Goal: Information Seeking & Learning: Learn about a topic

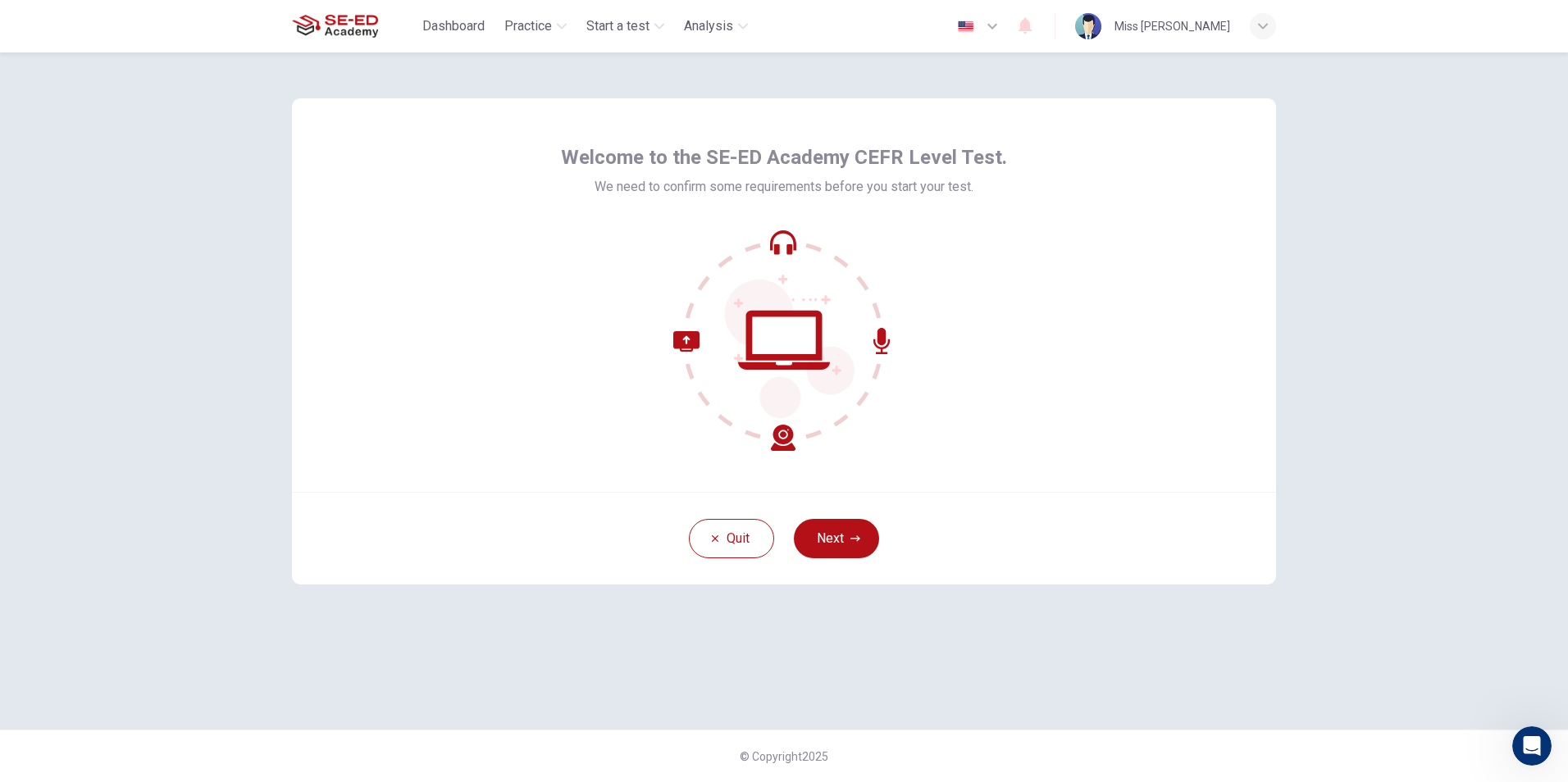
click at [840, 552] on button "Next" at bounding box center [836, 539] width 85 height 39
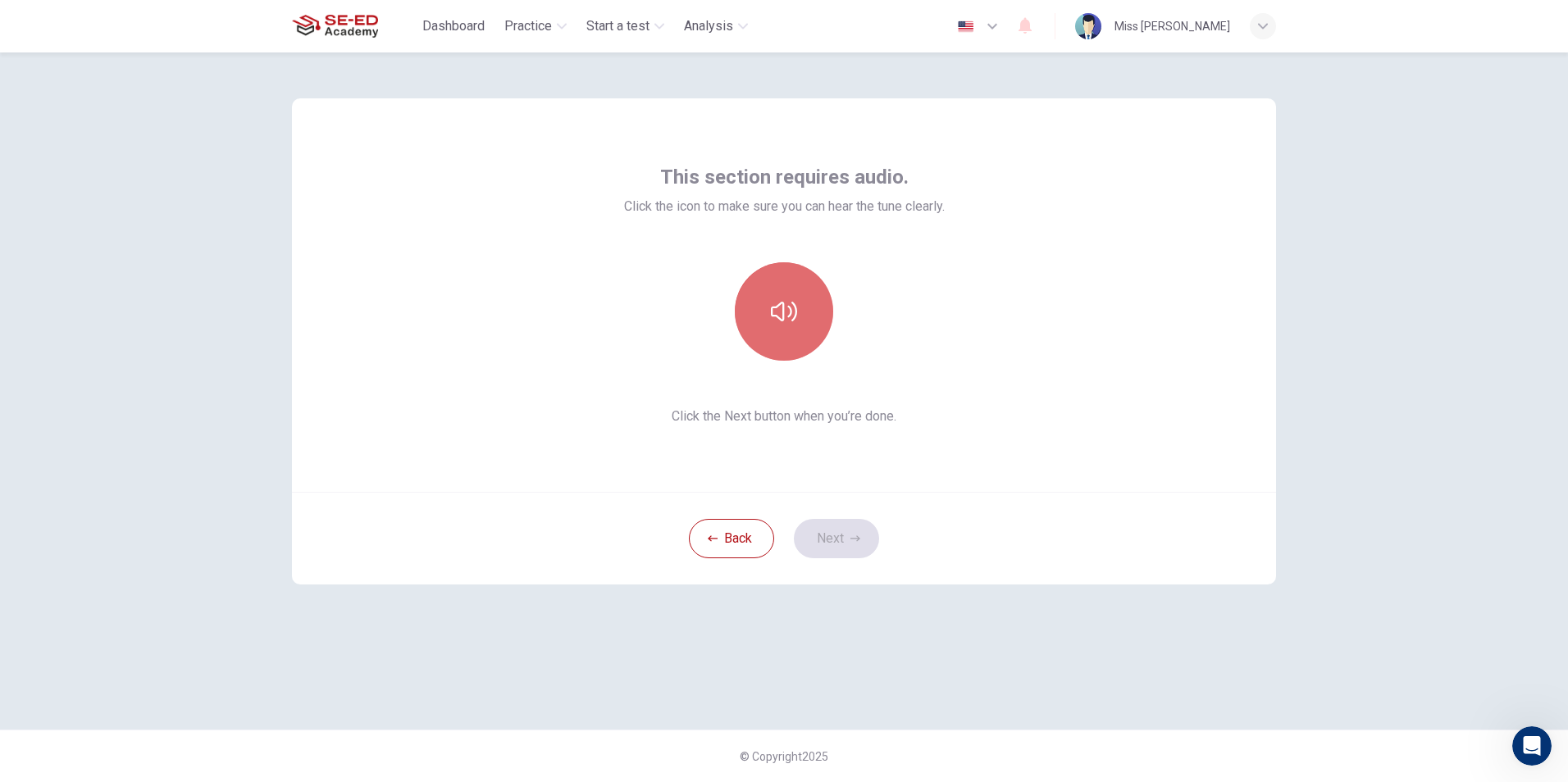
click at [772, 348] on button "button" at bounding box center [784, 311] width 98 height 98
click at [819, 531] on button "Next" at bounding box center [836, 539] width 85 height 39
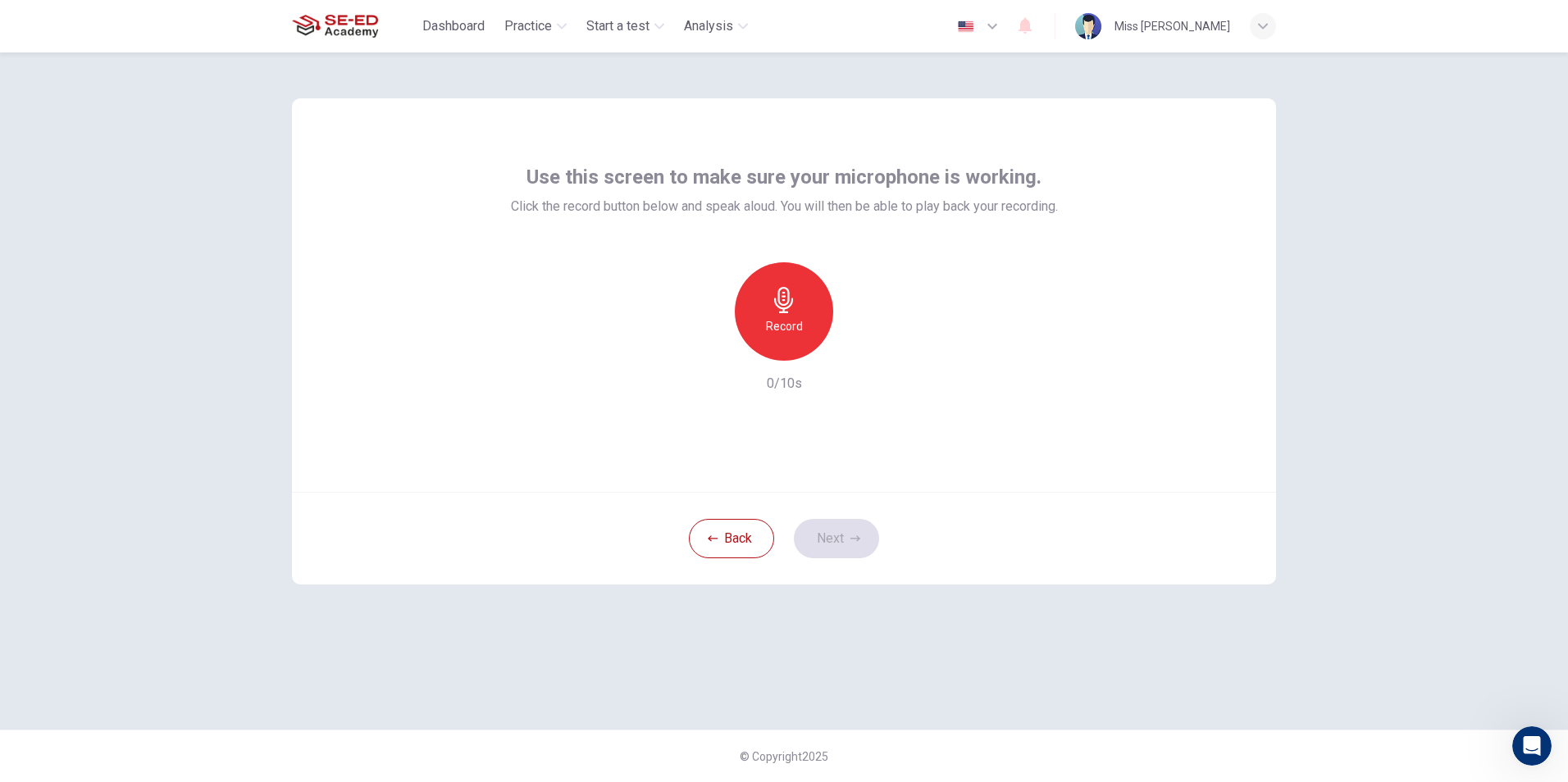
click at [758, 278] on div "Record" at bounding box center [784, 311] width 98 height 98
click at [821, 534] on button "Next" at bounding box center [836, 539] width 85 height 39
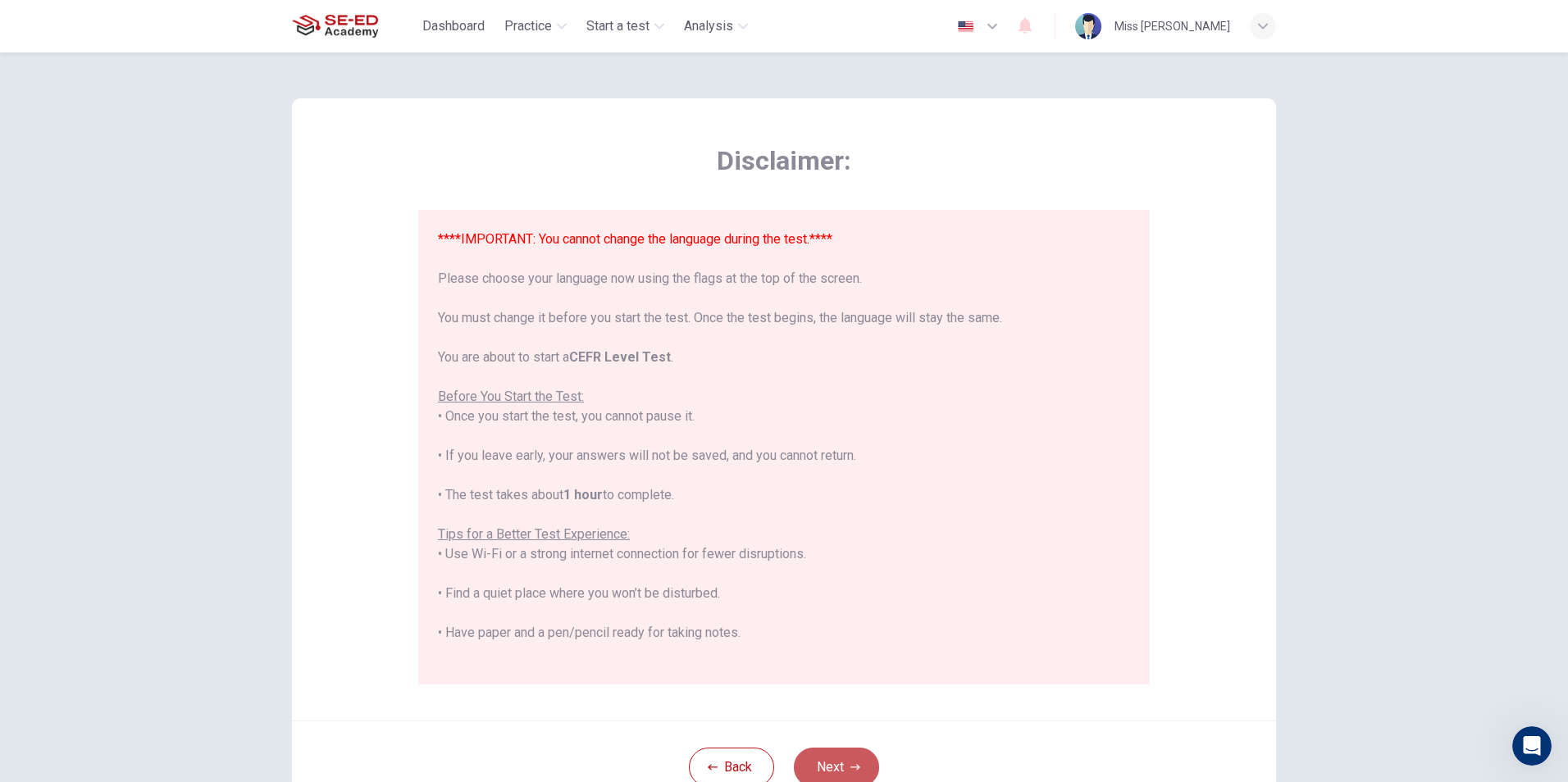
click at [849, 749] on button "Next" at bounding box center [836, 767] width 85 height 39
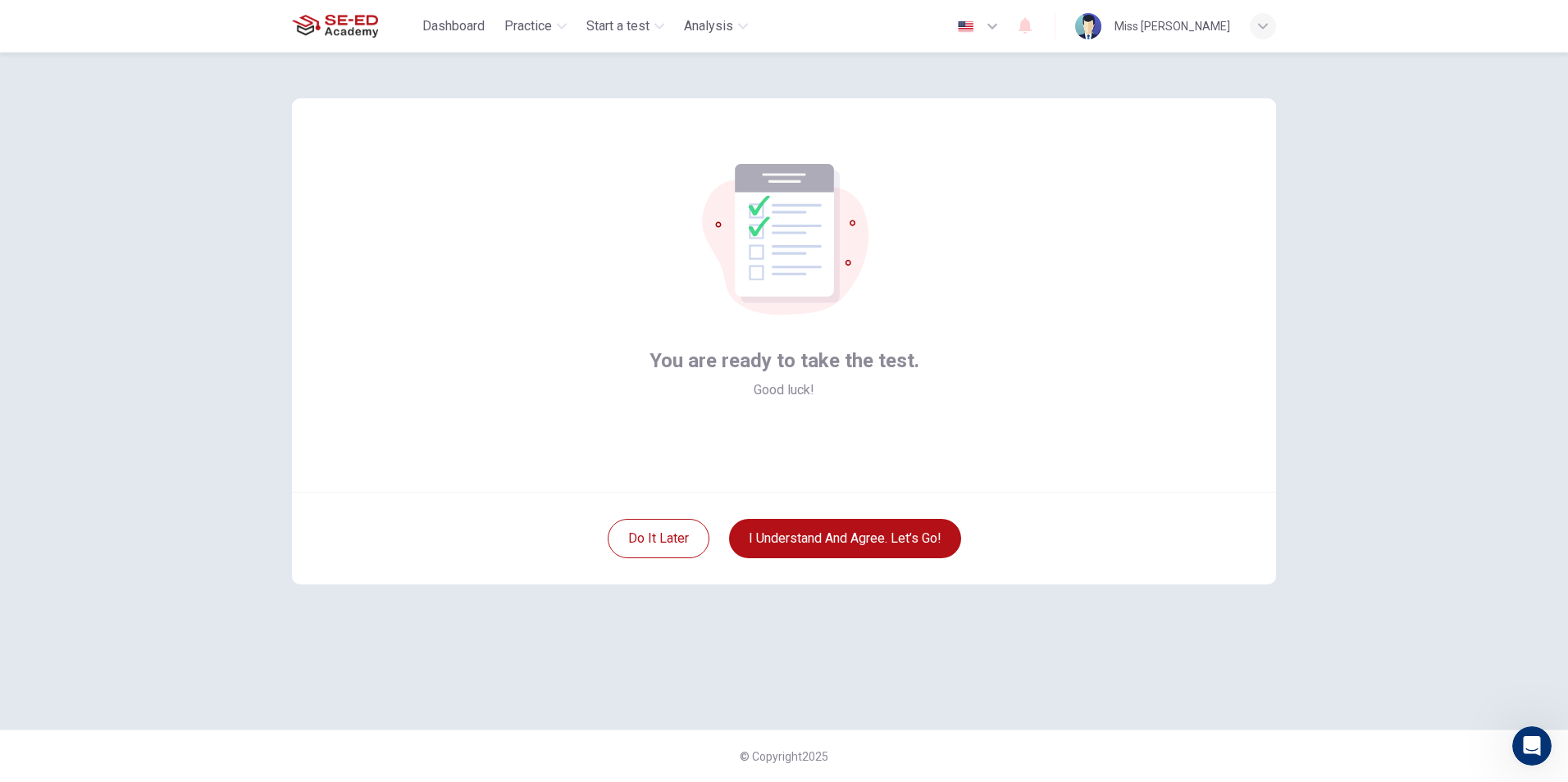
drag, startPoint x: 790, startPoint y: 517, endPoint x: 841, endPoint y: 514, distance: 51.1
click at [791, 516] on div "Do it later I understand and agree. Let’s go!" at bounding box center [784, 538] width 984 height 93
click at [842, 516] on div "Do it later I understand and agree. Let’s go!" at bounding box center [784, 538] width 984 height 93
click at [843, 538] on button "I understand and agree. Let’s go!" at bounding box center [845, 539] width 232 height 39
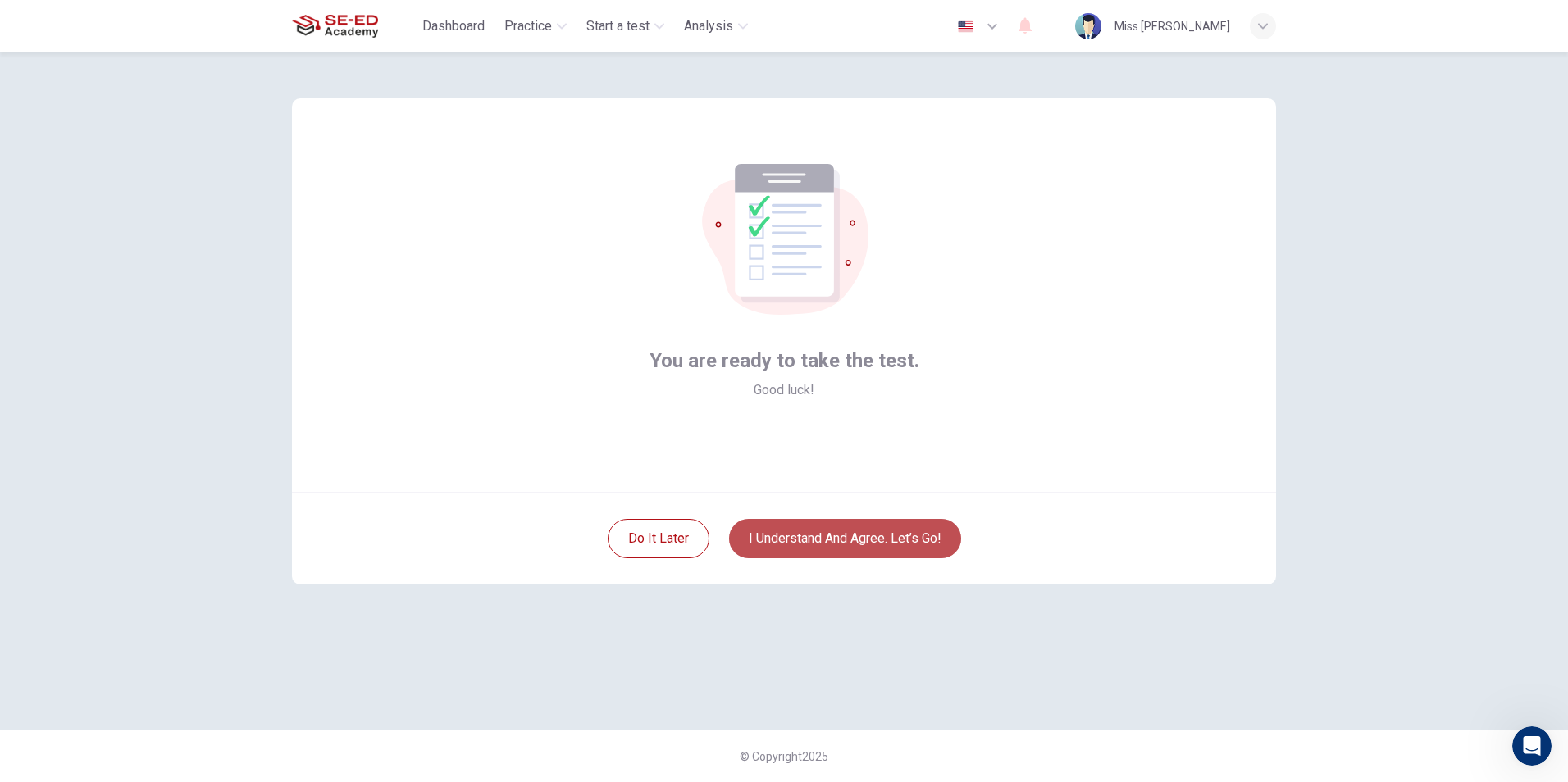
click at [843, 538] on button "I understand and agree. Let’s go!" at bounding box center [845, 539] width 232 height 39
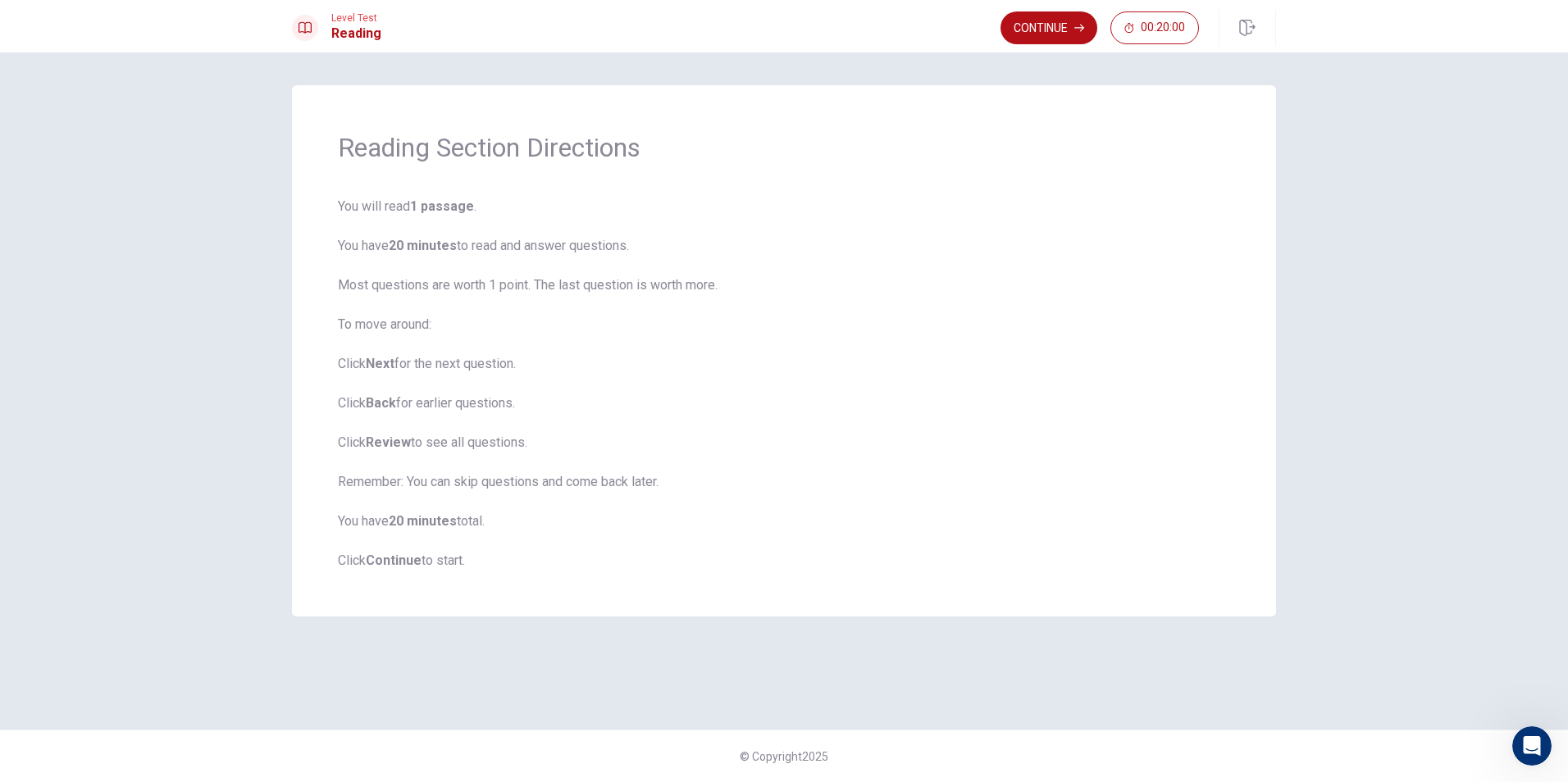
click at [1041, 6] on div "Level Test Reading Continue 00:20:00" at bounding box center [784, 26] width 1568 height 52
click at [1031, 29] on button "Continue" at bounding box center [1049, 27] width 96 height 33
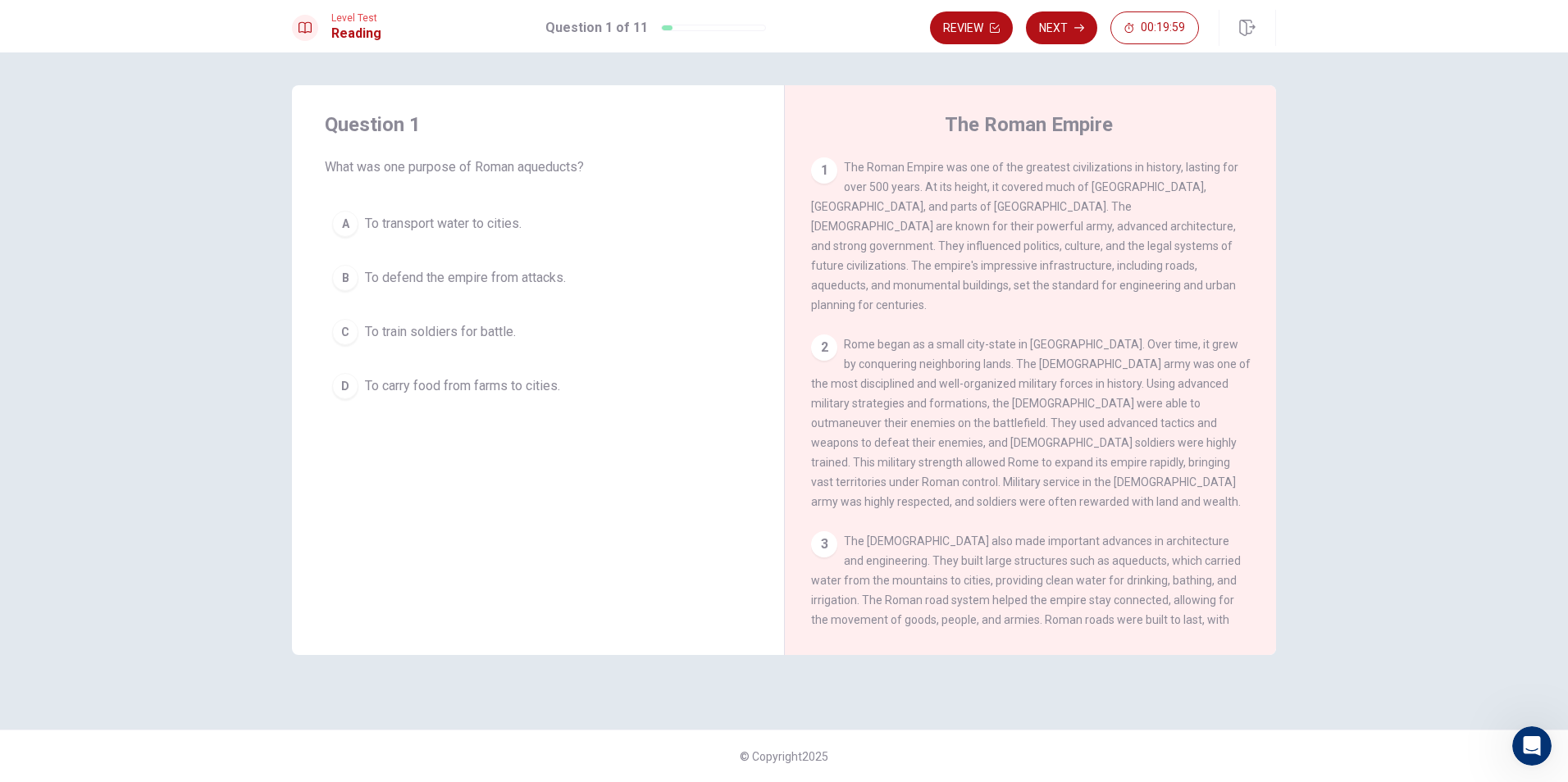
click at [478, 226] on span "To transport water to cities." at bounding box center [442, 224] width 157 height 19
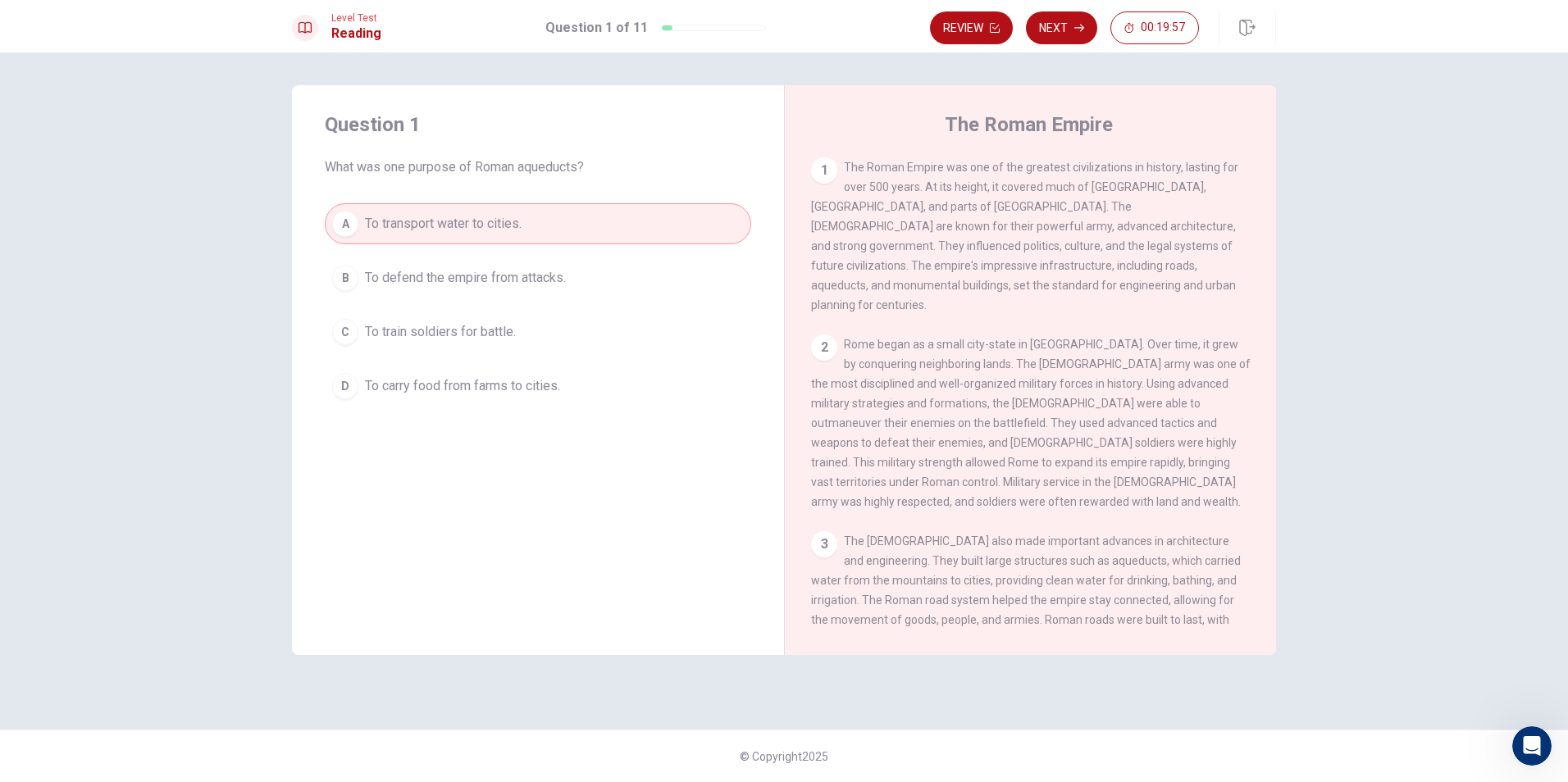
click at [1078, 22] on button "Next" at bounding box center [1062, 27] width 72 height 33
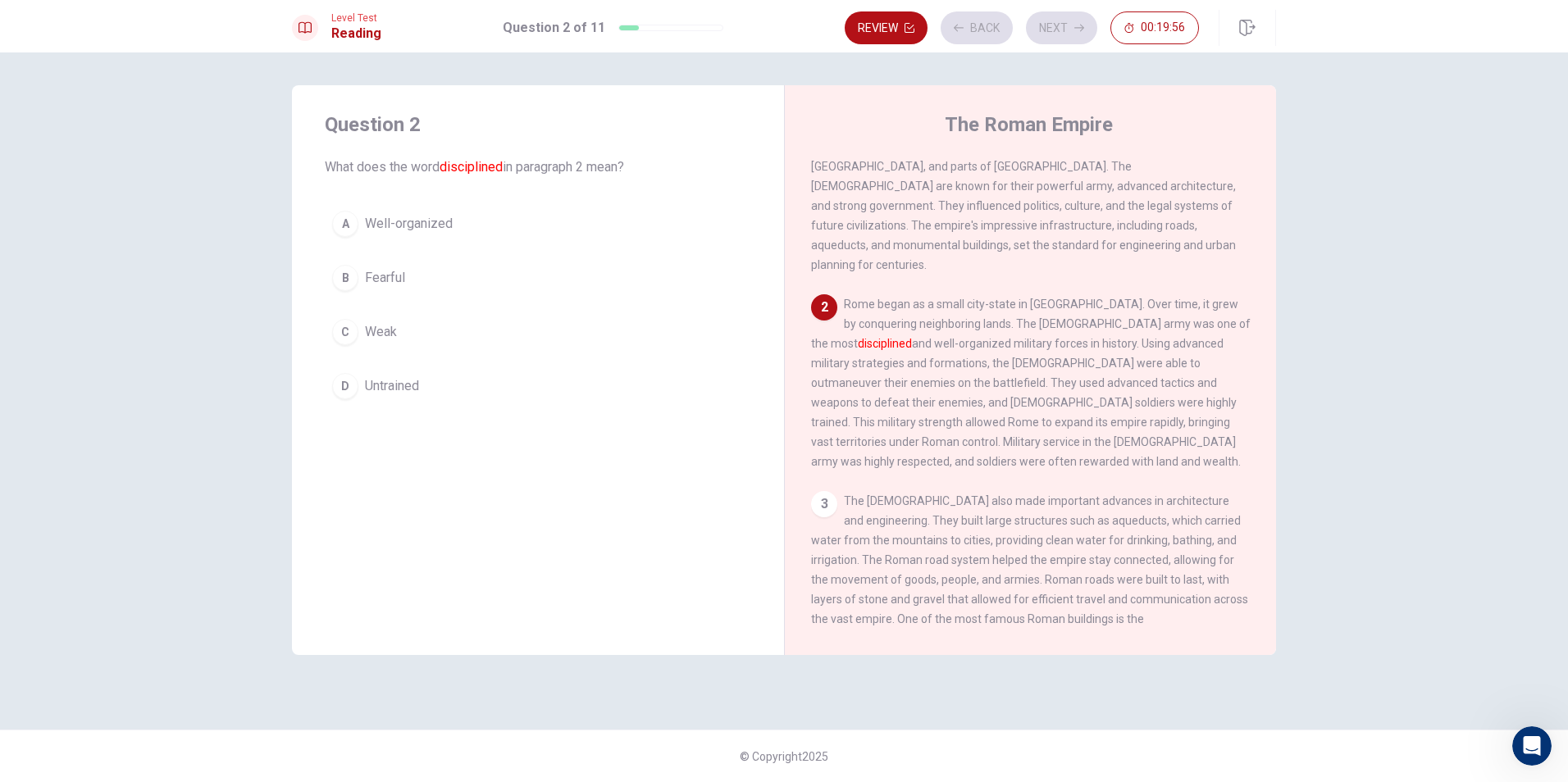
click at [403, 278] on span "Fearful" at bounding box center [384, 278] width 40 height 19
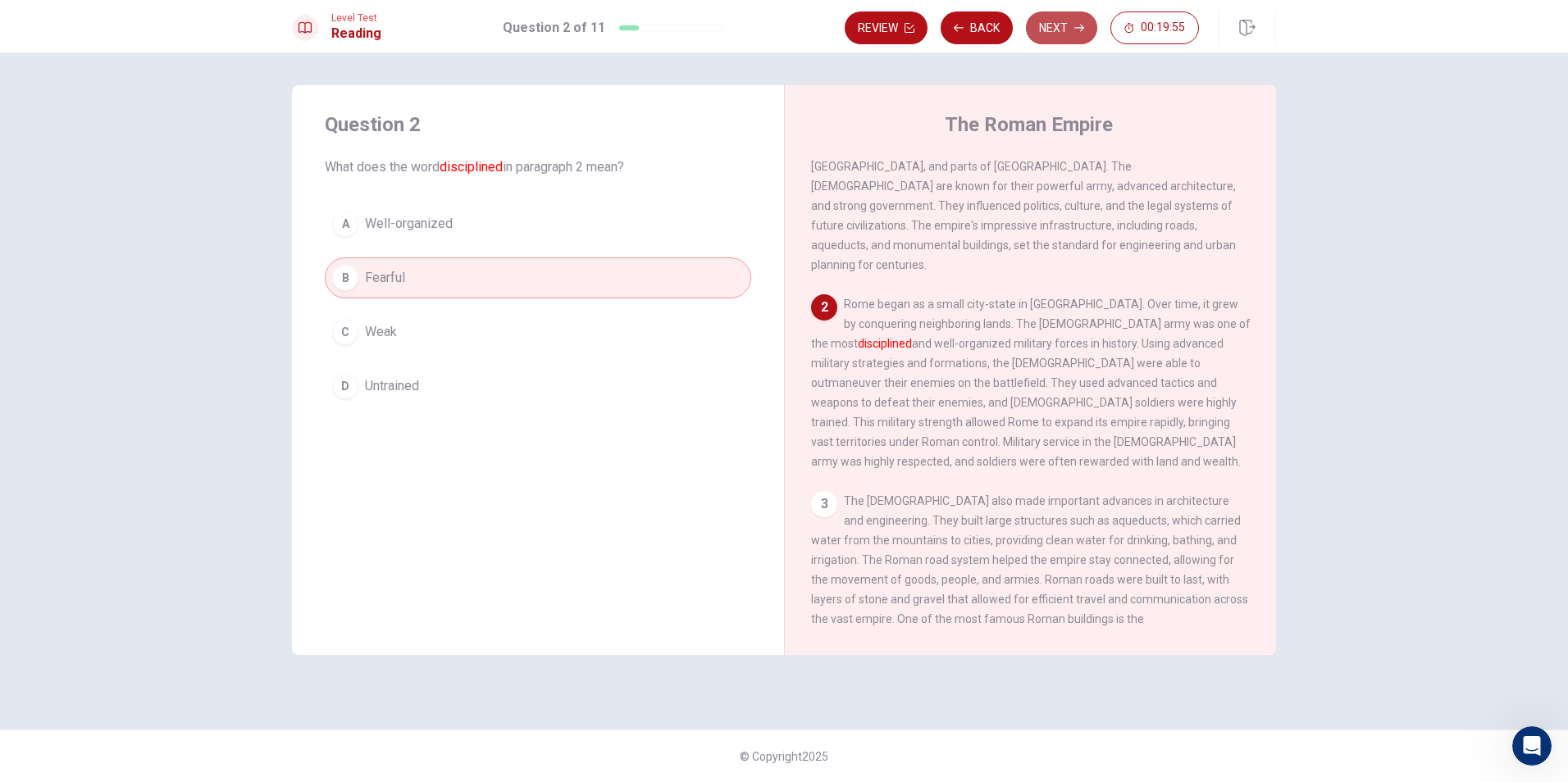
click at [1049, 19] on button "Next" at bounding box center [1062, 27] width 72 height 33
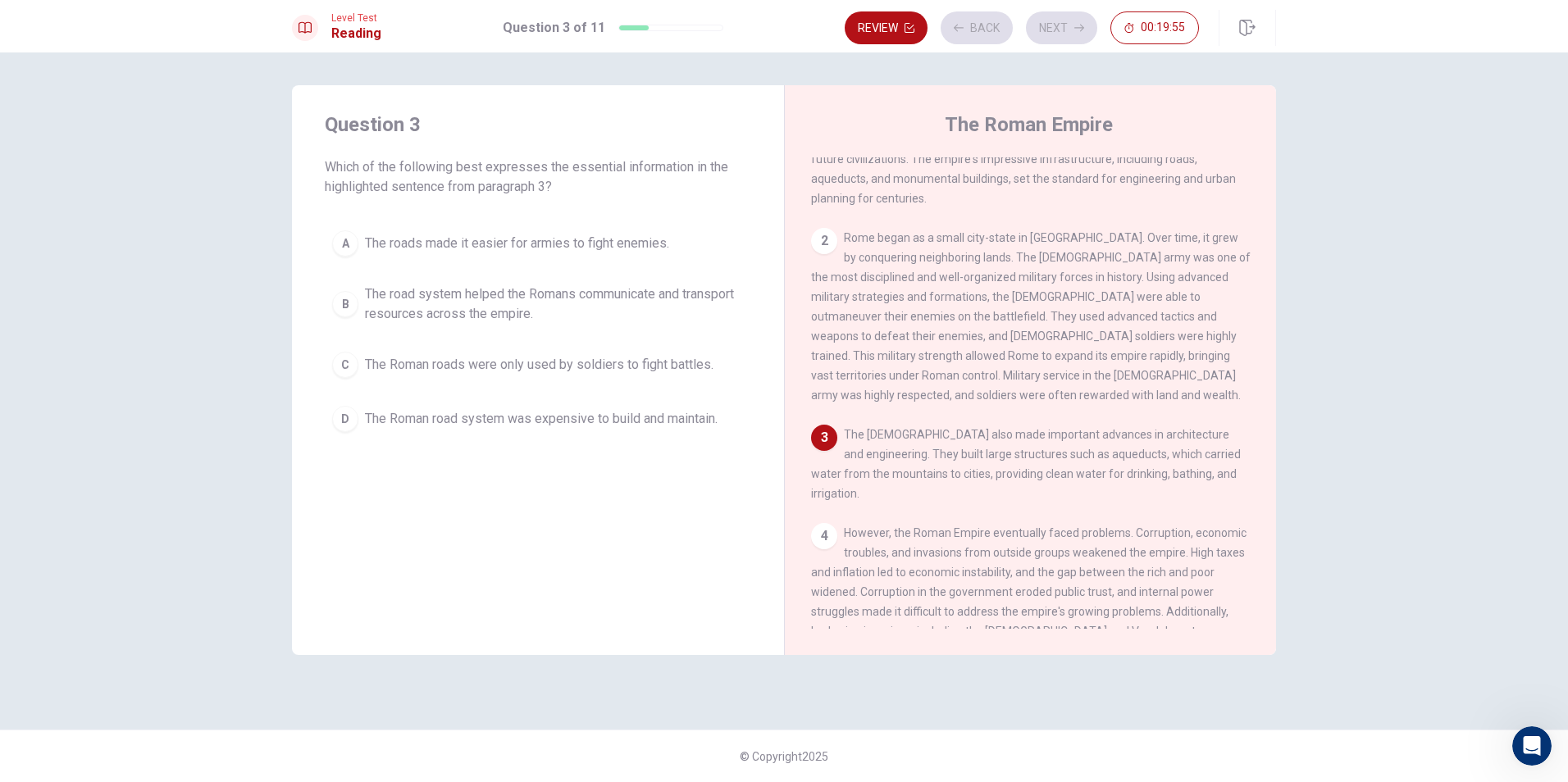
scroll to position [121, 0]
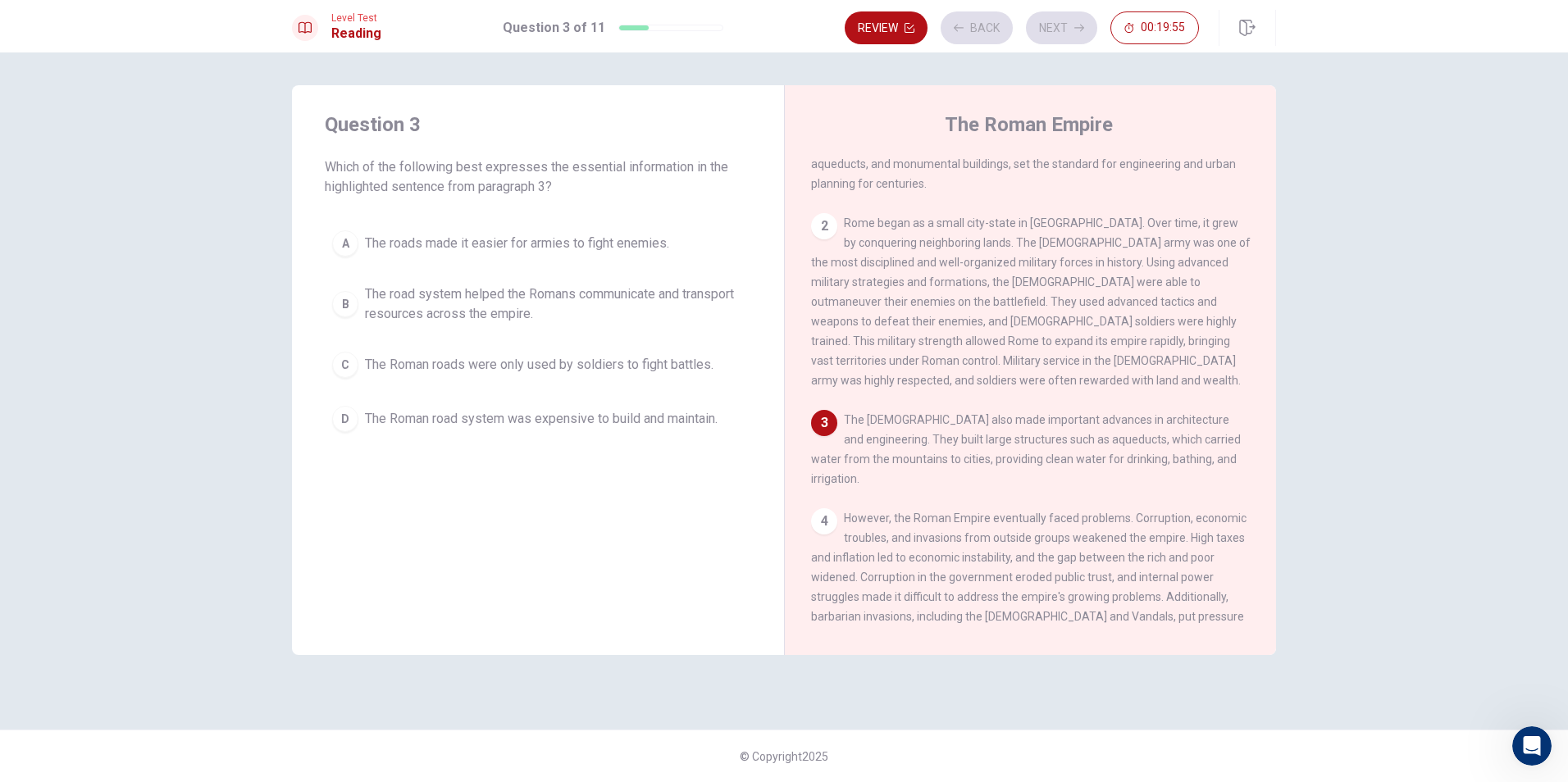
click at [399, 331] on button "B The road system helped the Romans communicate and transport resources across …" at bounding box center [538, 303] width 427 height 54
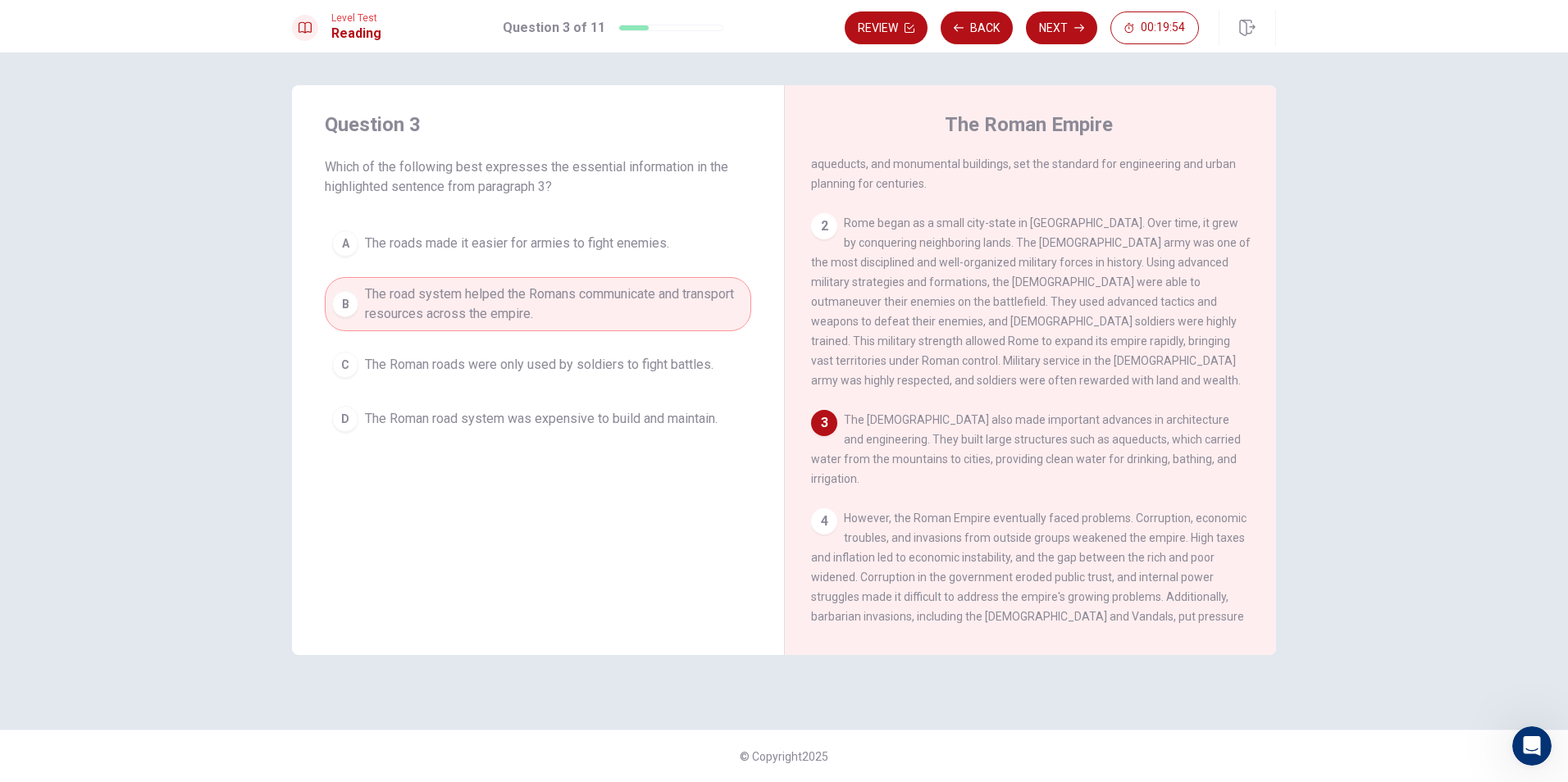
drag, startPoint x: 1088, startPoint y: 24, endPoint x: 1080, endPoint y: 21, distance: 8.5
click at [1088, 21] on button "Next" at bounding box center [1062, 27] width 72 height 33
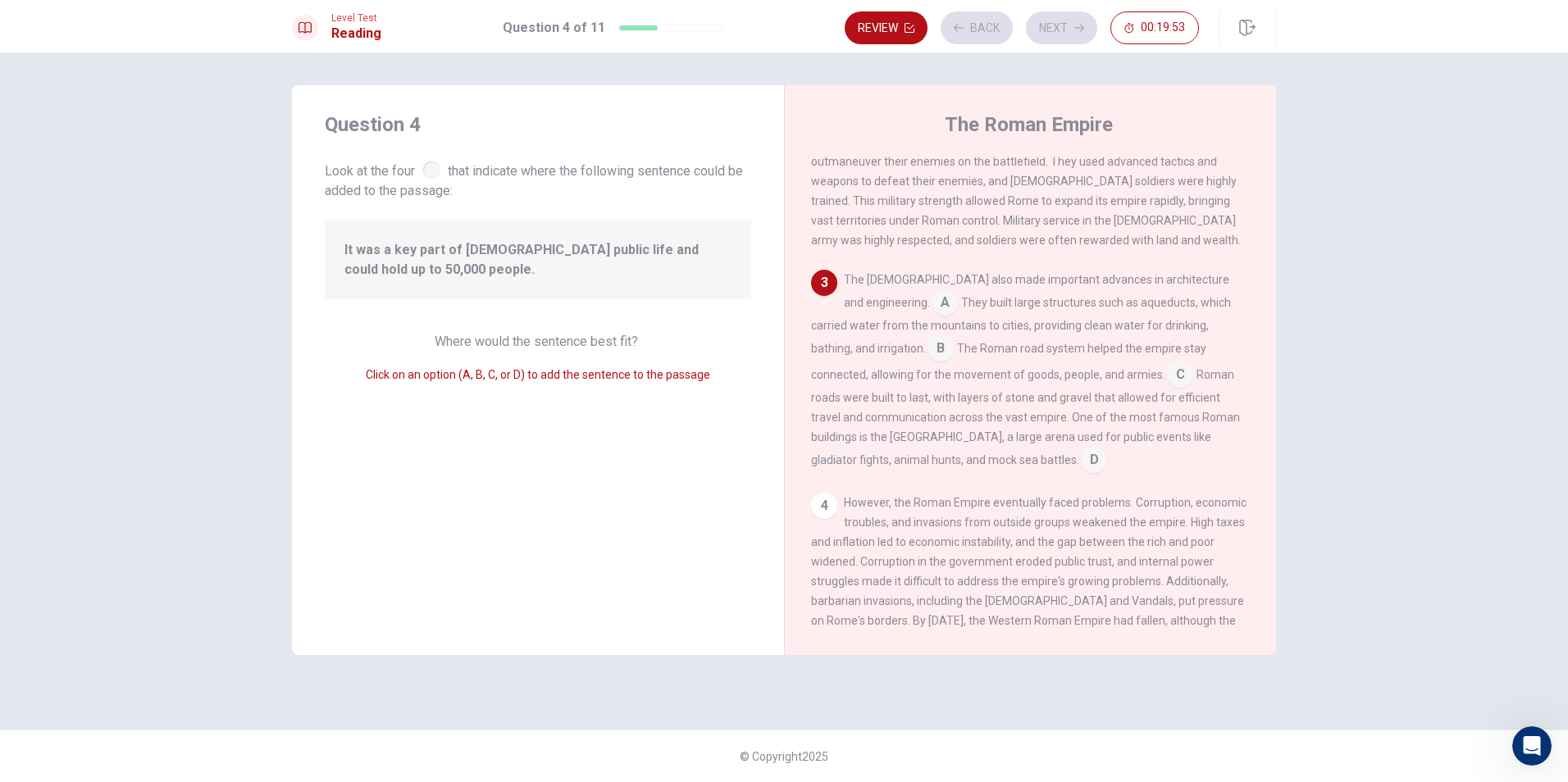
scroll to position [264, 0]
drag, startPoint x: 814, startPoint y: 337, endPoint x: 918, endPoint y: 312, distance: 107.0
click at [927, 337] on input at bounding box center [941, 349] width 27 height 27
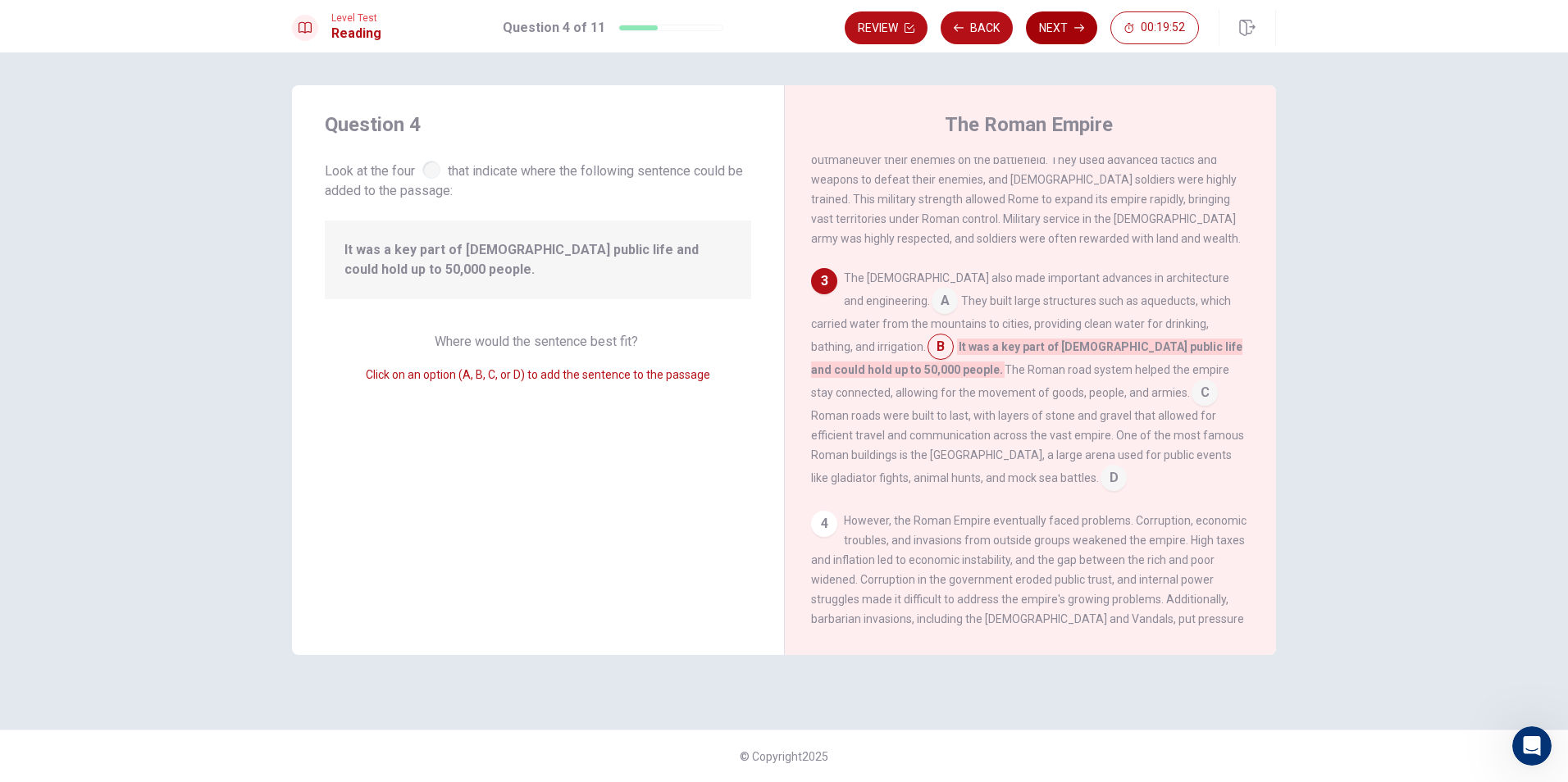
click at [1067, 17] on button "Next" at bounding box center [1062, 27] width 72 height 33
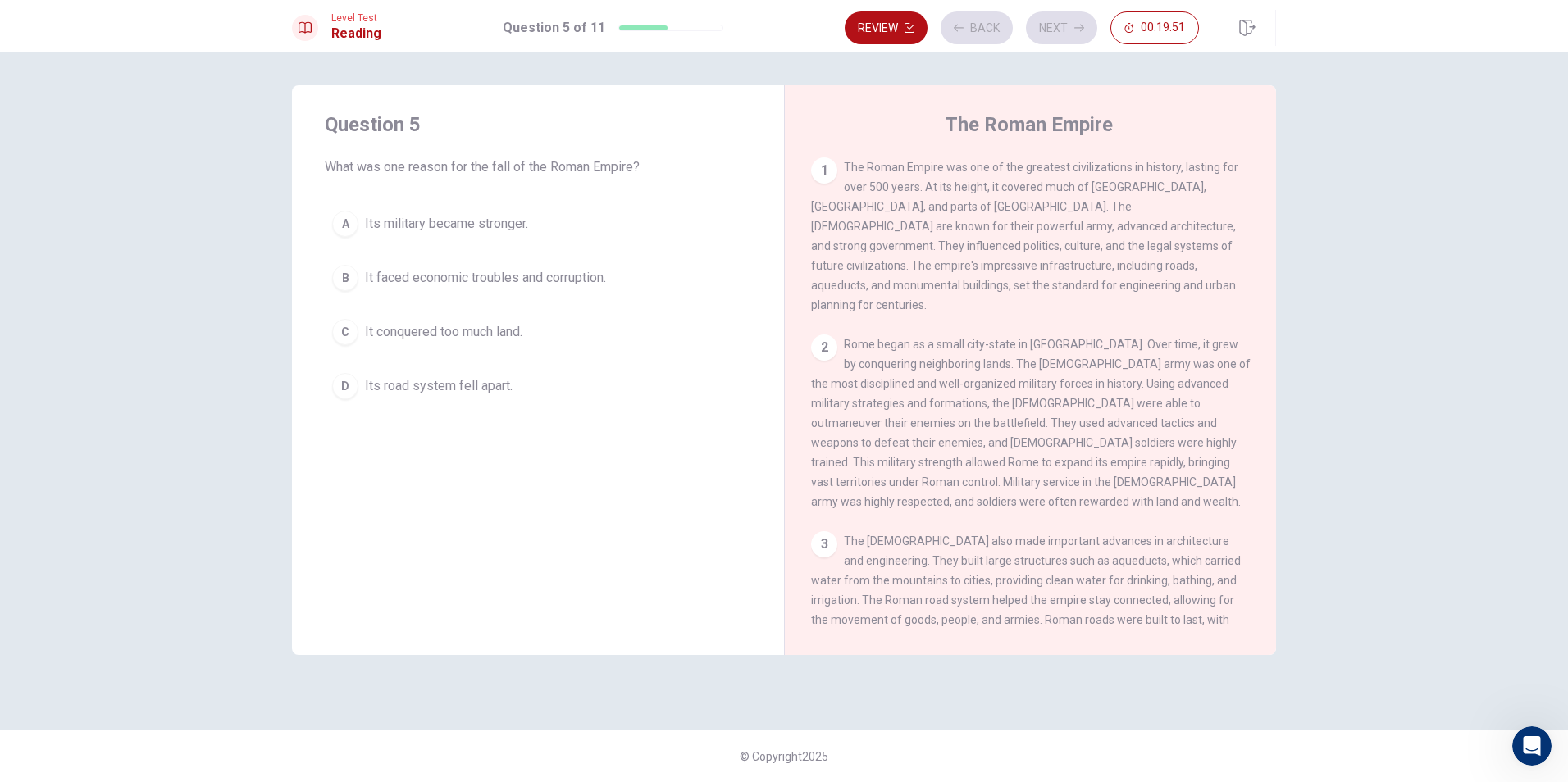
click at [807, 349] on div "The Roman Empire 1 The Roman Empire was one of the greatest civilizations in hi…" at bounding box center [1030, 370] width 492 height 570
drag, startPoint x: 825, startPoint y: 343, endPoint x: 870, endPoint y: 286, distance: 72.6
click at [827, 340] on div "2" at bounding box center [825, 348] width 27 height 27
click at [550, 294] on button "B It faced economic troubles and corruption." at bounding box center [538, 278] width 427 height 41
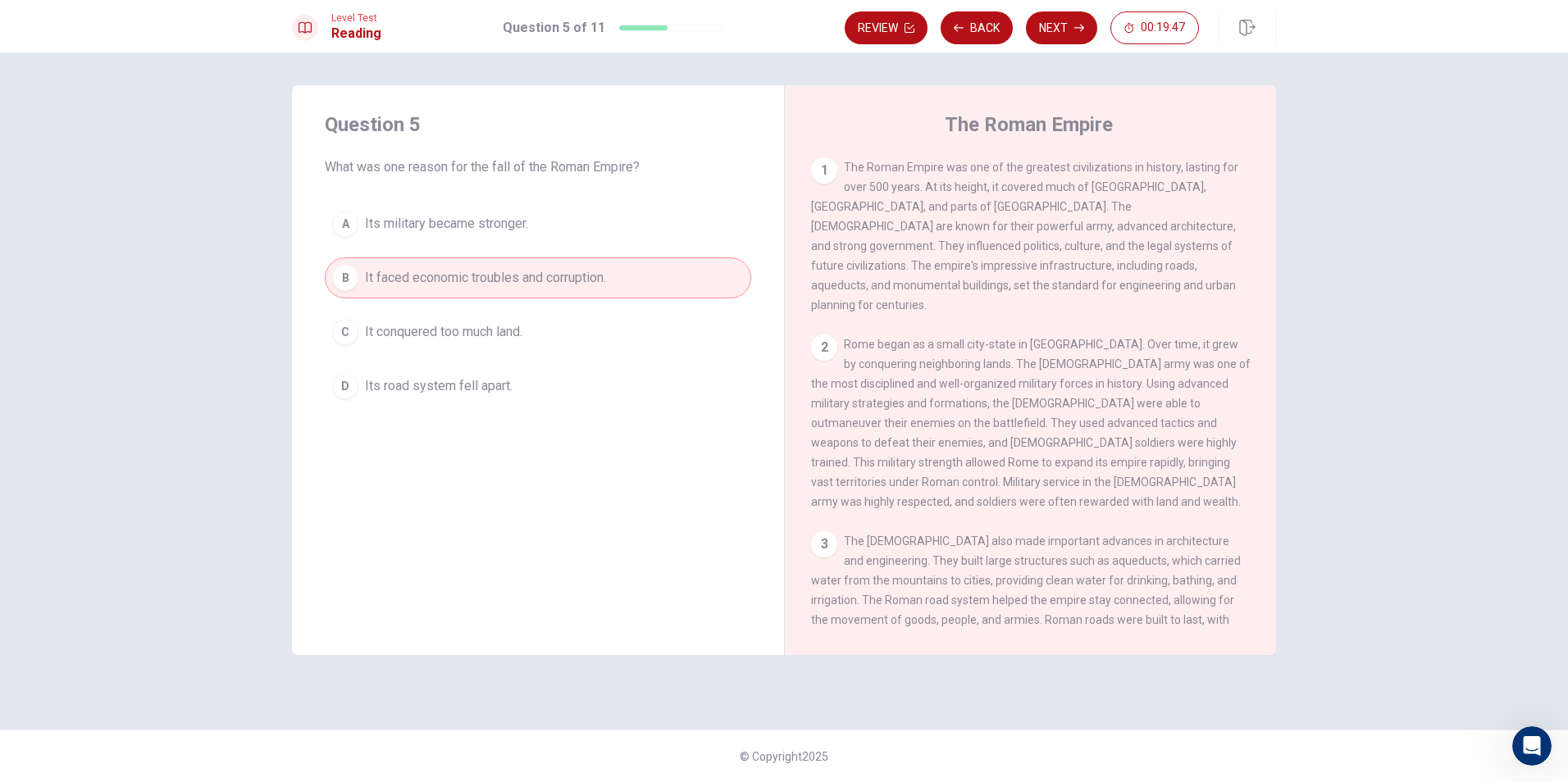
click at [1066, 17] on button "Next" at bounding box center [1062, 27] width 72 height 33
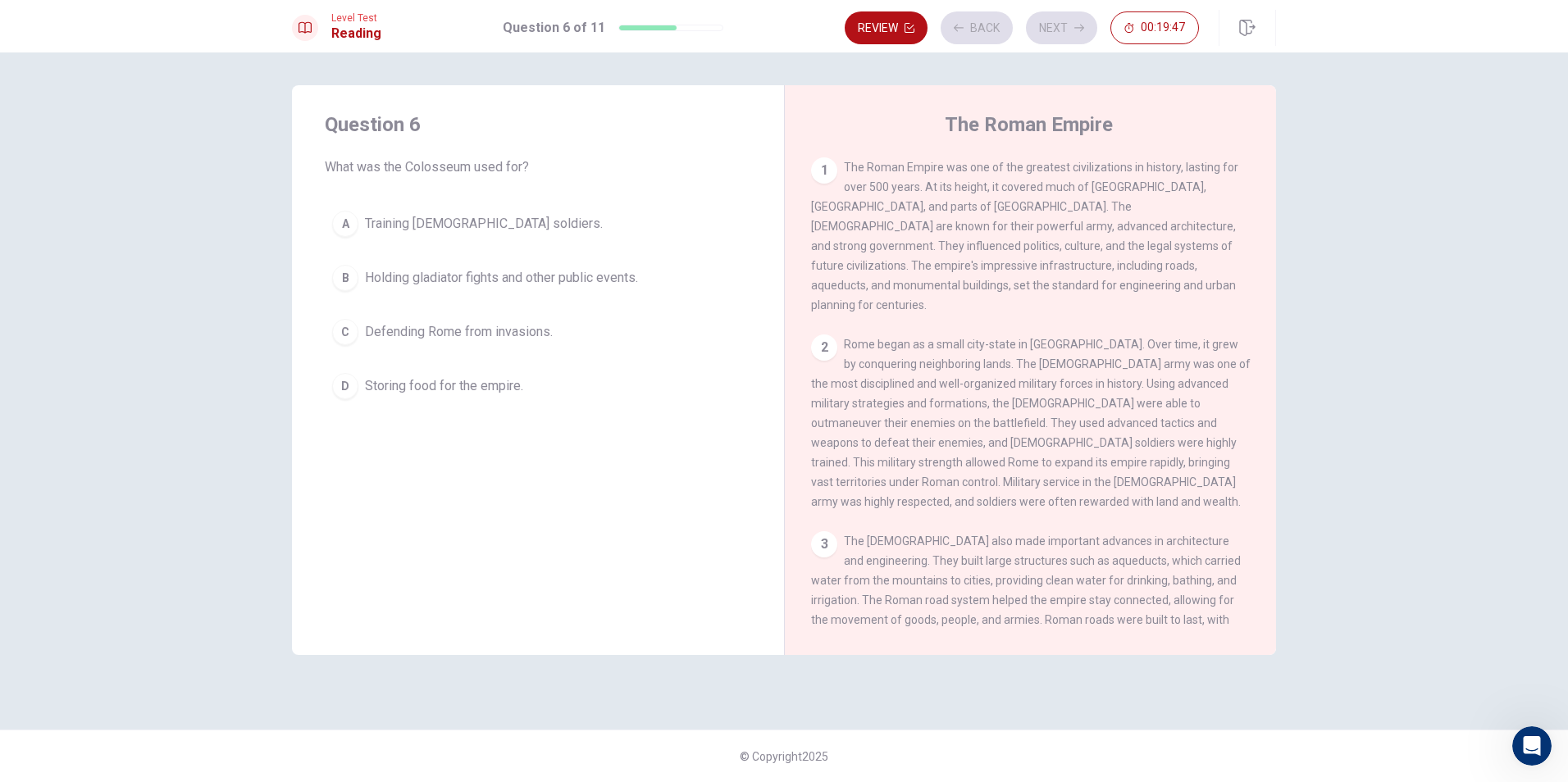
drag, startPoint x: 344, startPoint y: 339, endPoint x: 476, endPoint y: 292, distance: 140.1
click at [345, 339] on div "C" at bounding box center [345, 333] width 27 height 27
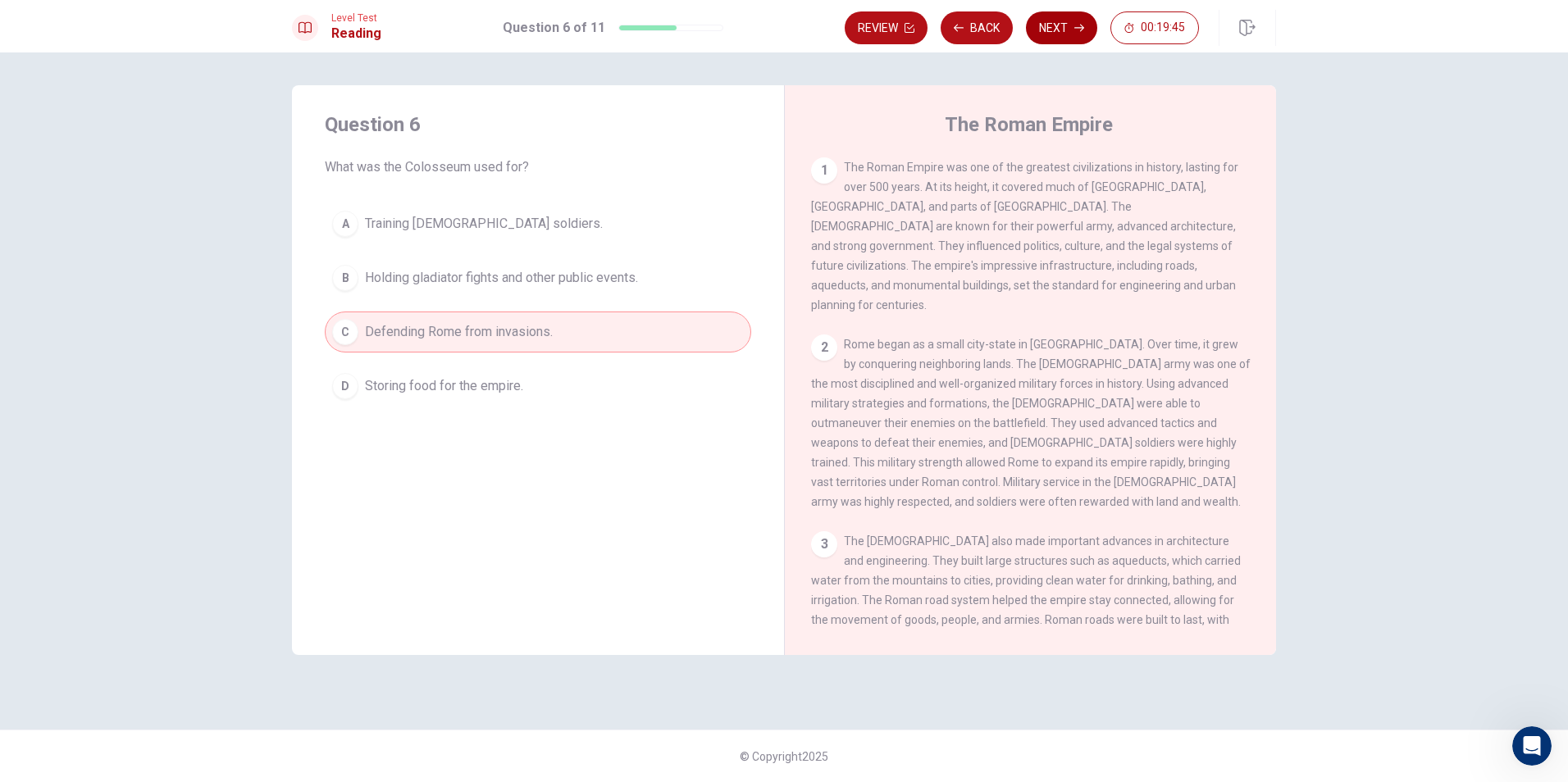
click at [1053, 18] on button "Next" at bounding box center [1062, 27] width 72 height 33
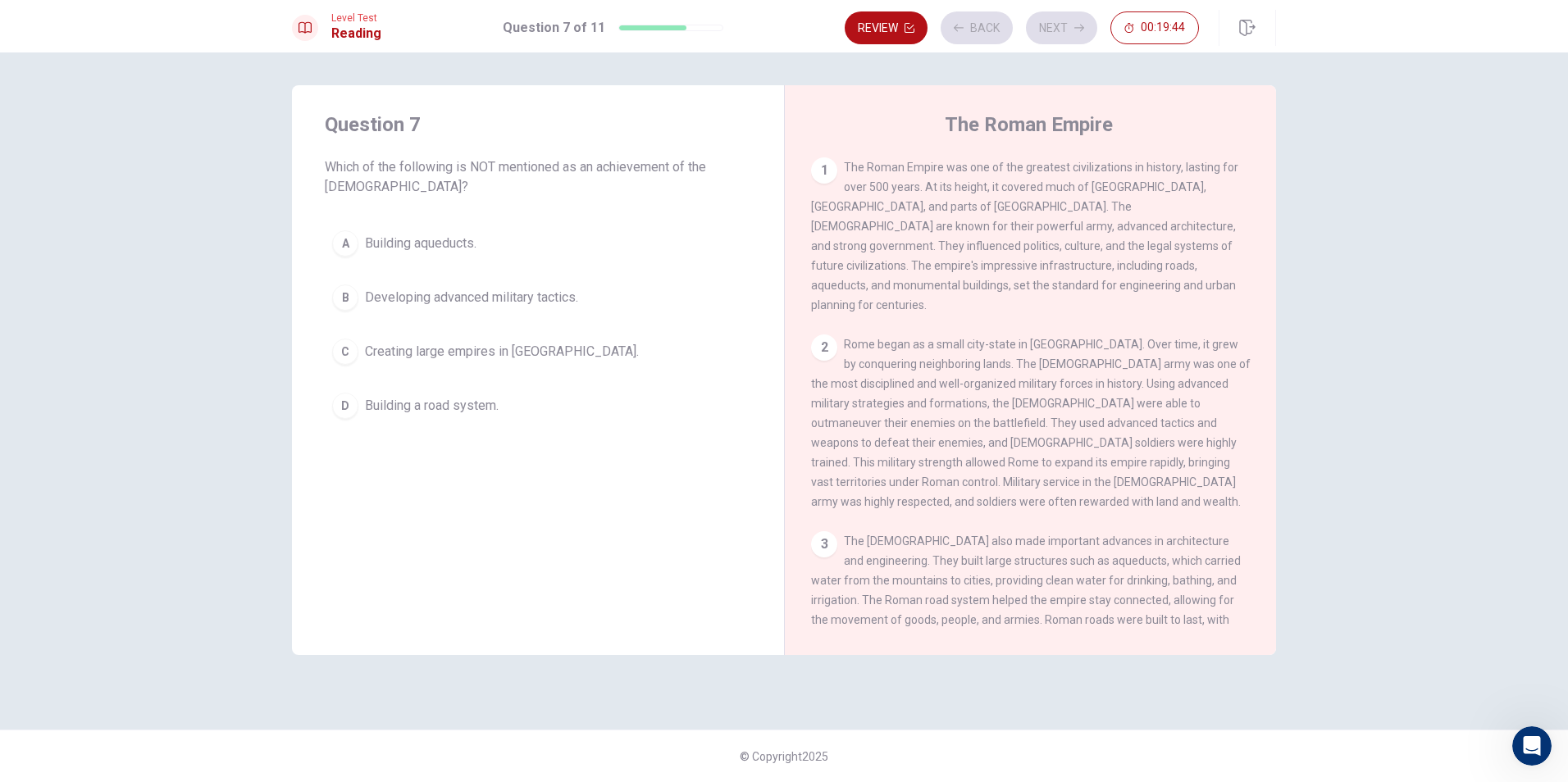
drag, startPoint x: 417, startPoint y: 296, endPoint x: 520, endPoint y: 270, distance: 106.2
click at [419, 296] on span "Developing advanced military tactics." at bounding box center [471, 297] width 213 height 19
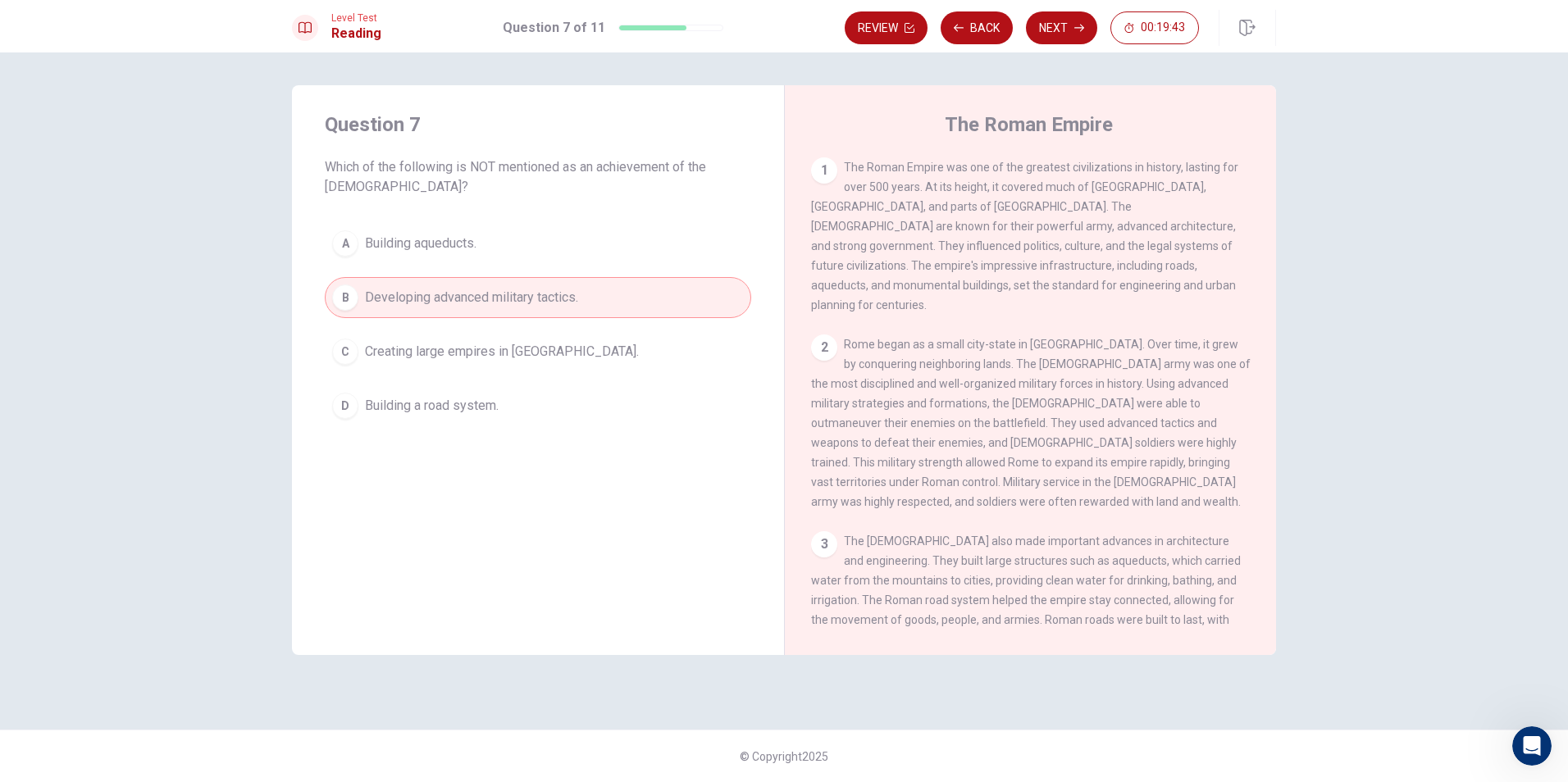
click at [1080, 7] on div "Level Test Reading Question 7 of 11 Review Back Next 00:19:43" at bounding box center [784, 26] width 1568 height 52
click at [1058, 28] on button "Next" at bounding box center [1062, 27] width 72 height 33
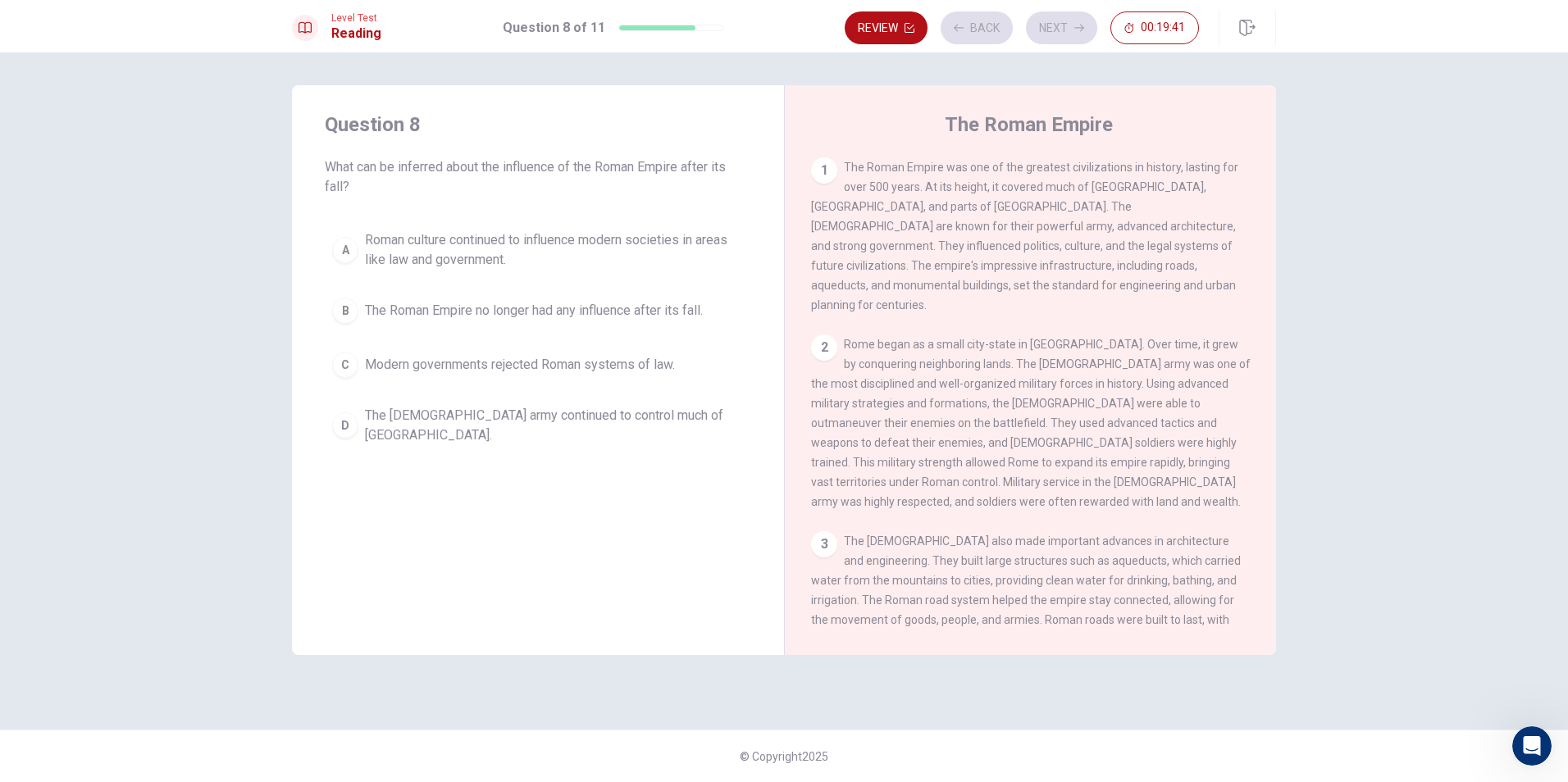
click at [369, 357] on span "Modern governments rejected Roman systems of law." at bounding box center [519, 364] width 310 height 19
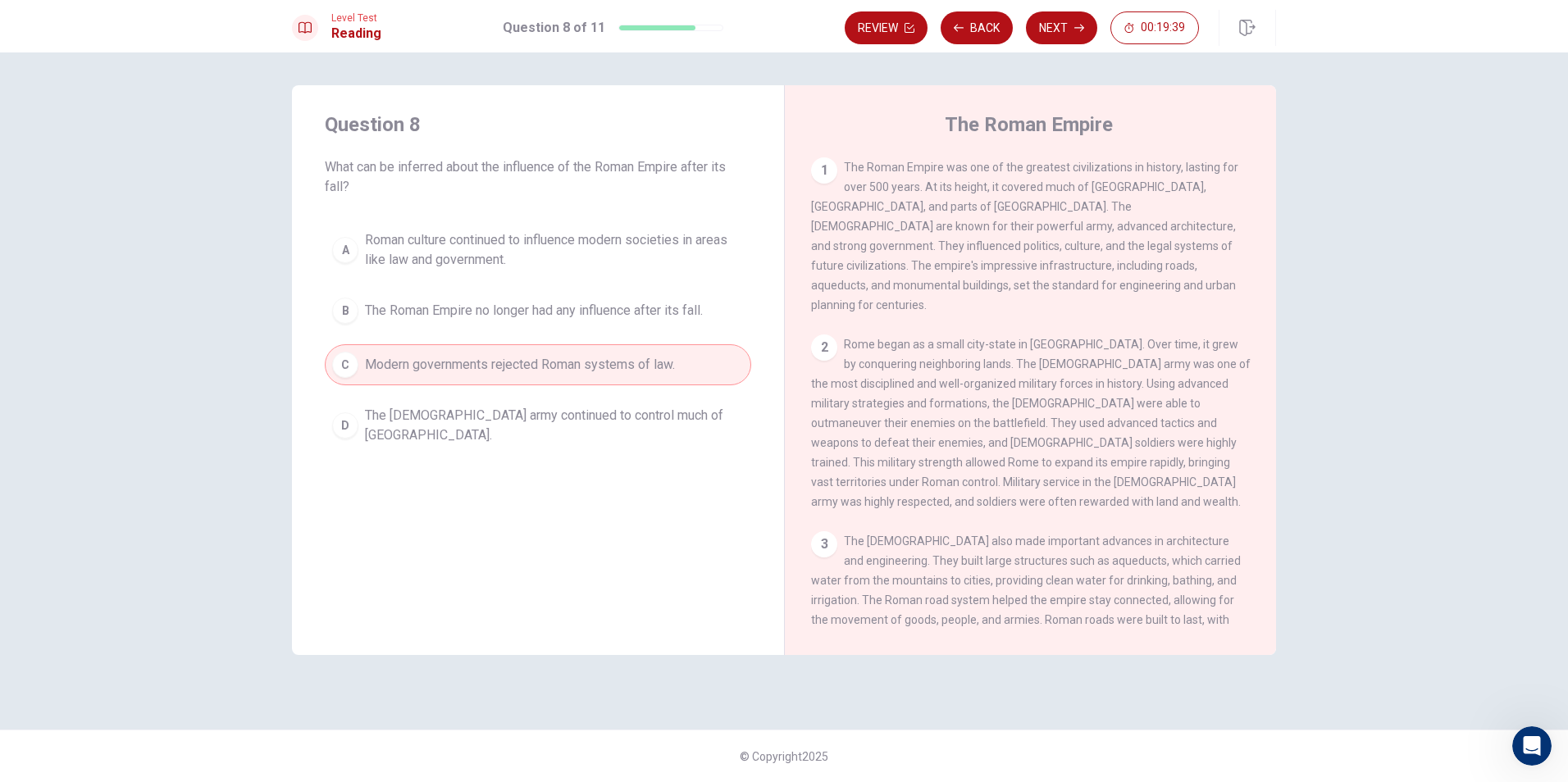
click at [1041, 27] on button "Next" at bounding box center [1062, 27] width 72 height 33
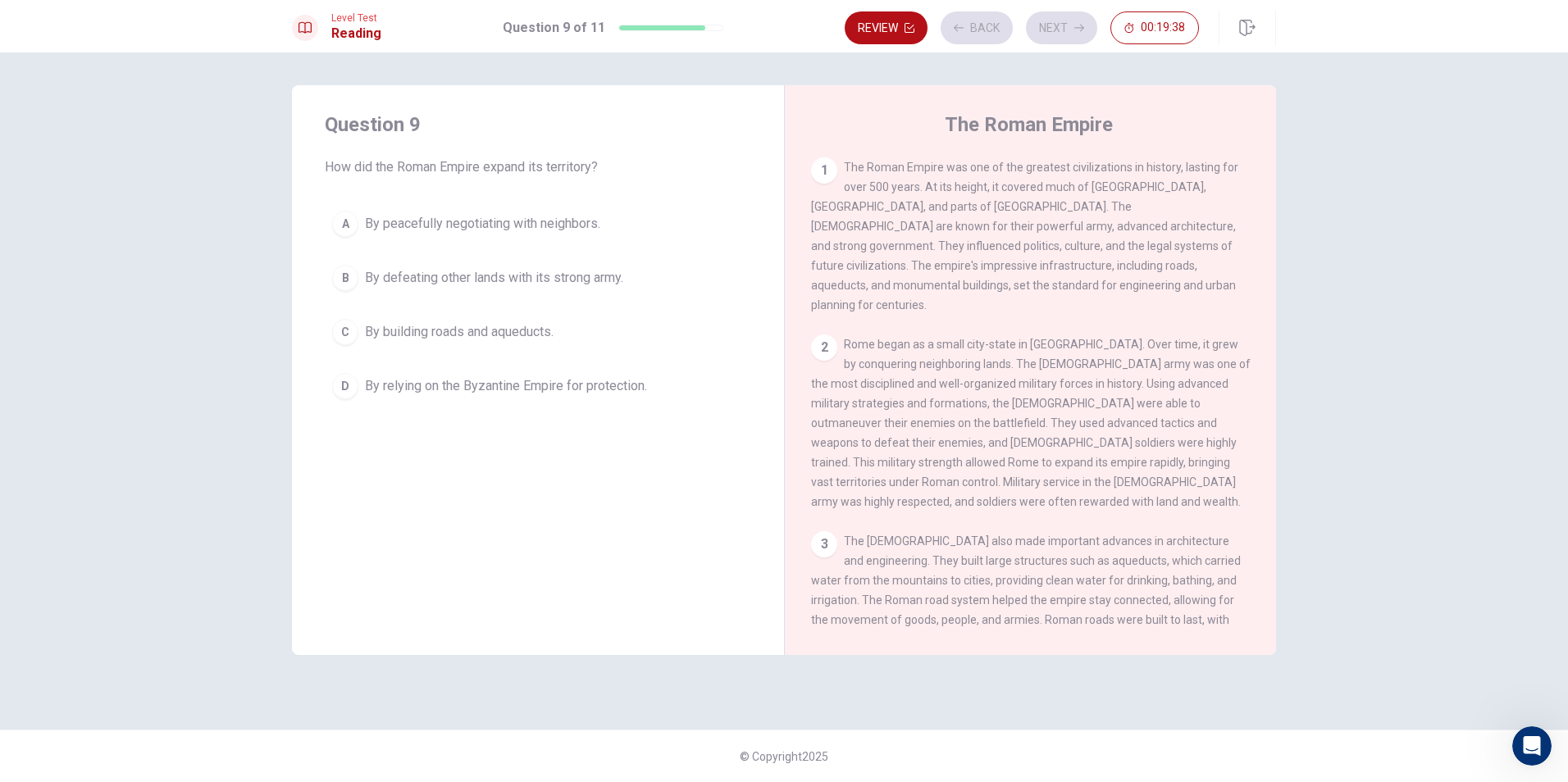
click at [450, 320] on button "C By building roads and aqueducts." at bounding box center [538, 332] width 427 height 41
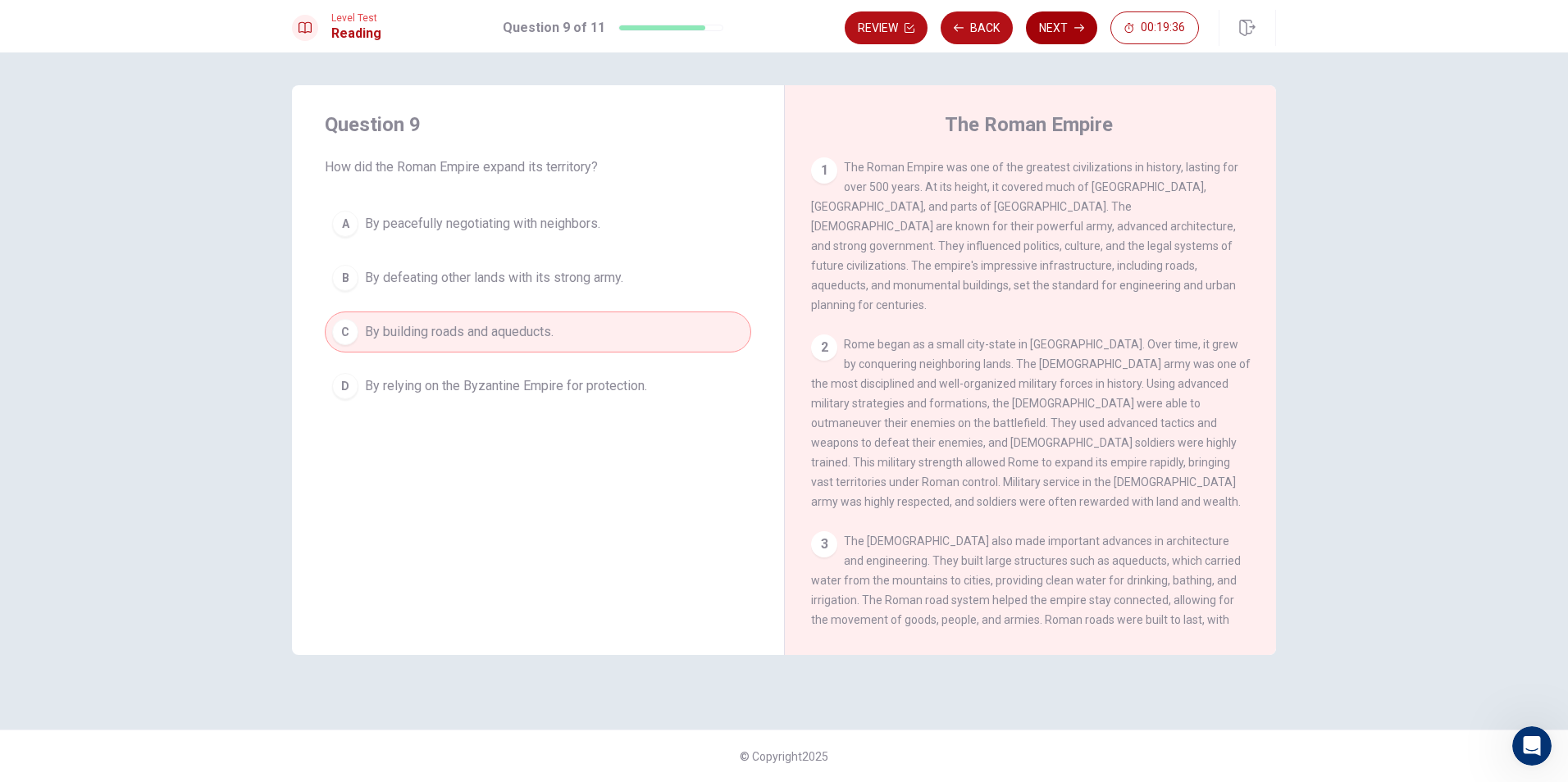
click at [1066, 20] on button "Next" at bounding box center [1062, 27] width 72 height 33
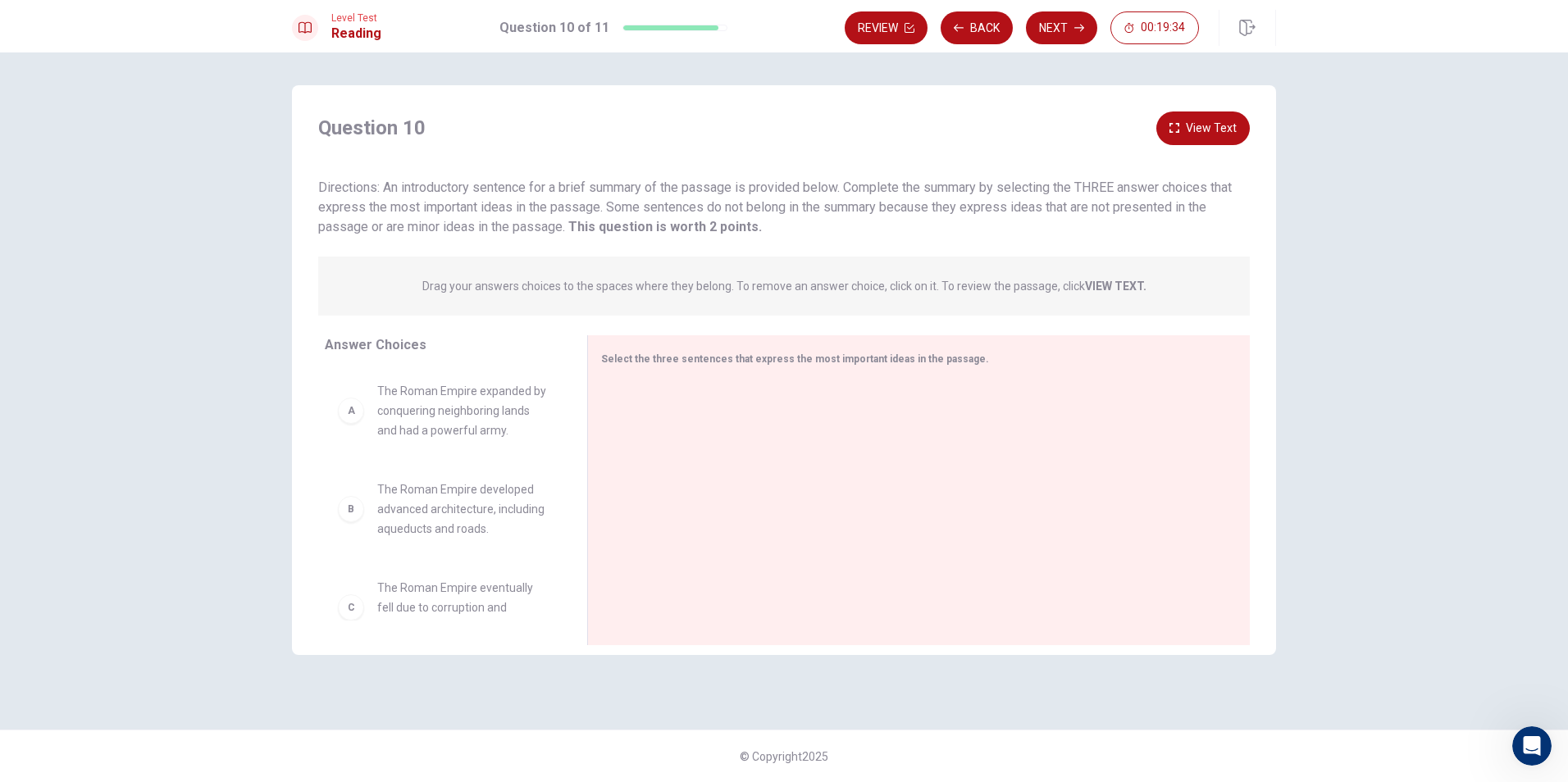
click at [439, 419] on span "The Roman Empire expanded by conquering neighboring lands and had a powerful ar…" at bounding box center [462, 410] width 171 height 59
drag, startPoint x: 366, startPoint y: 428, endPoint x: 609, endPoint y: 479, distance: 248.3
drag, startPoint x: 454, startPoint y: 432, endPoint x: 811, endPoint y: 516, distance: 366.7
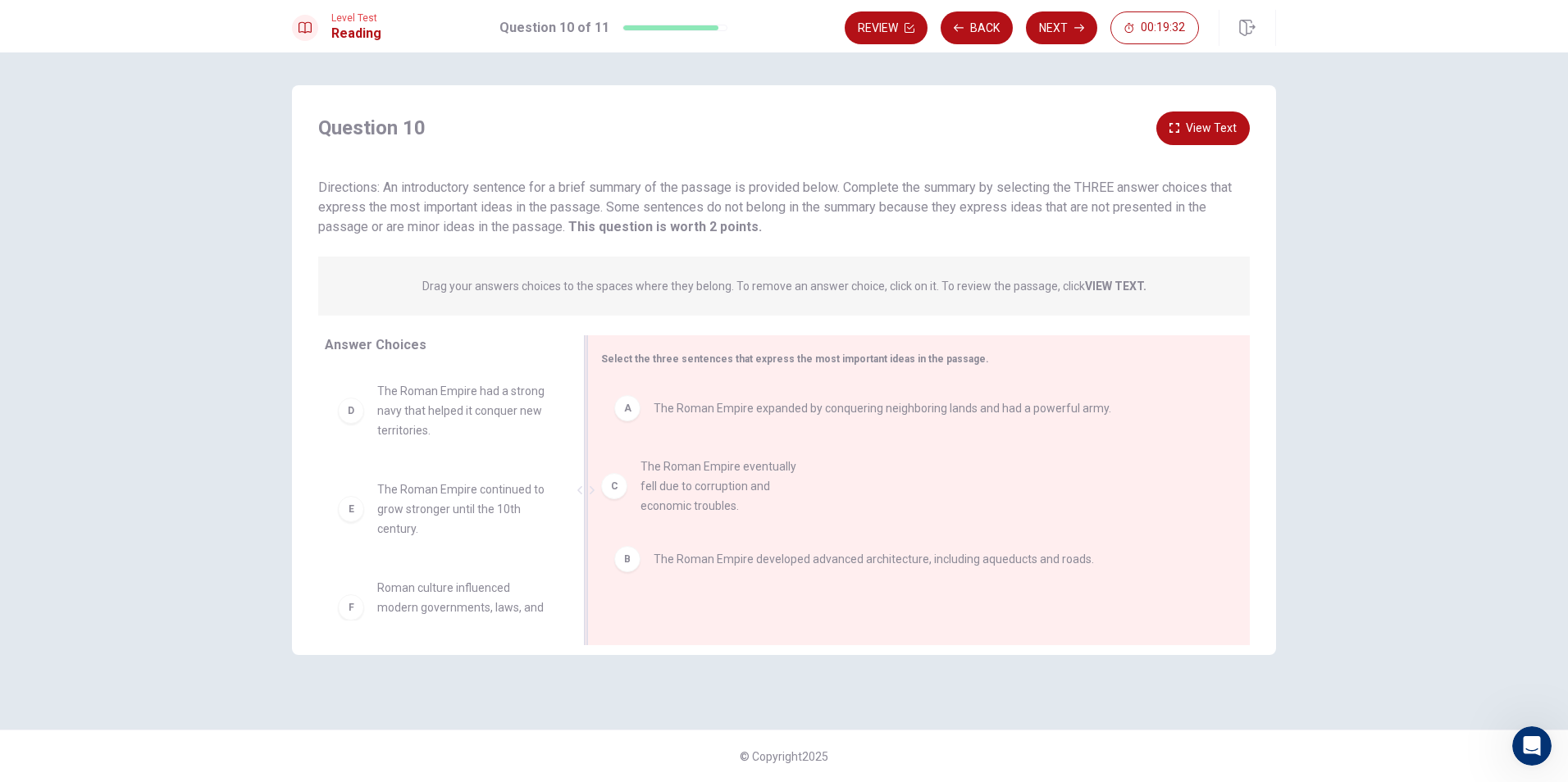
drag, startPoint x: 421, startPoint y: 456, endPoint x: 755, endPoint y: 501, distance: 337.0
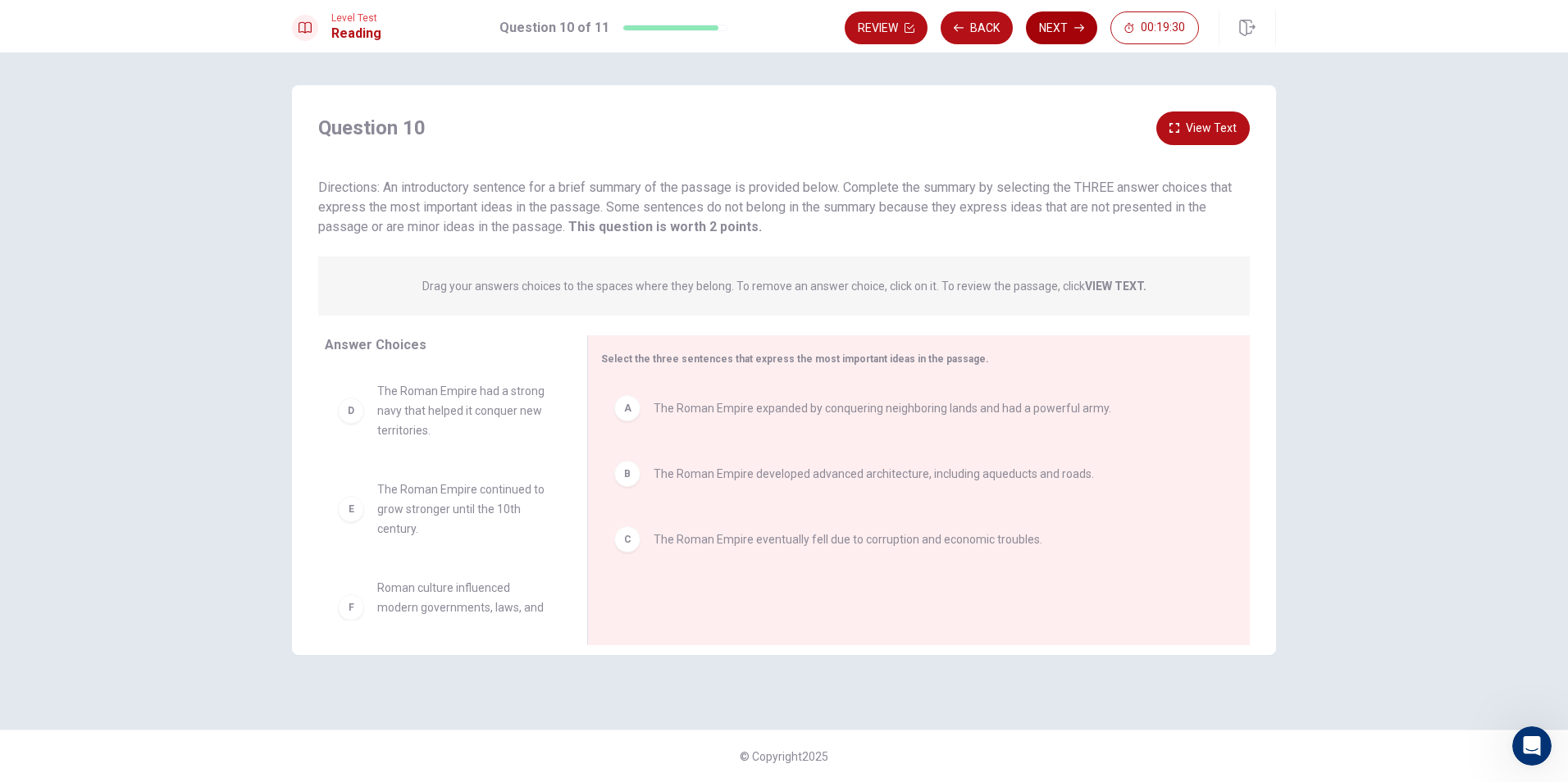
click at [1049, 20] on button "Next" at bounding box center [1062, 27] width 72 height 33
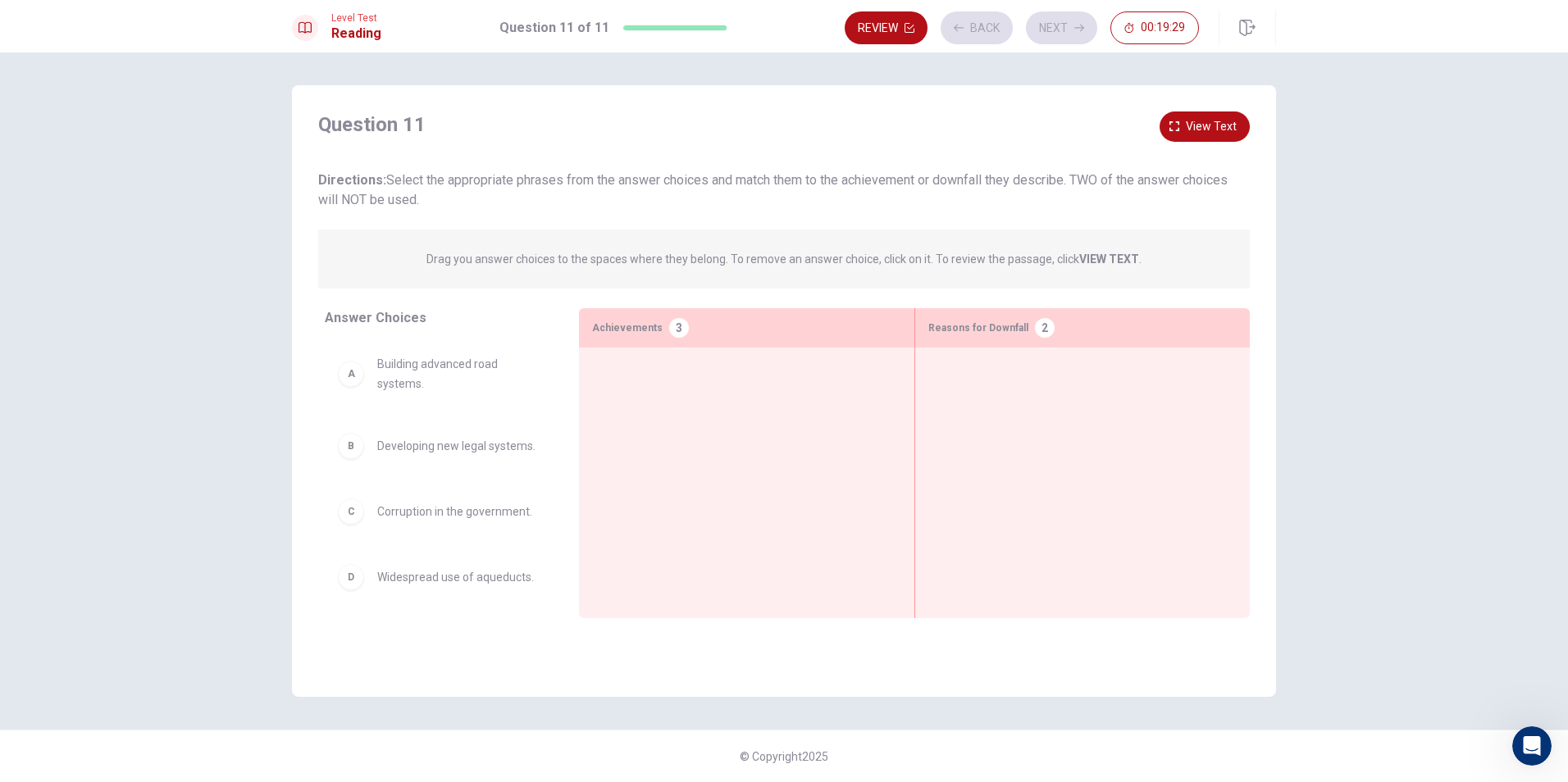
click at [371, 459] on div "B Developing new legal systems." at bounding box center [439, 446] width 202 height 27
drag, startPoint x: 371, startPoint y: 468, endPoint x: 523, endPoint y: 465, distance: 152.0
drag, startPoint x: 650, startPoint y: 462, endPoint x: 683, endPoint y: 459, distance: 33.1
click at [683, 459] on div "Answer Choices A Building advanced road systems. C Corruption in the government…" at bounding box center [784, 468] width 984 height 318
drag, startPoint x: 460, startPoint y: 462, endPoint x: 665, endPoint y: 439, distance: 206.3
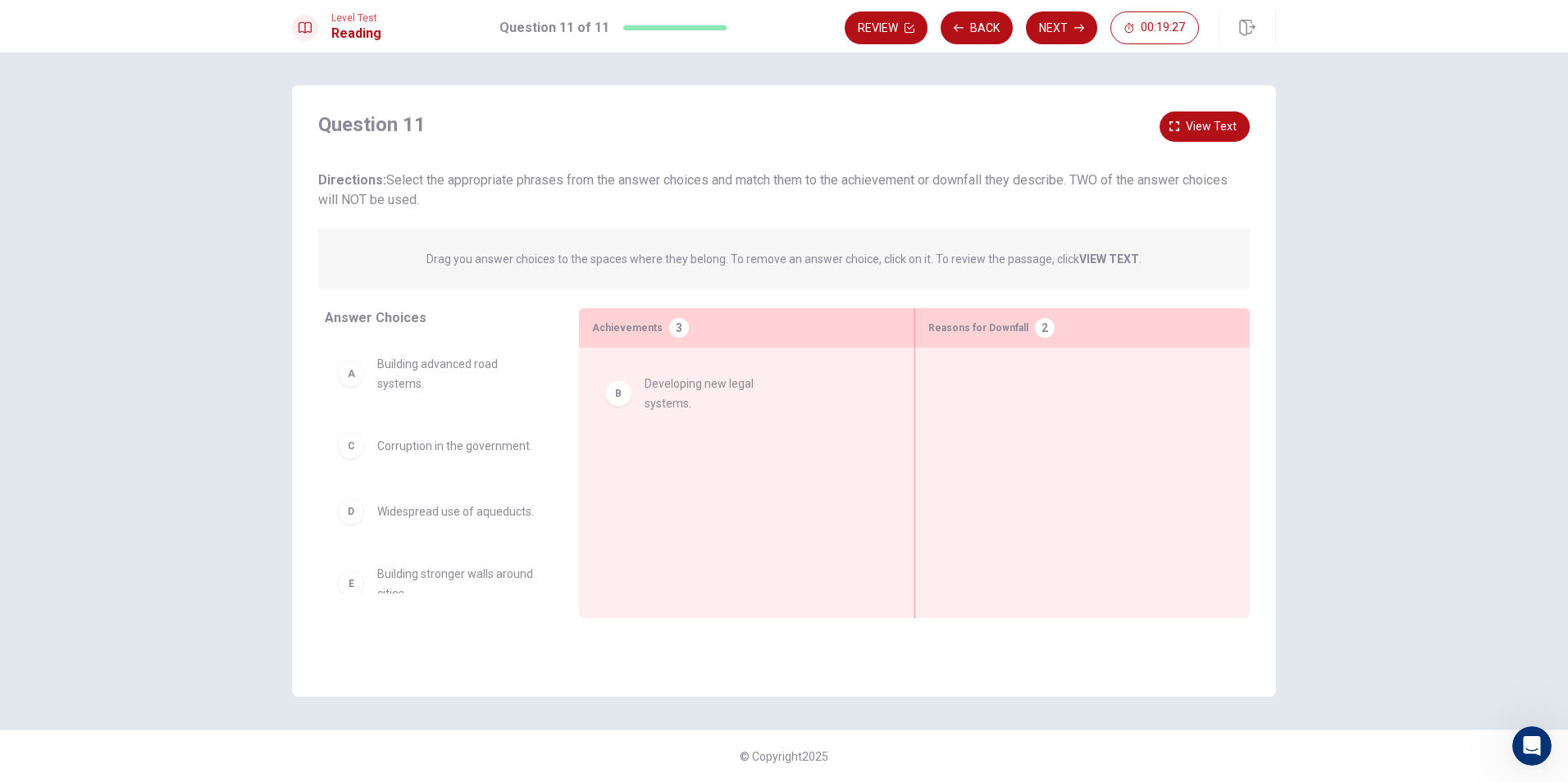
drag, startPoint x: 335, startPoint y: 343, endPoint x: 447, endPoint y: 387, distance: 120.3
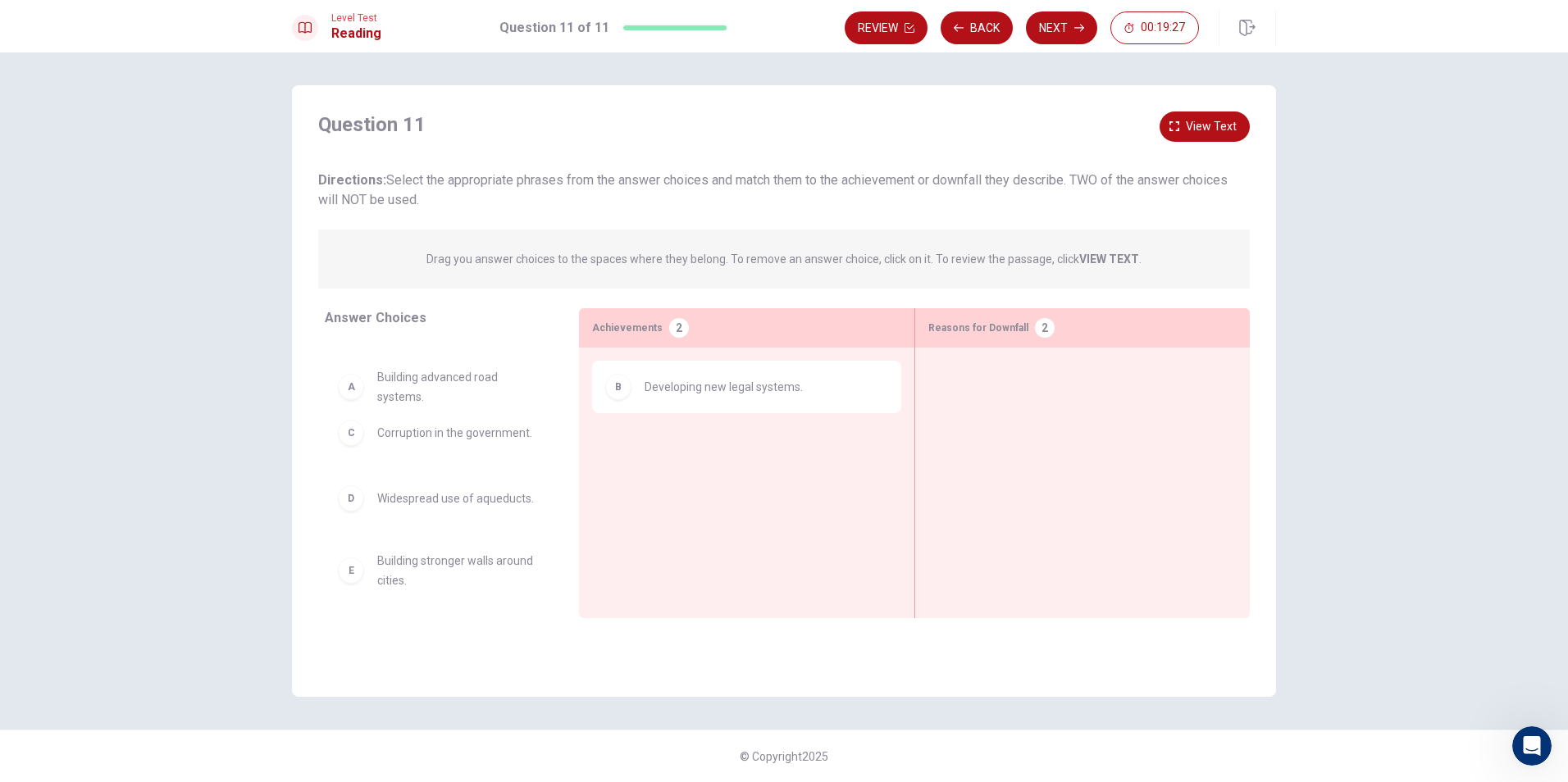
drag, startPoint x: 461, startPoint y: 398, endPoint x: 669, endPoint y: 488, distance: 226.6
click at [669, 488] on div "Answer Choices C Corruption in the government. D Widespread use of aqueducts. E…" at bounding box center [784, 468] width 984 height 318
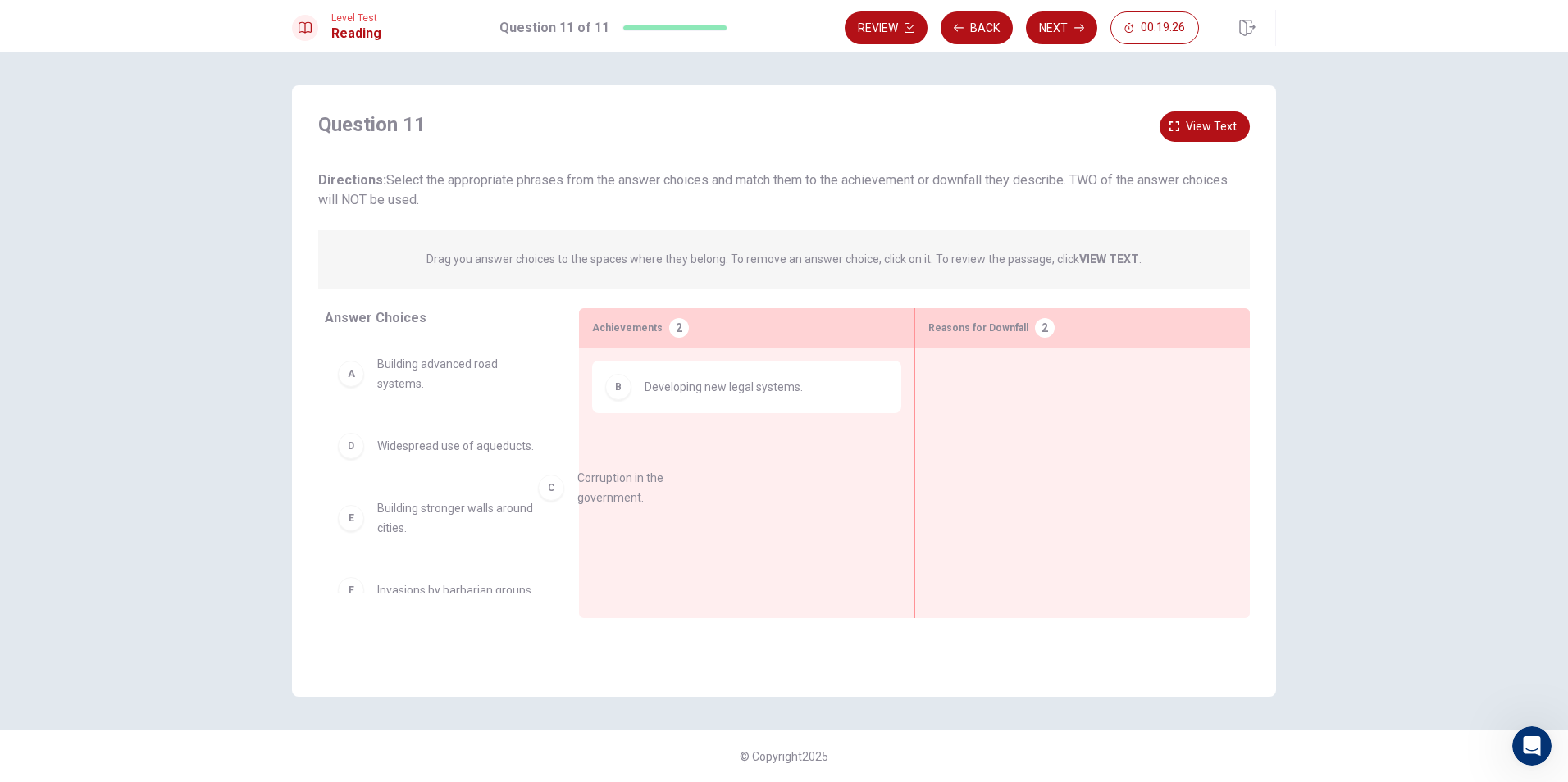
drag, startPoint x: 568, startPoint y: 466, endPoint x: 536, endPoint y: 524, distance: 66.2
drag, startPoint x: 355, startPoint y: 487, endPoint x: 675, endPoint y: 544, distance: 325.0
click at [675, 544] on div "Answer Choices A Building advanced road systems. D Widespread use of aqueducts.…" at bounding box center [784, 468] width 984 height 318
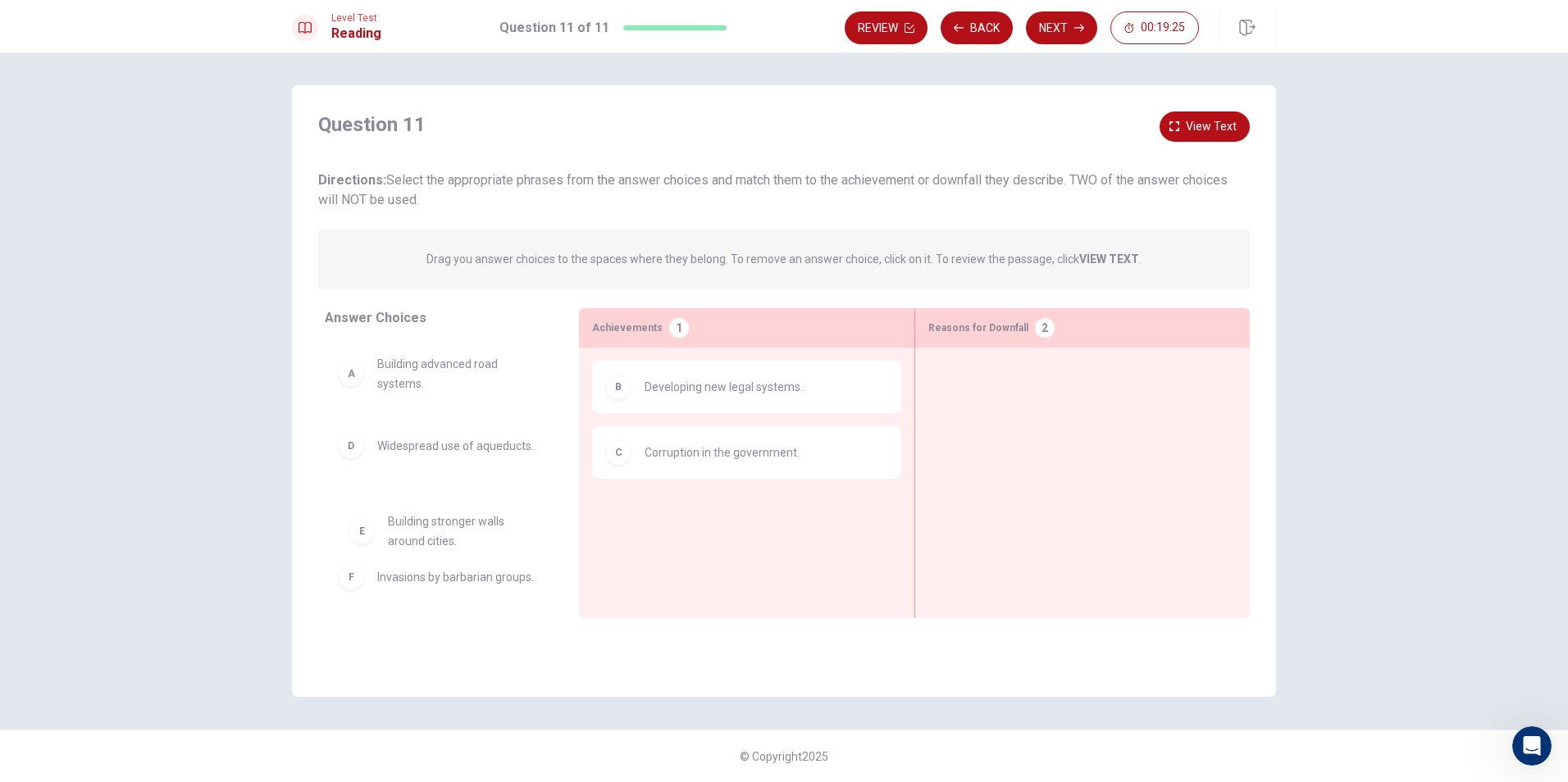
scroll to position [4, 0]
drag, startPoint x: 430, startPoint y: 533, endPoint x: 696, endPoint y: 540, distance: 266.1
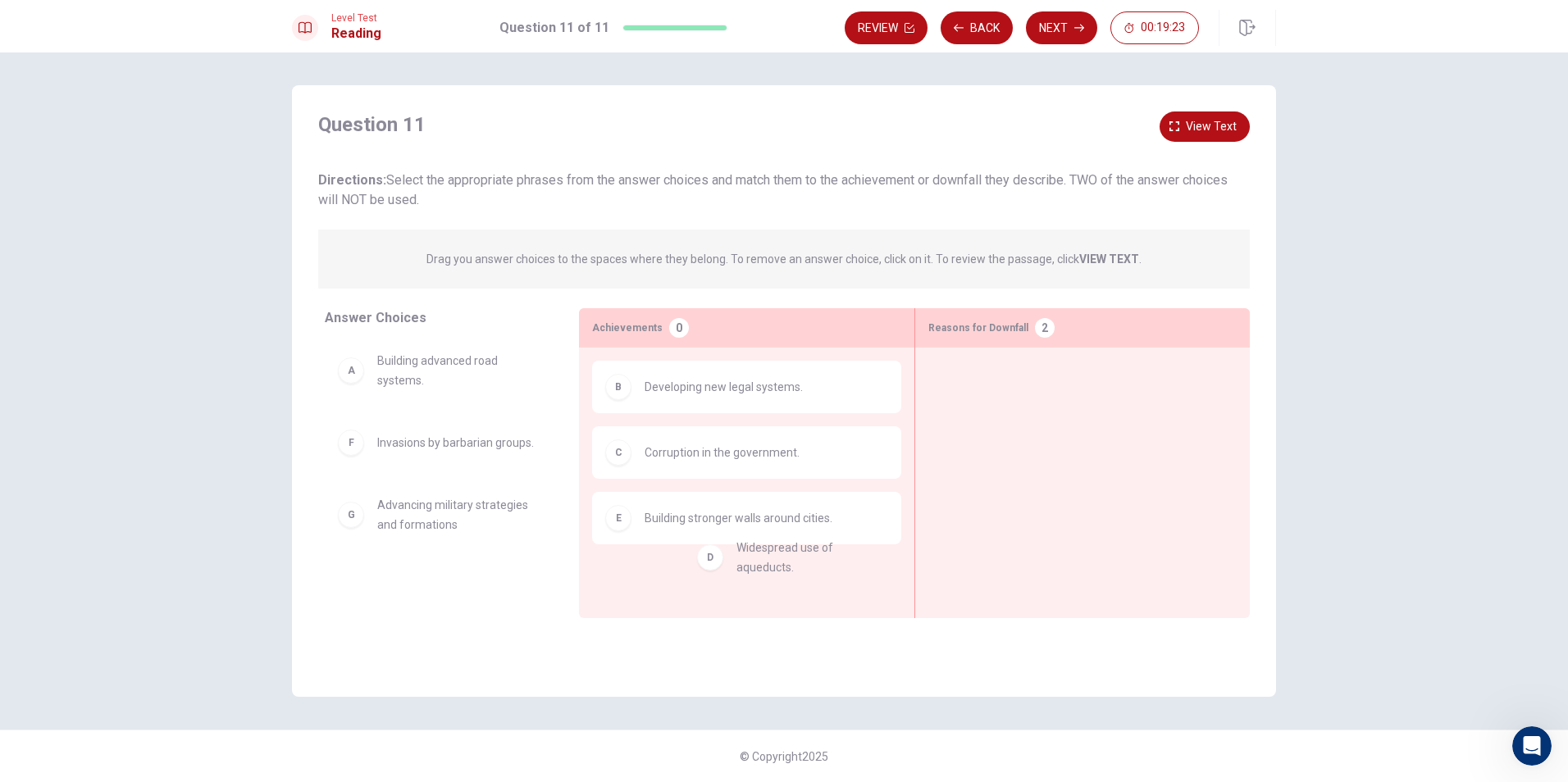
drag, startPoint x: 403, startPoint y: 472, endPoint x: 801, endPoint y: 593, distance: 416.0
drag, startPoint x: 399, startPoint y: 527, endPoint x: 735, endPoint y: 513, distance: 336.3
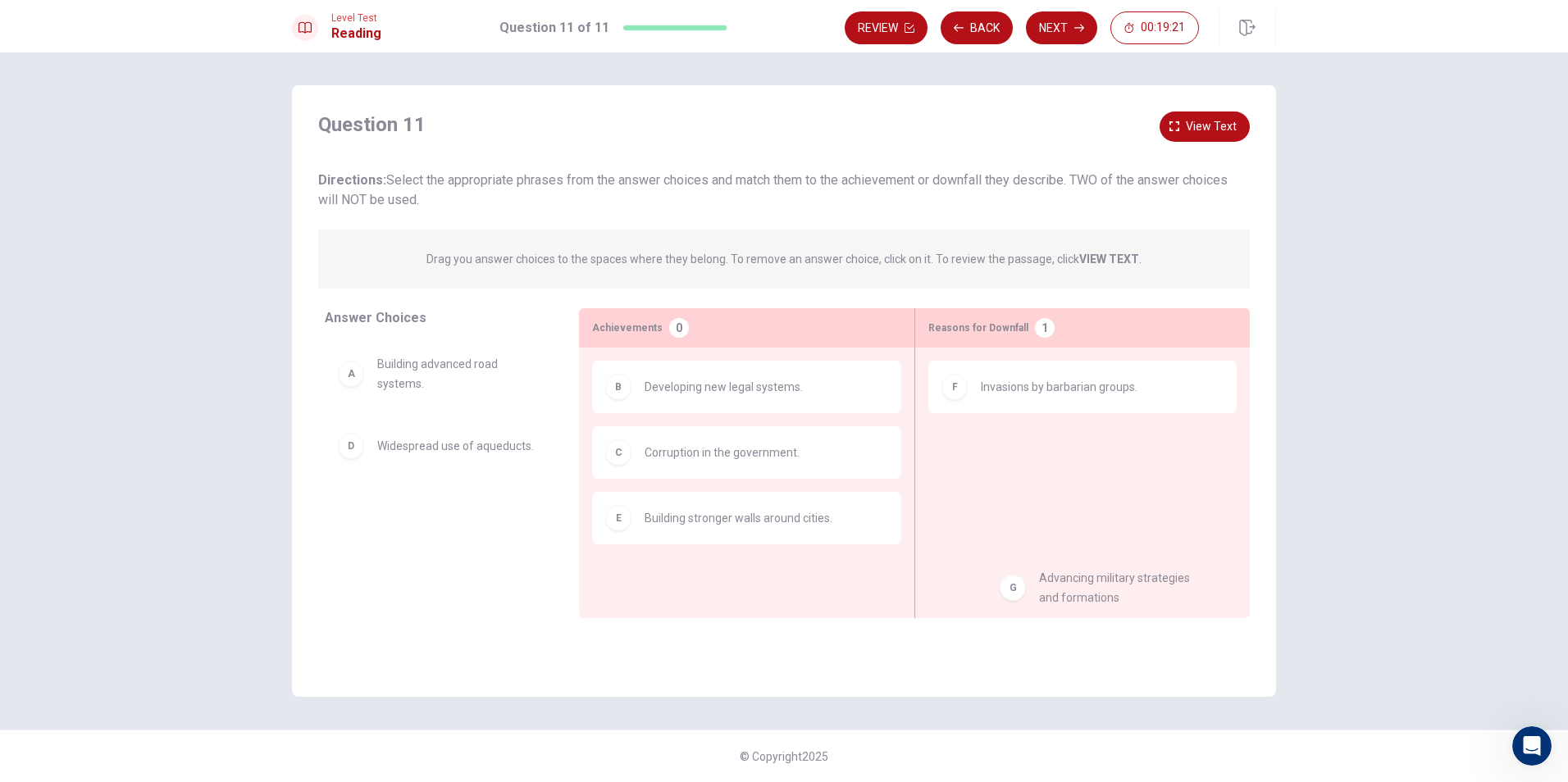
drag, startPoint x: 421, startPoint y: 491, endPoint x: 1098, endPoint y: 559, distance: 680.4
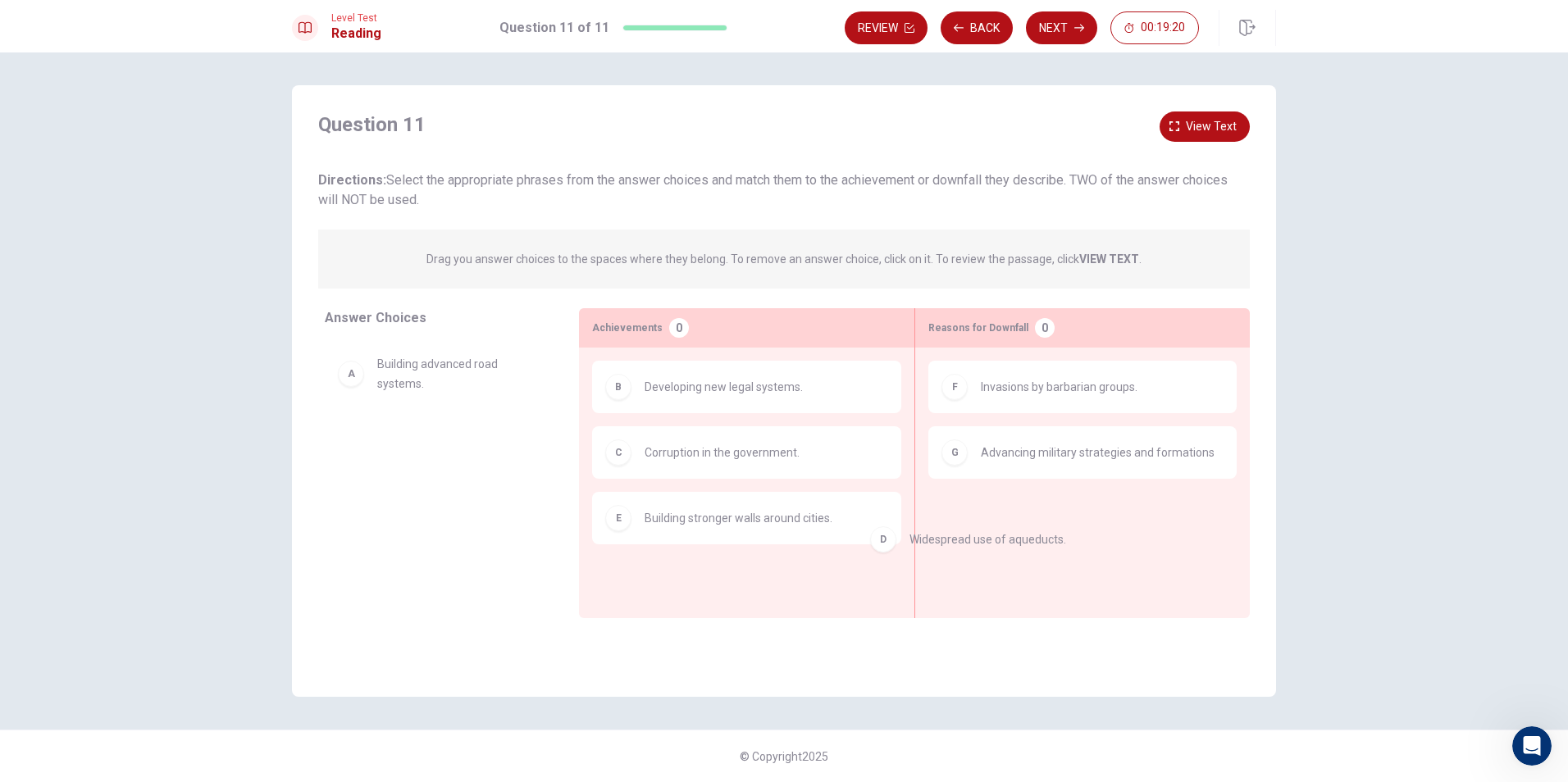
drag, startPoint x: 499, startPoint y: 443, endPoint x: 1043, endPoint y: 542, distance: 552.9
drag, startPoint x: 477, startPoint y: 441, endPoint x: 1069, endPoint y: 528, distance: 598.4
drag, startPoint x: 430, startPoint y: 377, endPoint x: 660, endPoint y: 558, distance: 292.7
drag, startPoint x: 1011, startPoint y: 5, endPoint x: 1063, endPoint y: 19, distance: 53.9
click at [1018, 4] on div "Level Test Reading Question 11 of 11 Review Back Next 00:19:15" at bounding box center [784, 26] width 1568 height 52
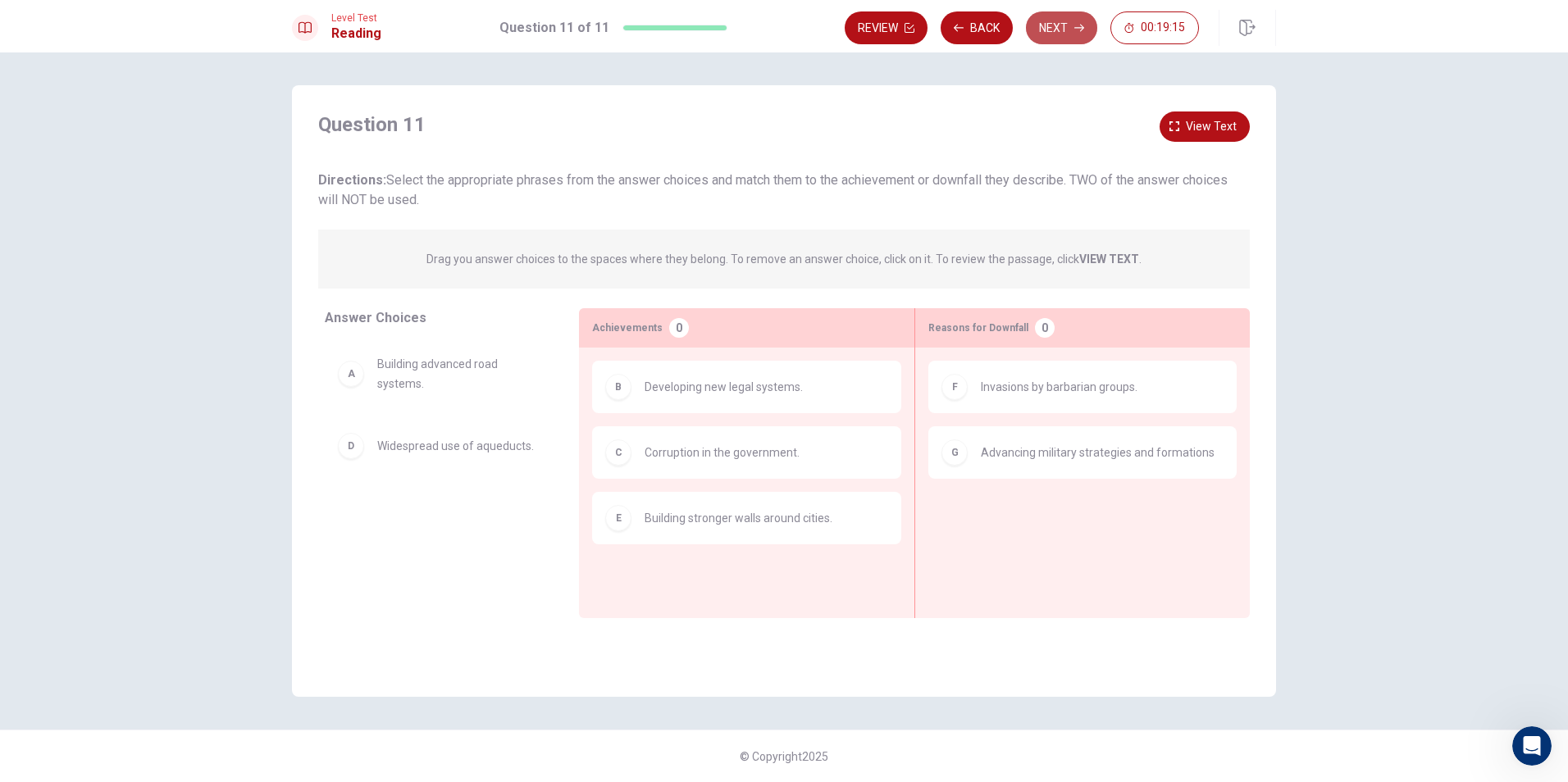
click at [1063, 19] on button "Next" at bounding box center [1062, 27] width 72 height 33
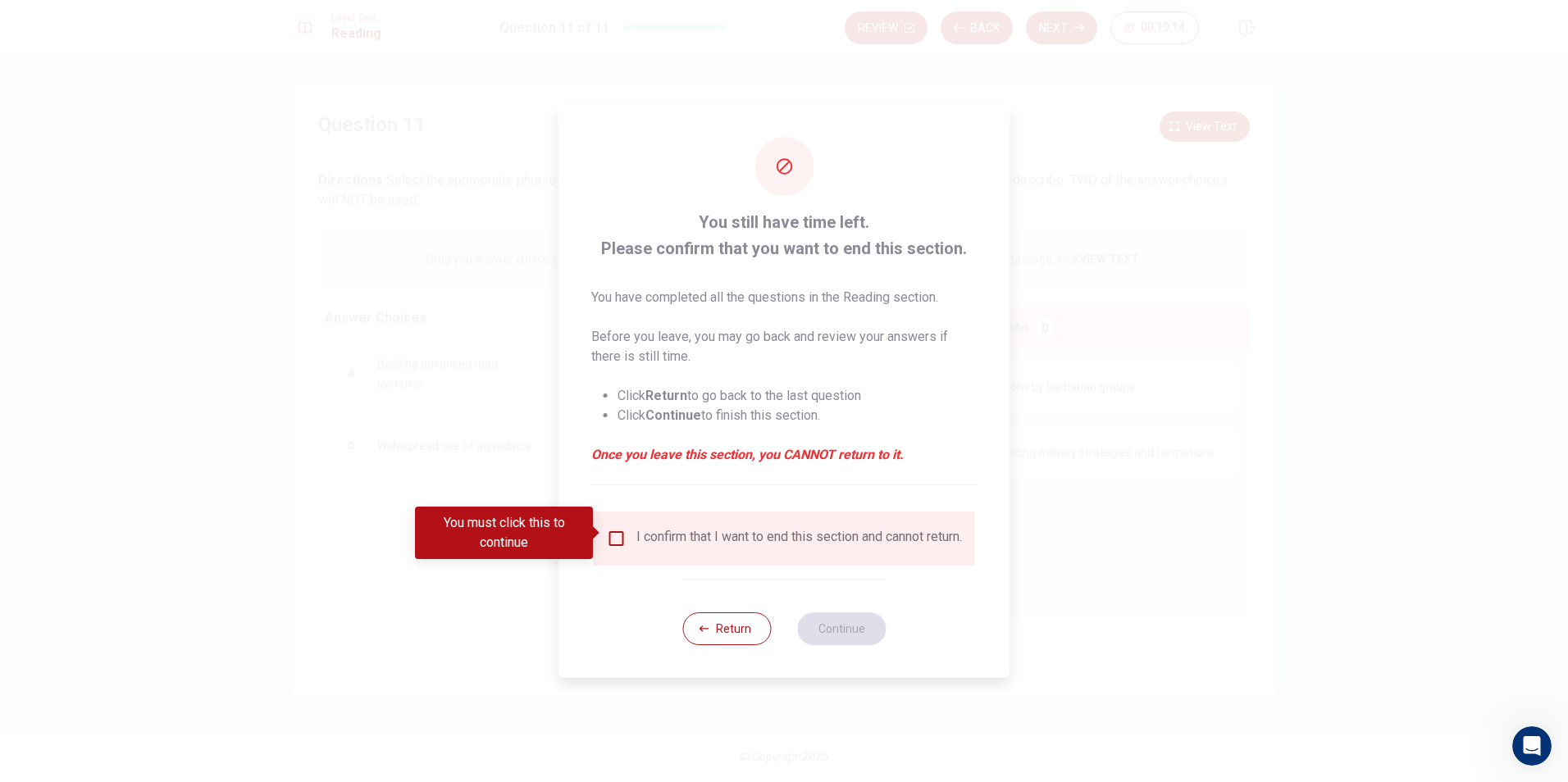
click at [621, 534] on input "You must click this to continue" at bounding box center [617, 539] width 19 height 19
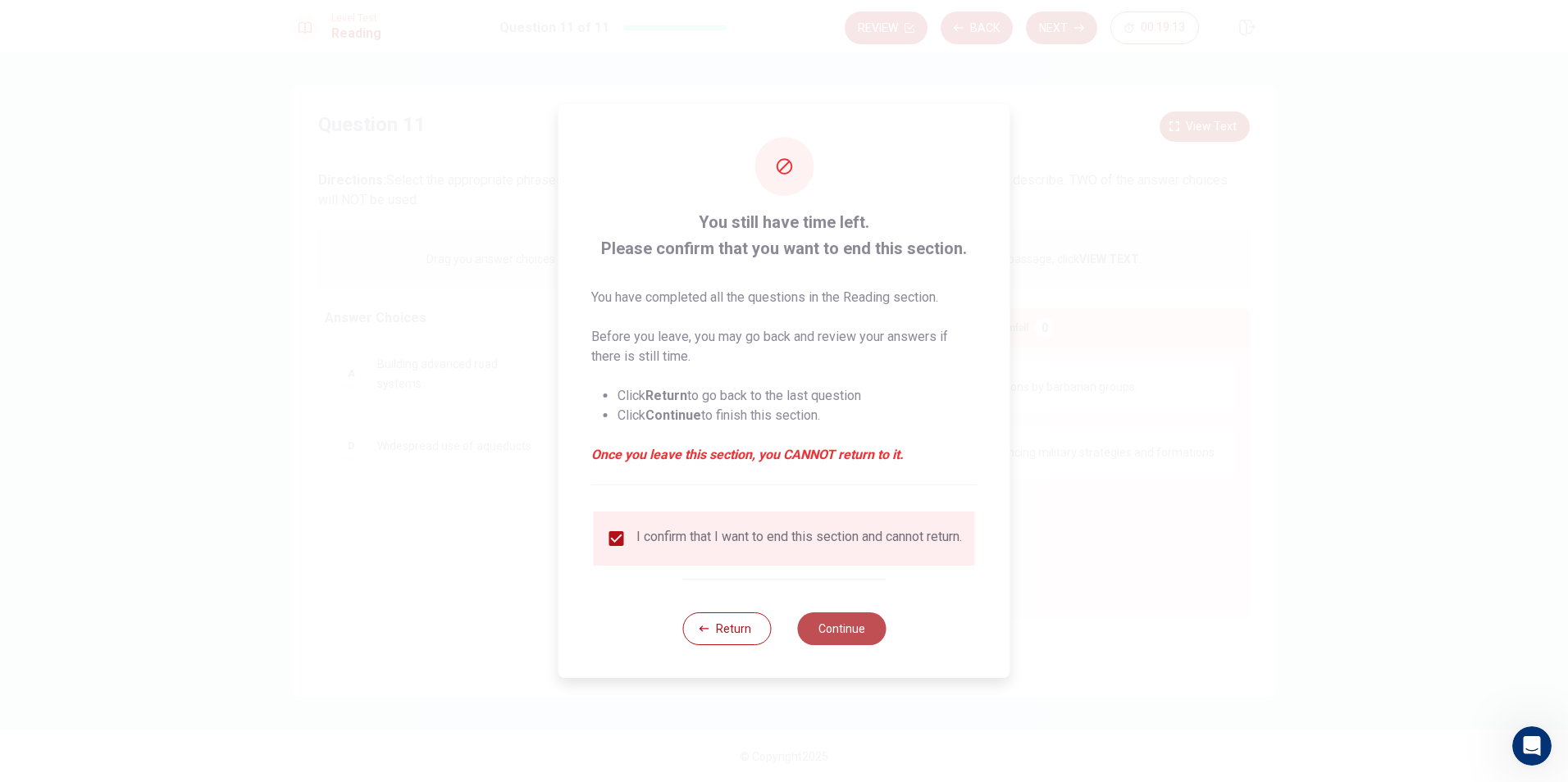
click at [822, 629] on button "Continue" at bounding box center [842, 628] width 88 height 33
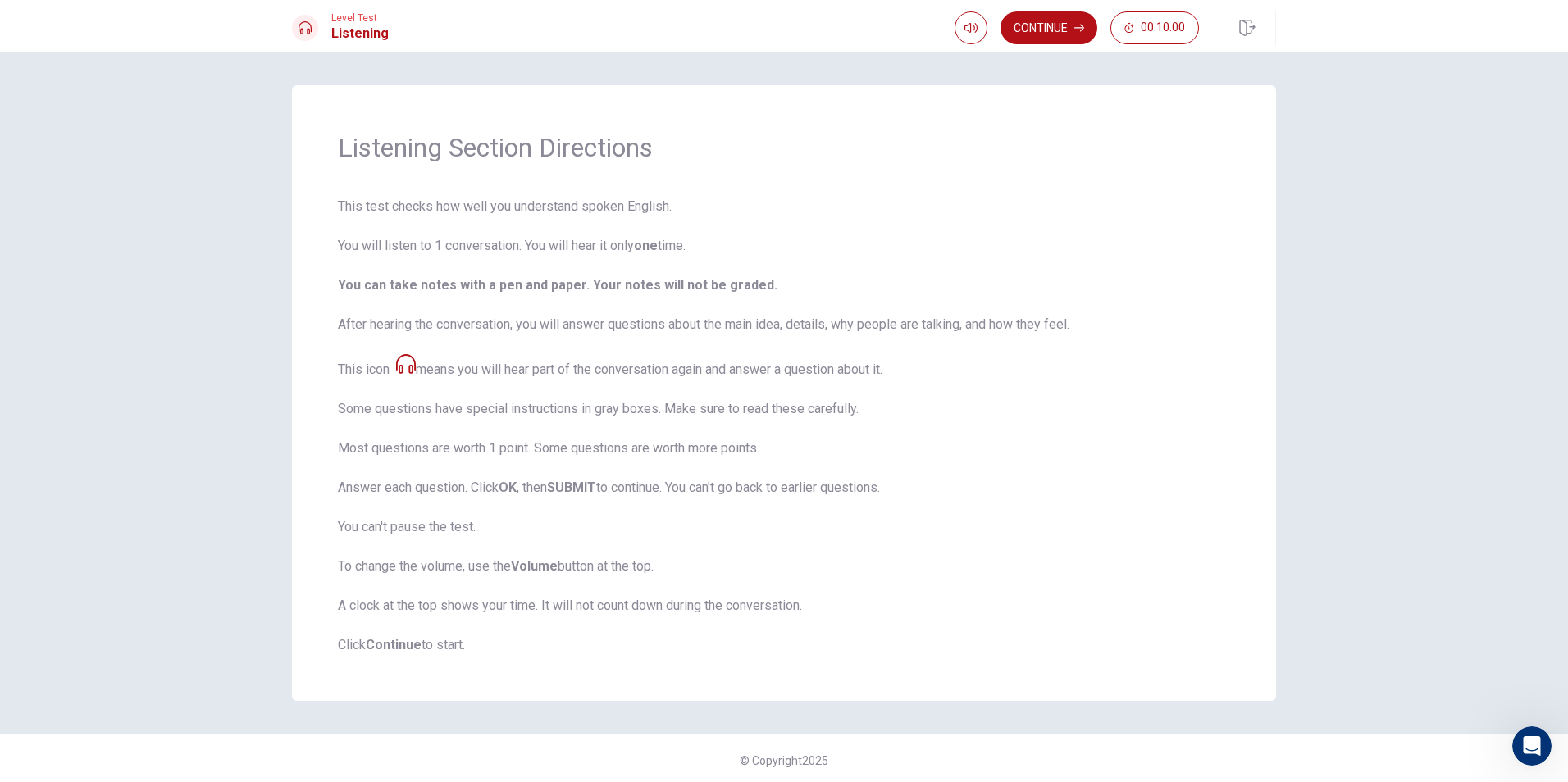
click at [1044, 7] on div "Level Test Listening Continue 00:10:00" at bounding box center [784, 26] width 1568 height 52
click at [1048, 24] on button "Continue" at bounding box center [1049, 27] width 96 height 33
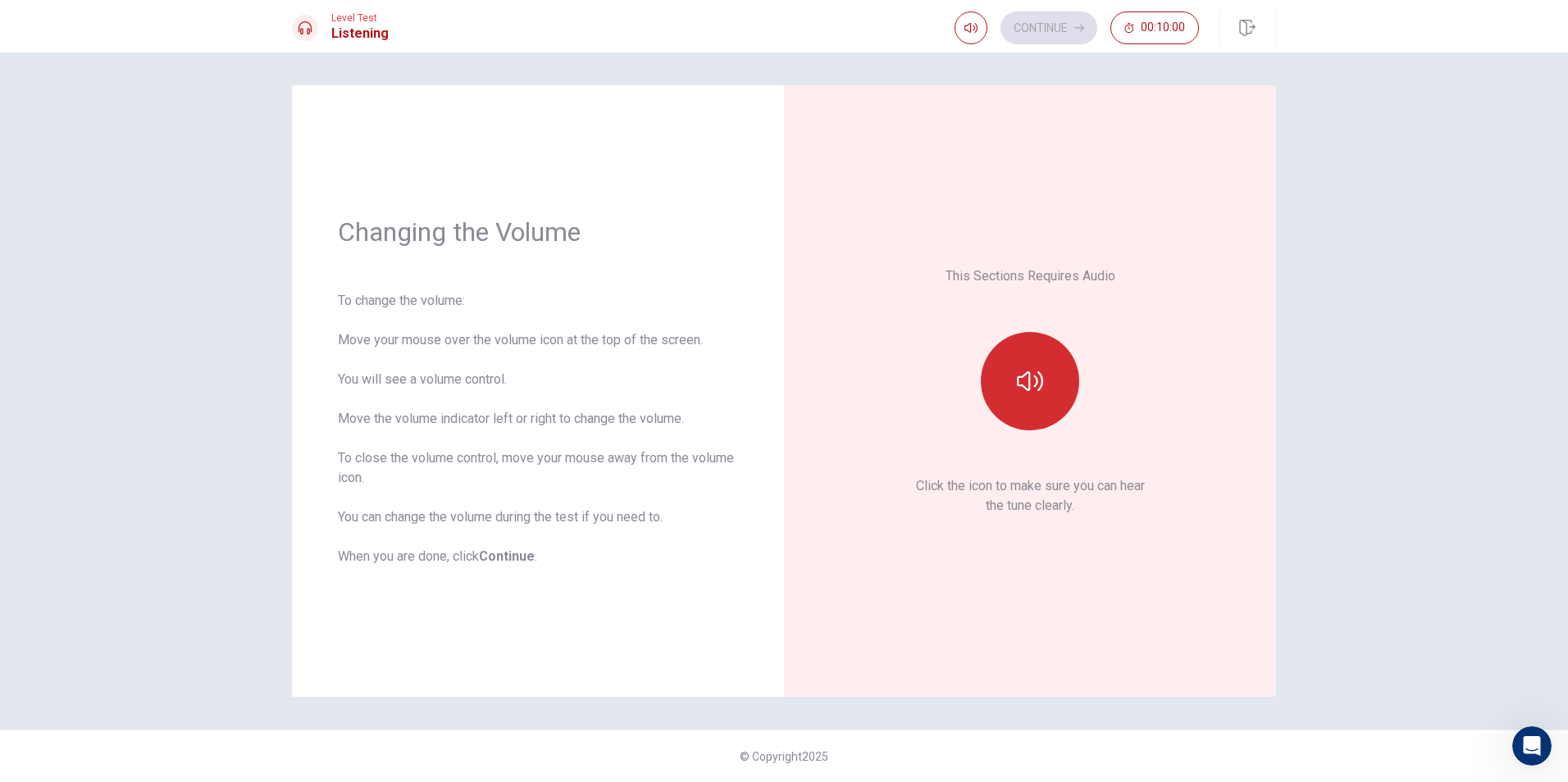
click at [1053, 364] on button "button" at bounding box center [1030, 380] width 98 height 98
click at [1053, 25] on button "Continue" at bounding box center [1049, 27] width 96 height 33
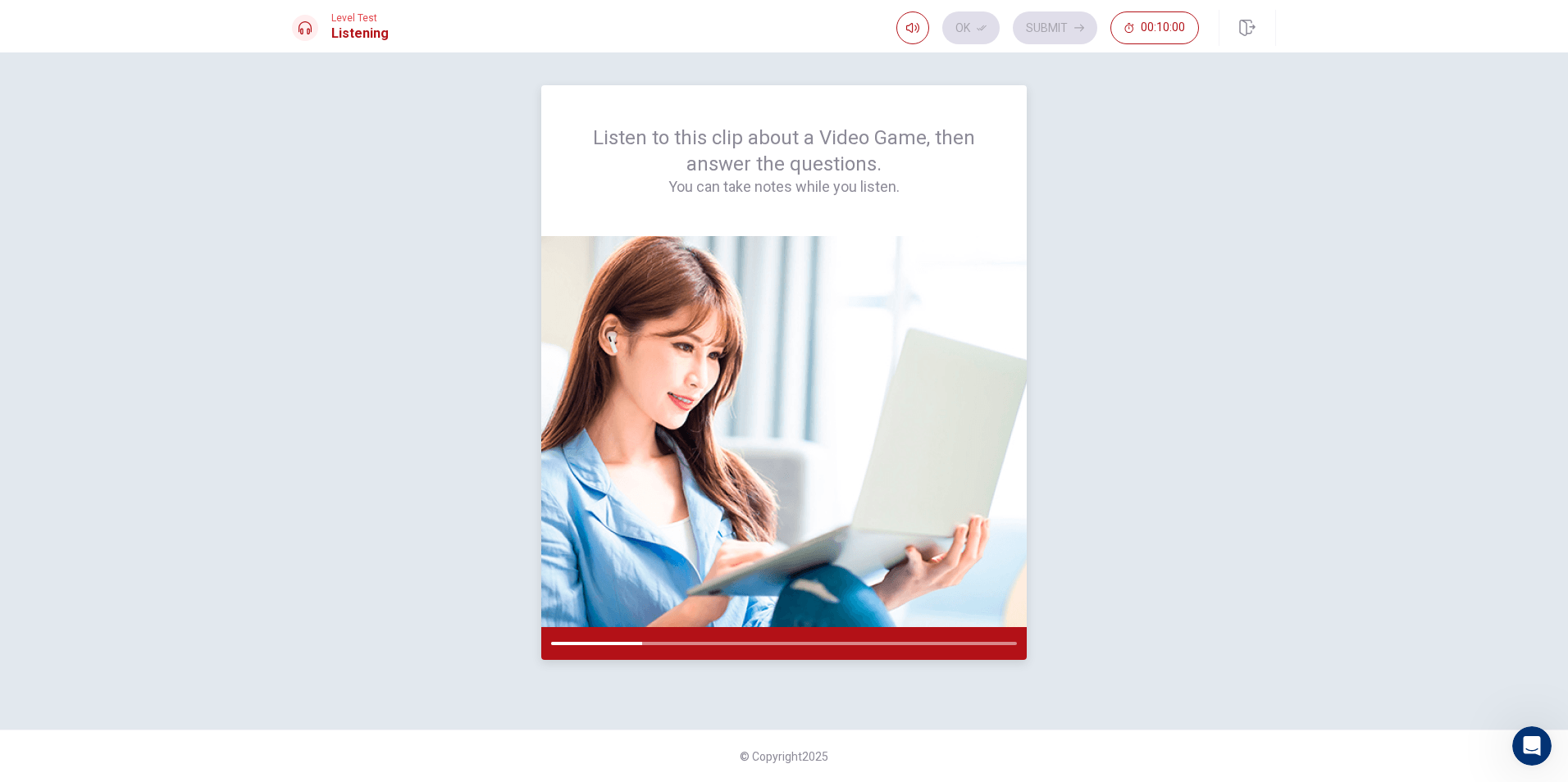
drag, startPoint x: 701, startPoint y: 646, endPoint x: 765, endPoint y: 609, distance: 73.9
click at [765, 609] on div at bounding box center [784, 448] width 486 height 424
click at [765, 609] on img at bounding box center [784, 432] width 486 height 391
click at [757, 620] on img at bounding box center [784, 432] width 486 height 391
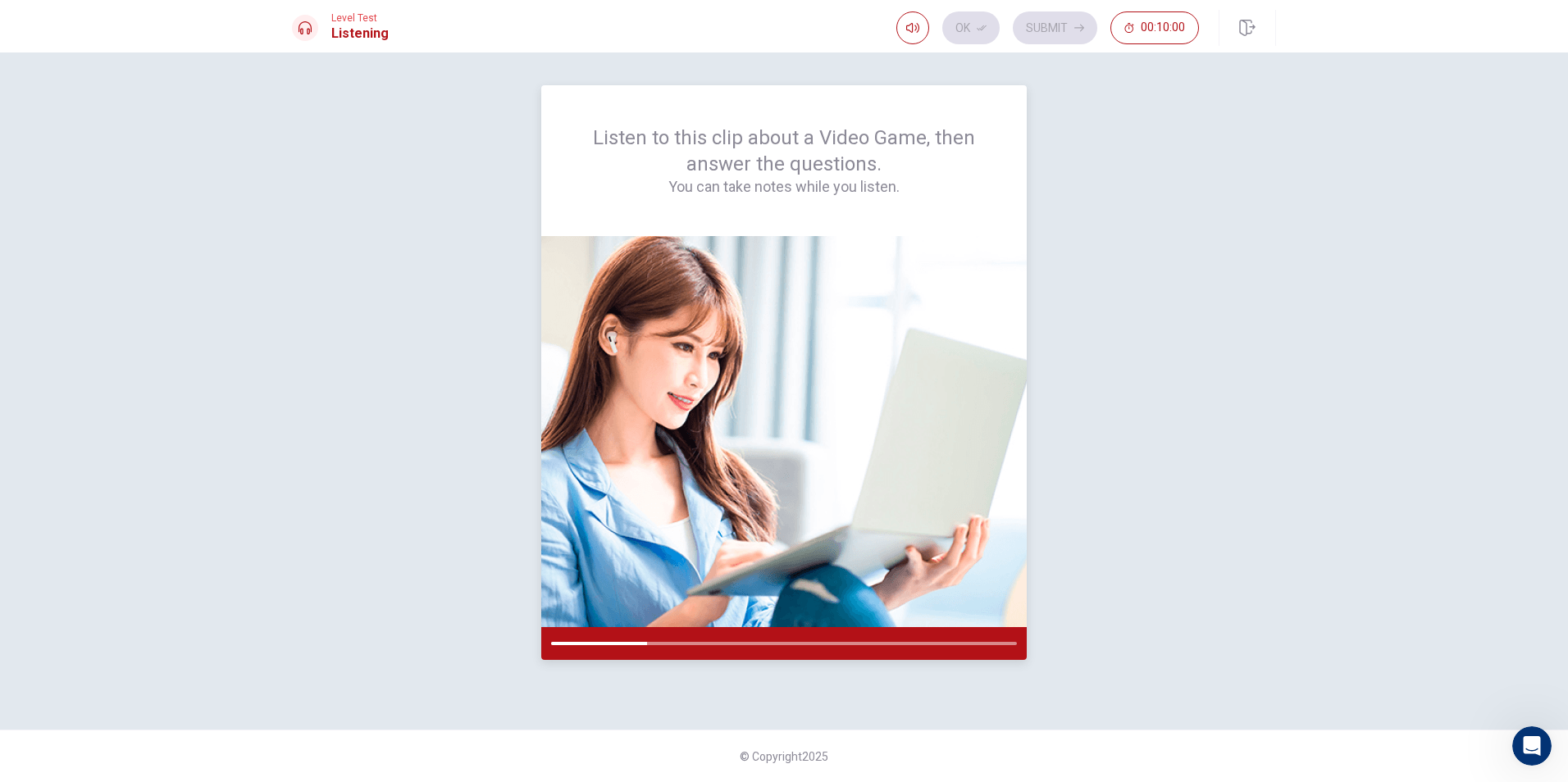
click at [757, 620] on img at bounding box center [784, 432] width 486 height 391
drag, startPoint x: 757, startPoint y: 620, endPoint x: 752, endPoint y: 630, distance: 11.2
click at [752, 630] on div at bounding box center [784, 448] width 486 height 424
click at [752, 630] on div at bounding box center [784, 643] width 486 height 33
drag, startPoint x: 751, startPoint y: 634, endPoint x: 740, endPoint y: 646, distance: 16.3
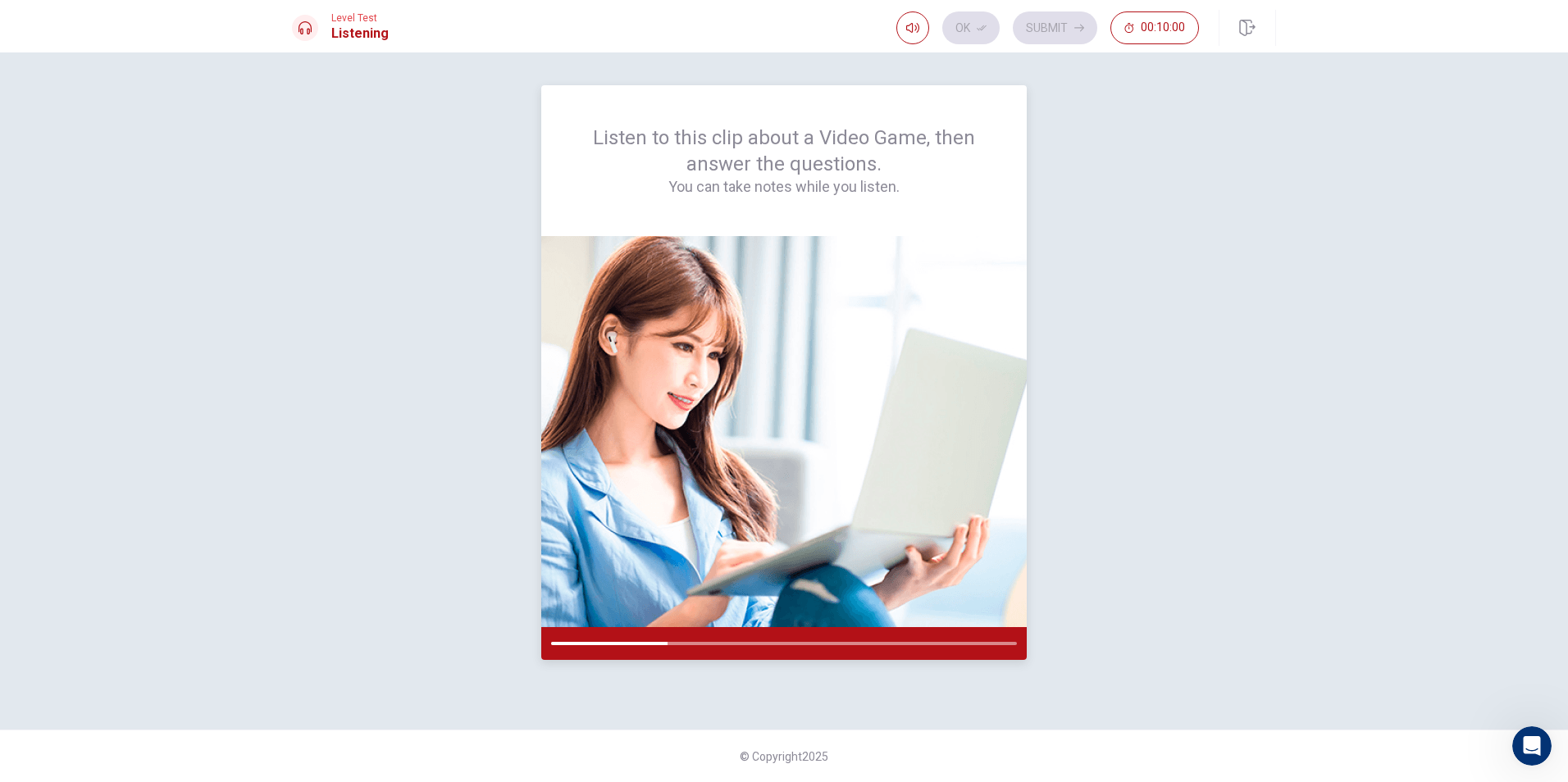
click at [740, 646] on div at bounding box center [784, 643] width 486 height 33
drag, startPoint x: 740, startPoint y: 646, endPoint x: 712, endPoint y: 713, distance: 72.6
click at [730, 678] on div "Listen to this clip about a Video Game, then answer the questions. You can take…" at bounding box center [784, 391] width 984 height 612
click at [611, 496] on img at bounding box center [784, 432] width 486 height 391
click at [584, 548] on img at bounding box center [784, 432] width 486 height 391
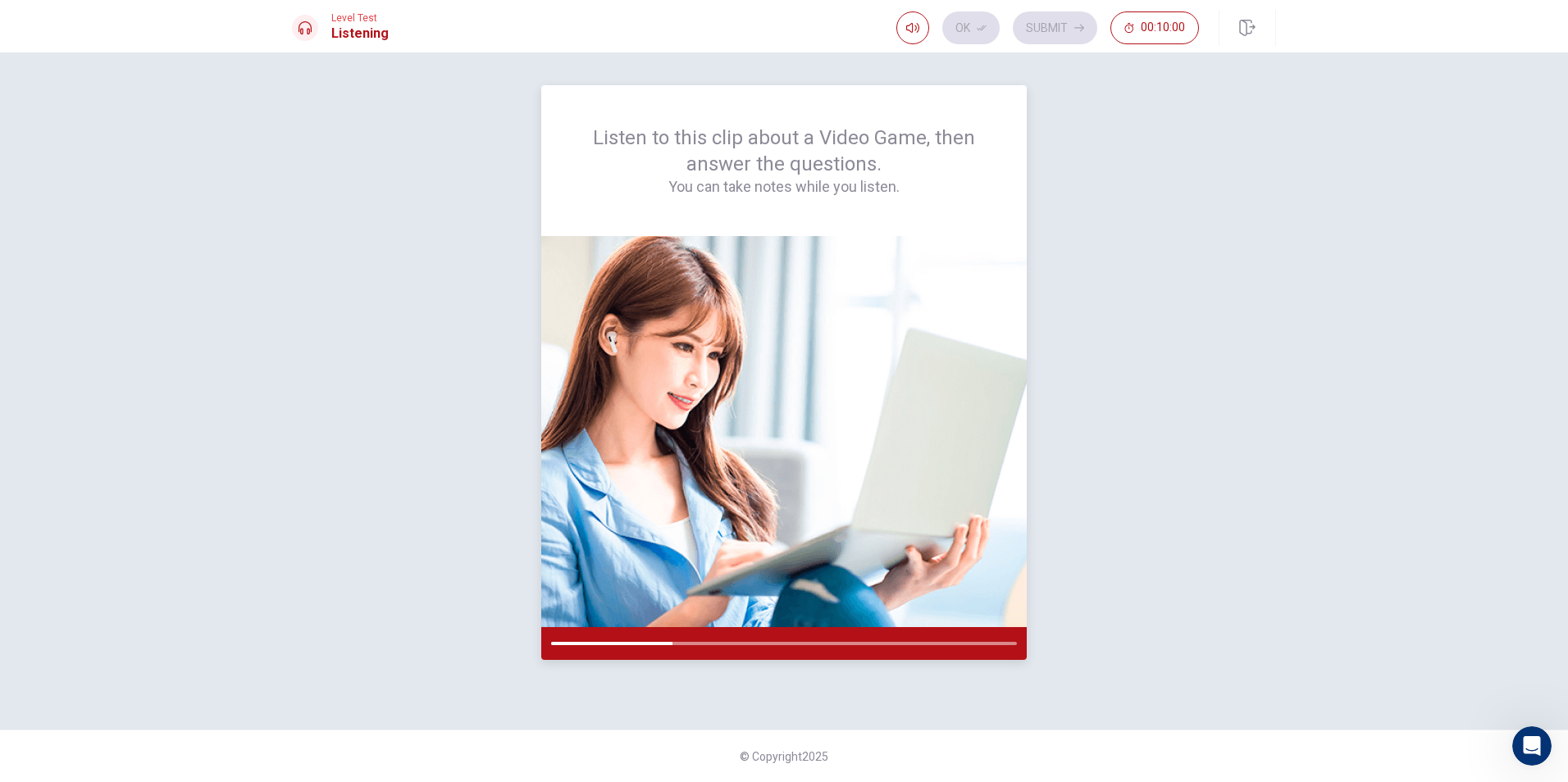
drag, startPoint x: 584, startPoint y: 548, endPoint x: 590, endPoint y: 526, distance: 22.8
click at [585, 546] on img at bounding box center [784, 432] width 486 height 391
click at [590, 525] on img at bounding box center [784, 432] width 486 height 391
click at [590, 525] on img at bounding box center [784, 432] width 486 height 391
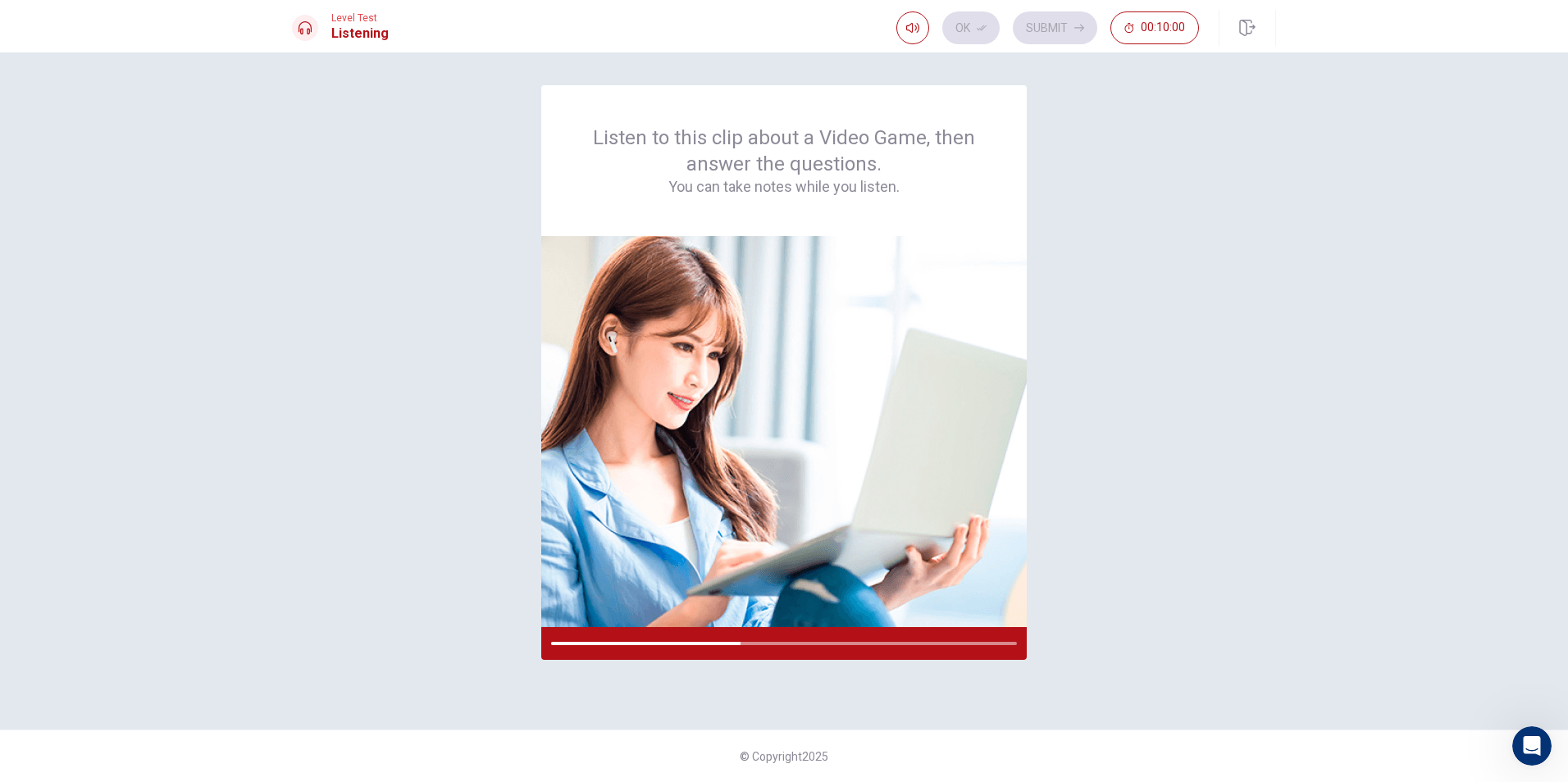
click at [1000, 28] on div "Ok Submit 00:10:00" at bounding box center [1048, 27] width 303 height 33
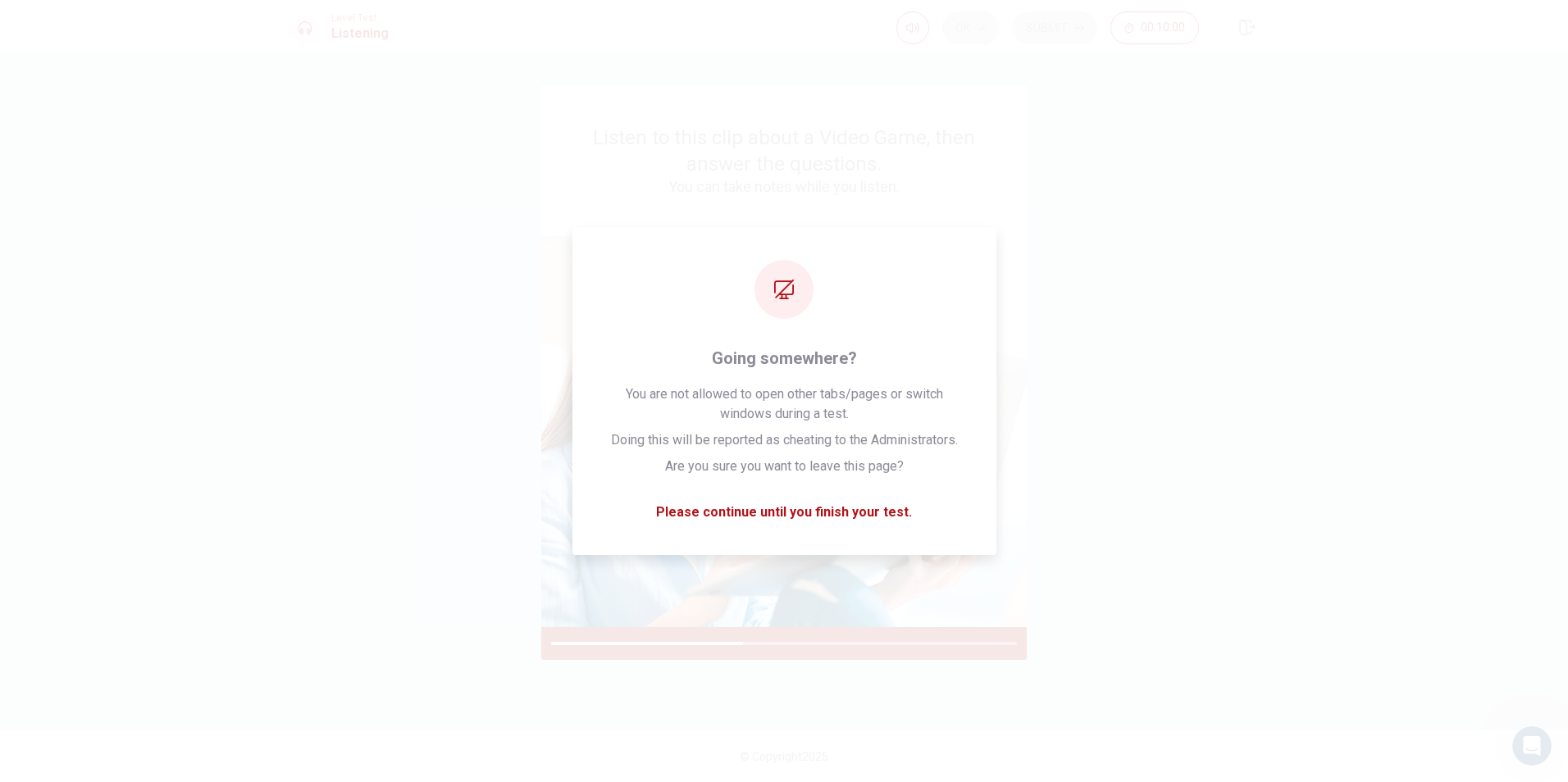
click at [1101, 30] on div "Ok Submit 00:10:00" at bounding box center [1048, 27] width 303 height 33
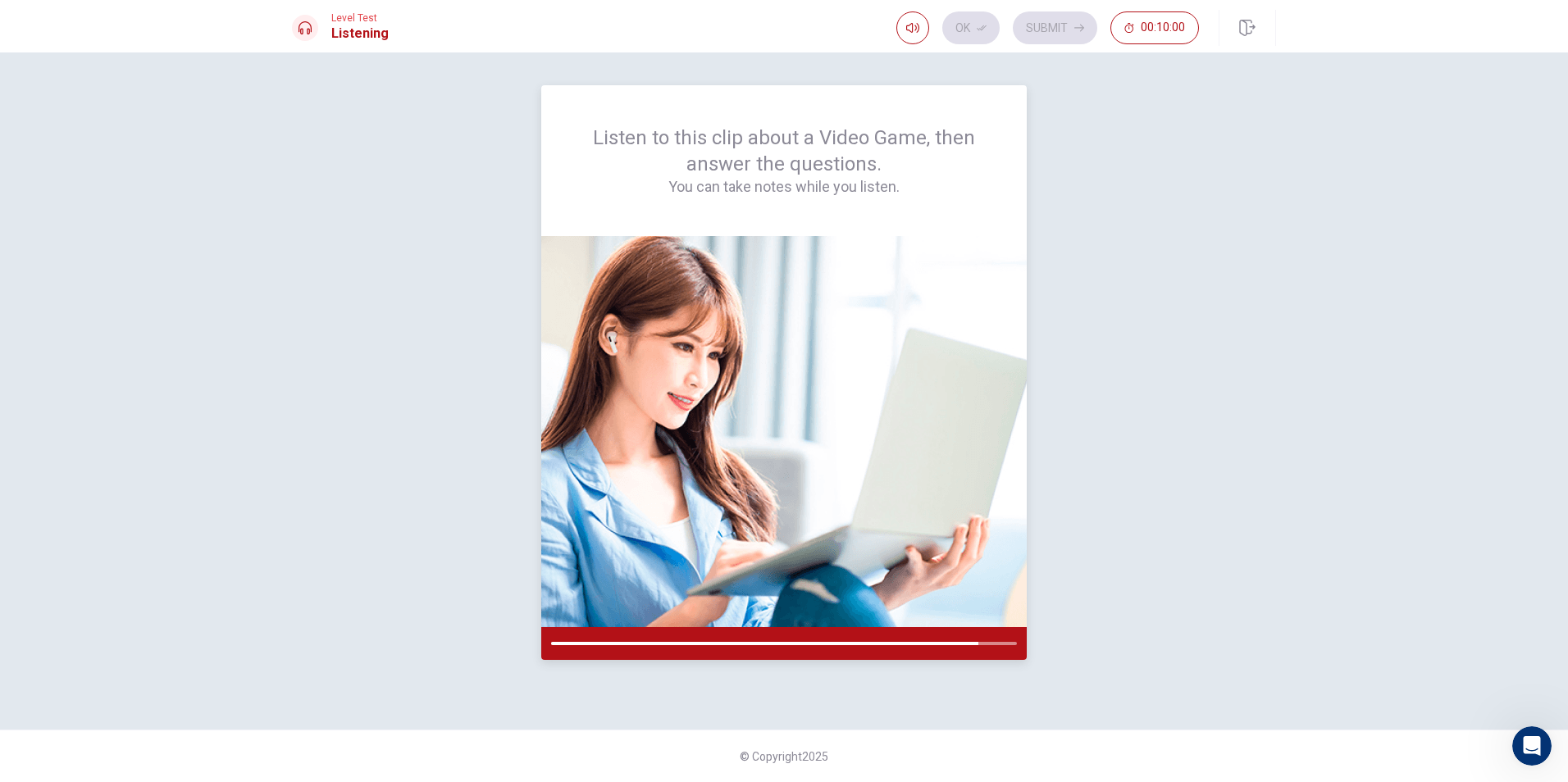
drag, startPoint x: 992, startPoint y: 641, endPoint x: 1006, endPoint y: 647, distance: 15.2
click at [1006, 647] on div at bounding box center [784, 643] width 486 height 33
click at [1009, 647] on div at bounding box center [784, 643] width 486 height 33
click at [1016, 634] on div at bounding box center [784, 643] width 486 height 33
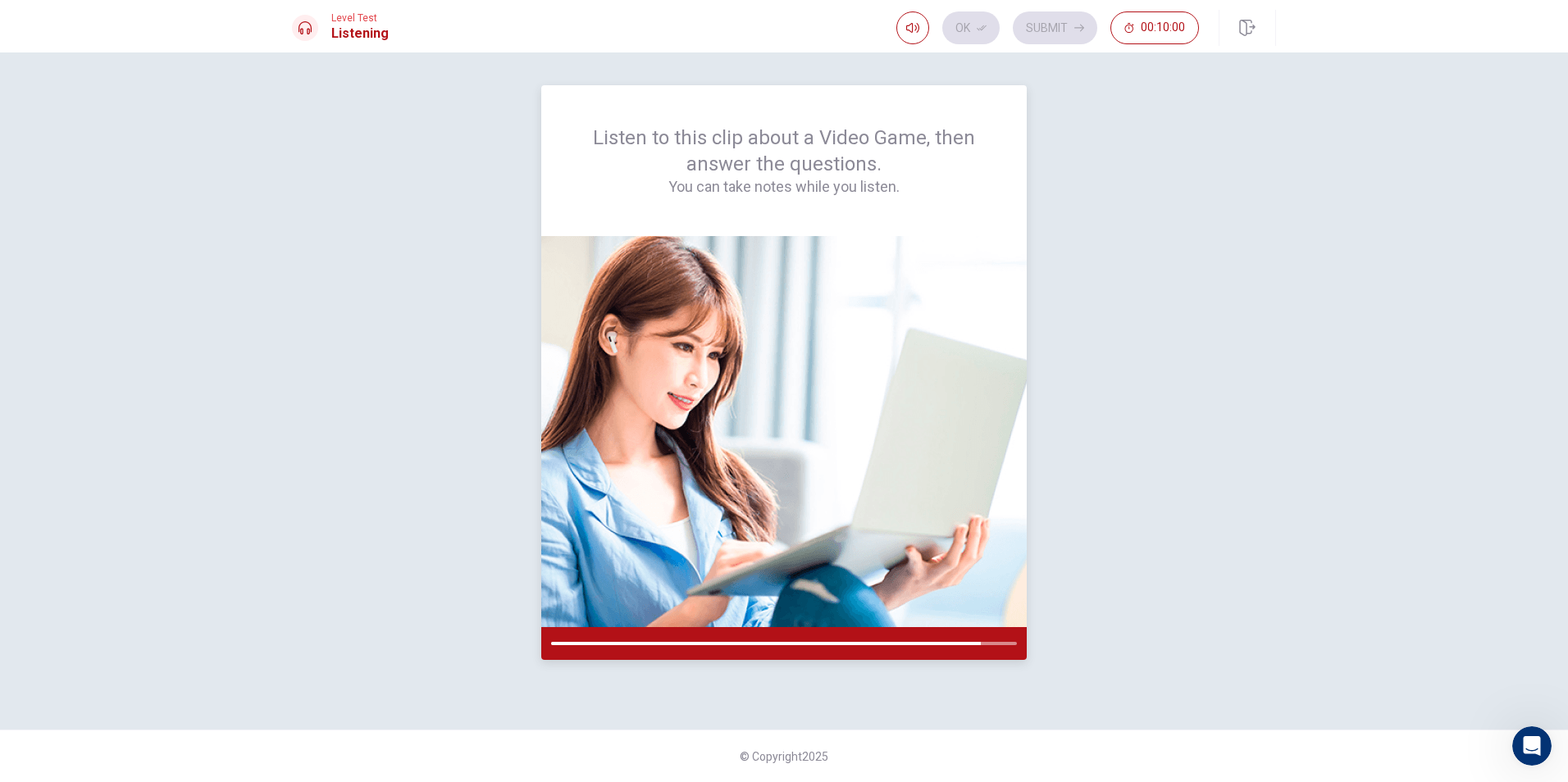
click at [1016, 634] on div at bounding box center [784, 643] width 486 height 33
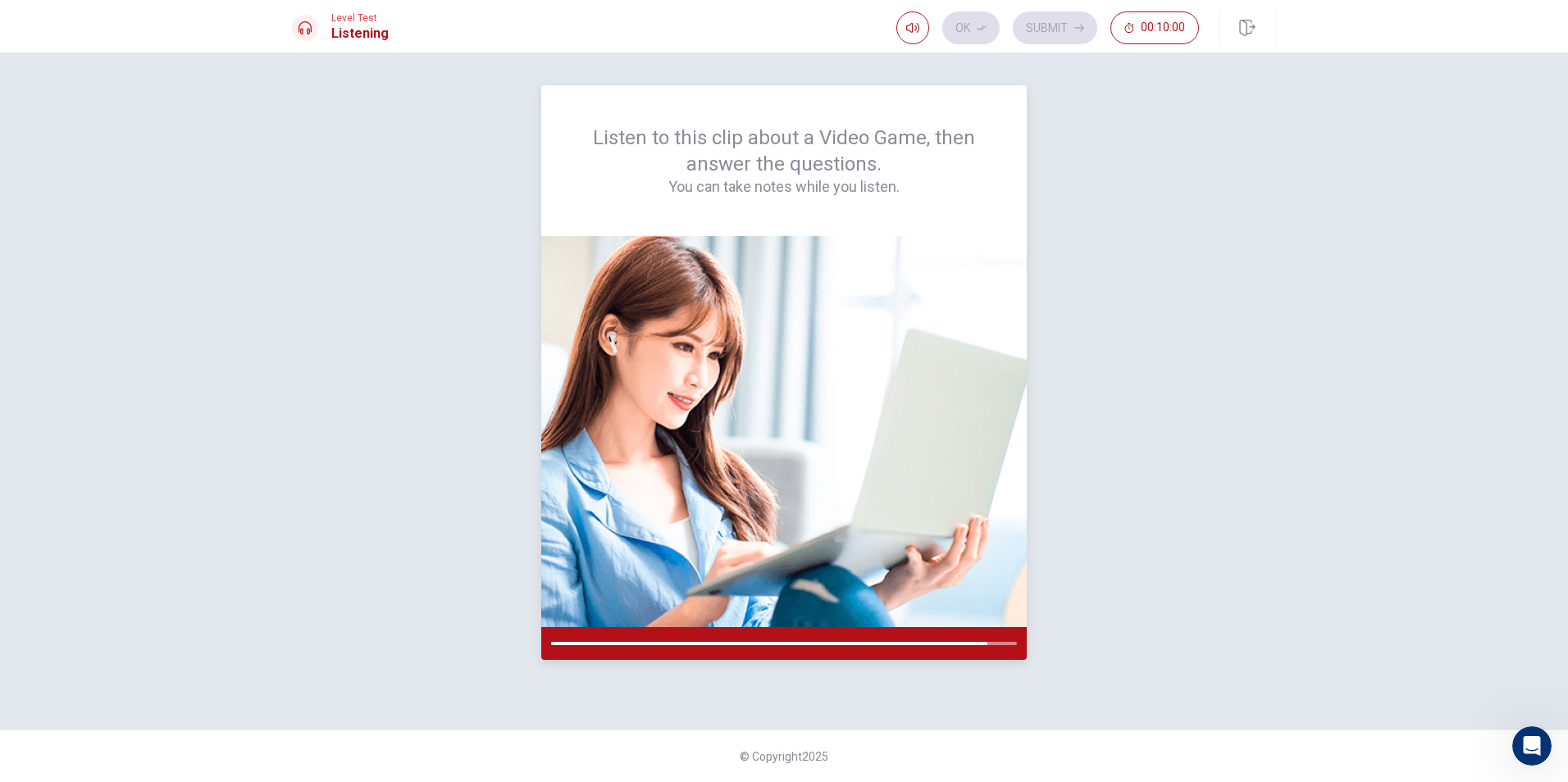
click at [1016, 634] on div at bounding box center [784, 643] width 486 height 33
click at [1005, 642] on div at bounding box center [784, 644] width 466 height 4
click at [1017, 638] on div at bounding box center [784, 643] width 486 height 33
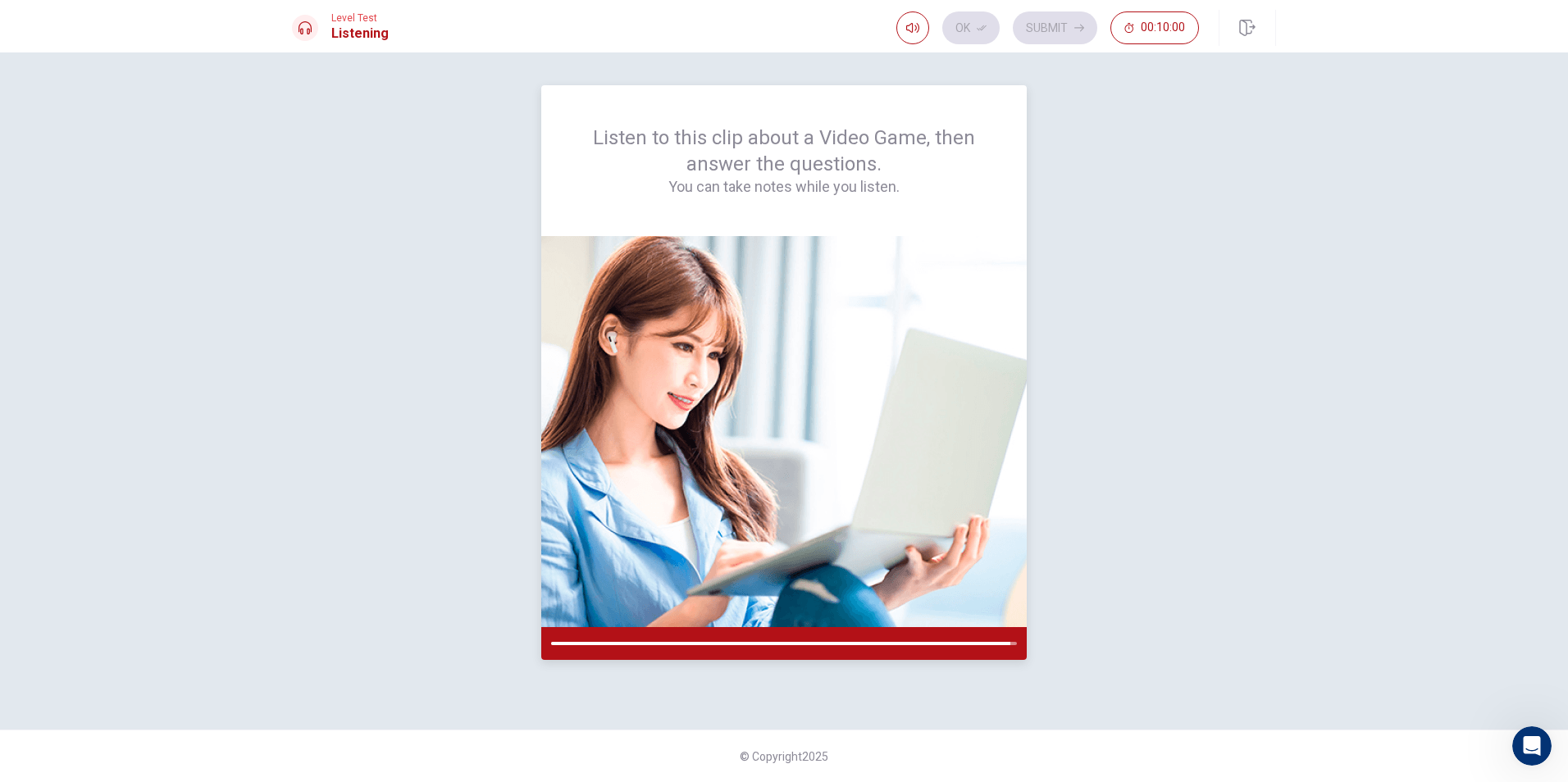
click at [1017, 638] on div at bounding box center [784, 643] width 486 height 33
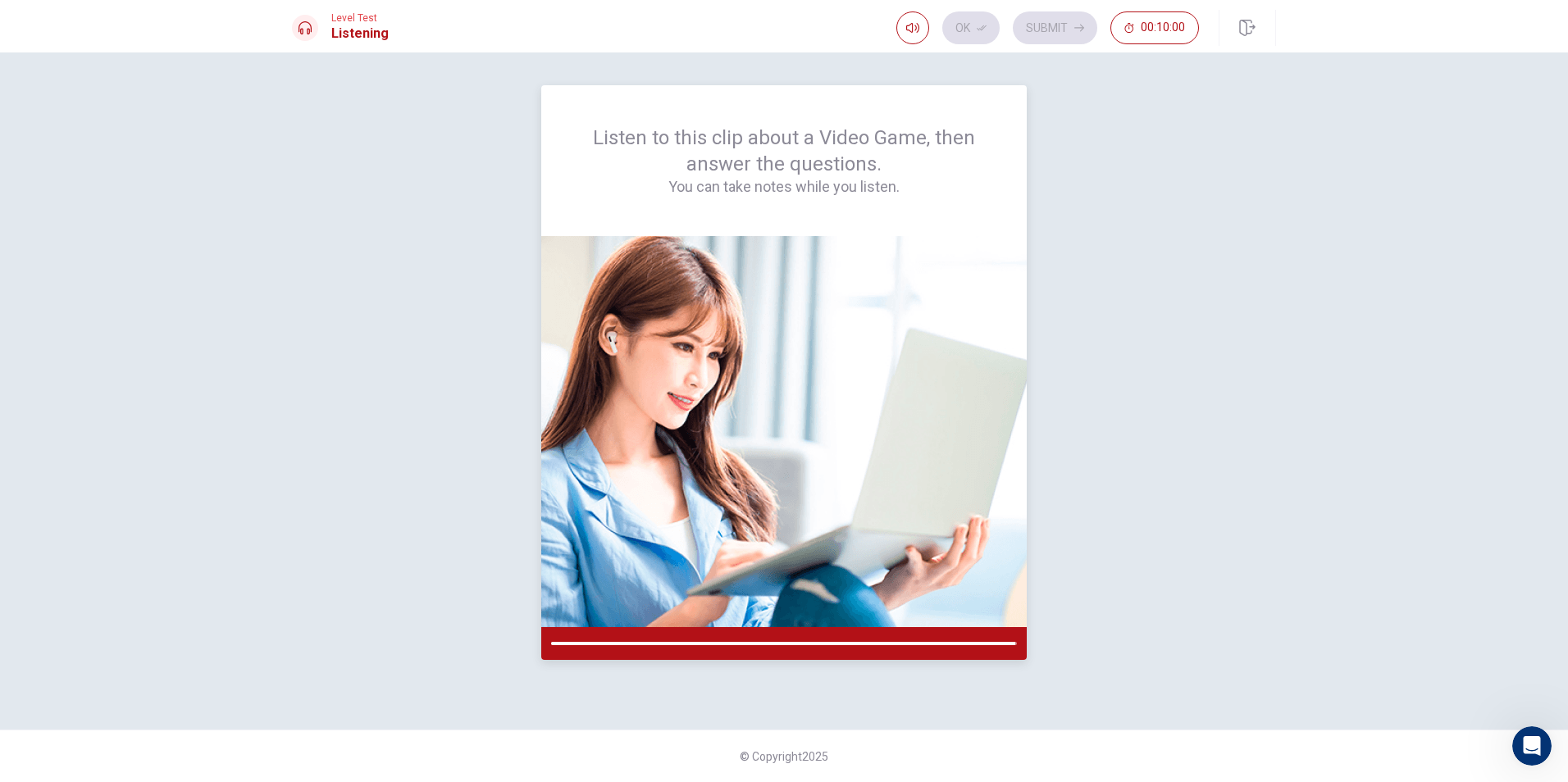
click at [1017, 638] on div at bounding box center [784, 643] width 486 height 33
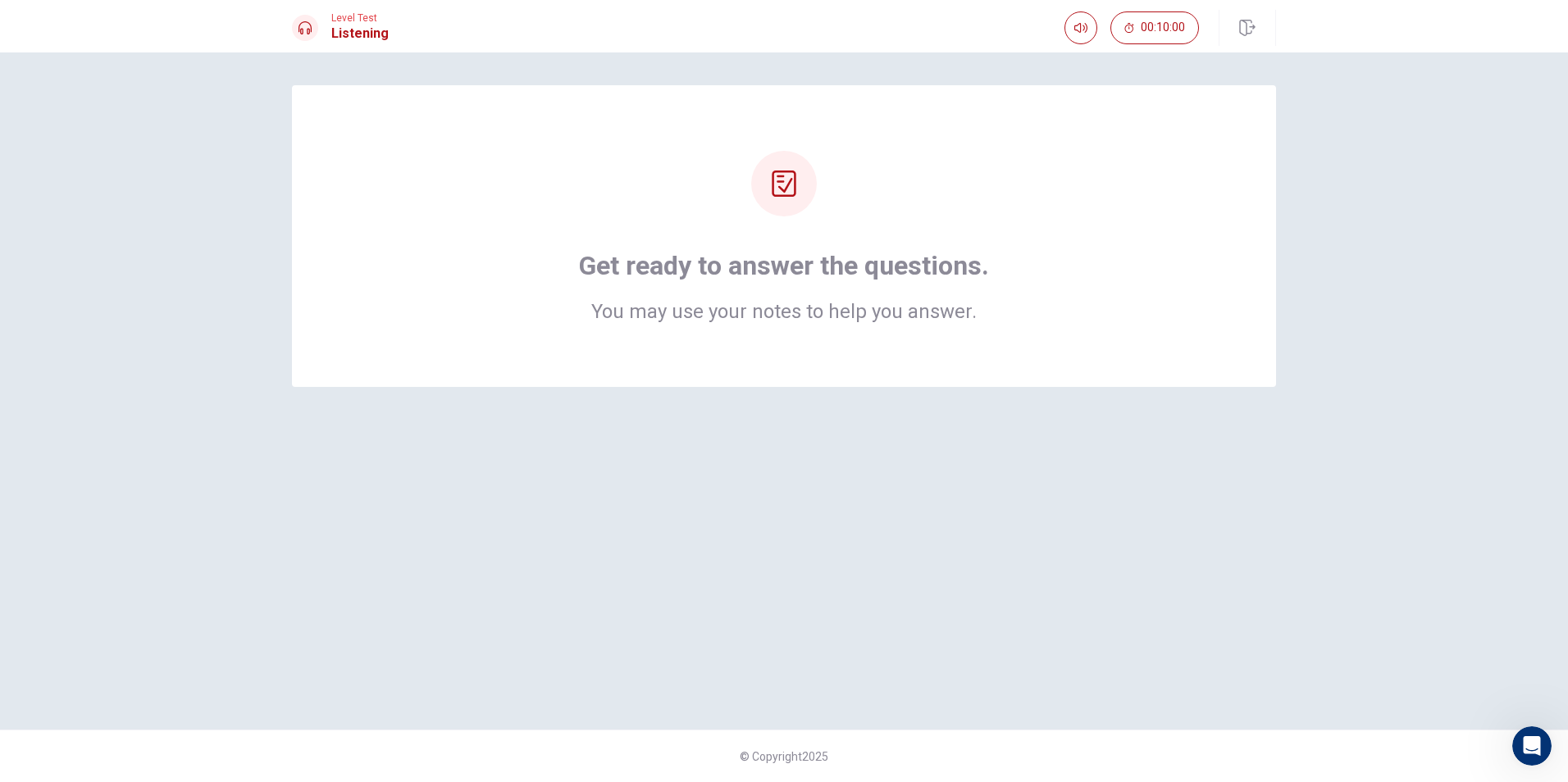
click at [1017, 638] on div "Get ready to answer the questions. You may use your notes to help you answer." at bounding box center [784, 391] width 1037 height 612
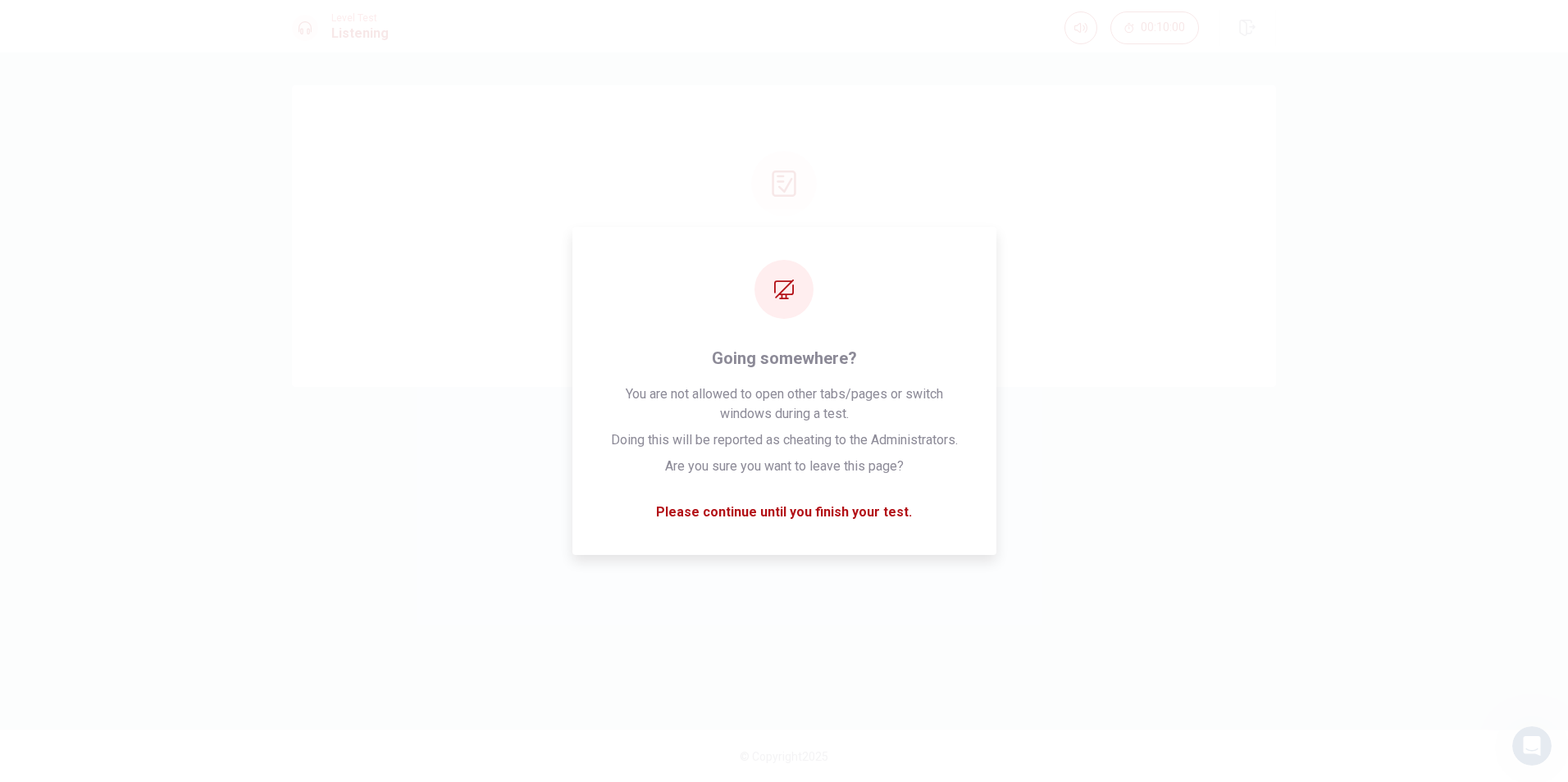
click at [678, 355] on div "Get ready to answer the questions. You may use your notes to help you answer." at bounding box center [784, 235] width 984 height 302
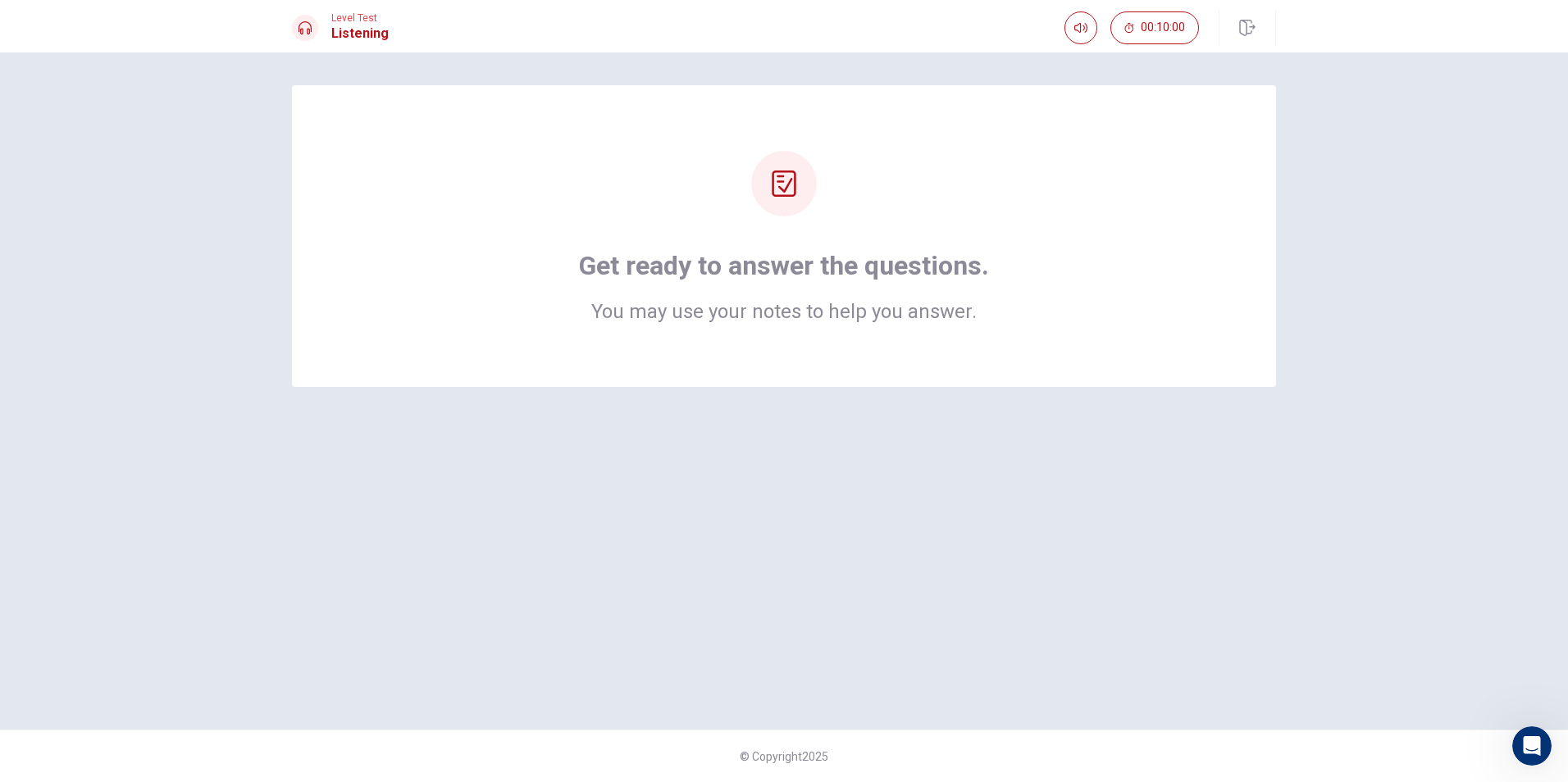
click at [678, 355] on div "Get ready to answer the questions. You may use your notes to help you answer." at bounding box center [784, 235] width 984 height 302
click at [689, 365] on div "Get ready to answer the questions. You may use your notes to help you answer." at bounding box center [784, 235] width 984 height 302
click at [772, 282] on div "Get ready to answer the questions. You may use your notes to help you answer." at bounding box center [783, 286] width 410 height 73
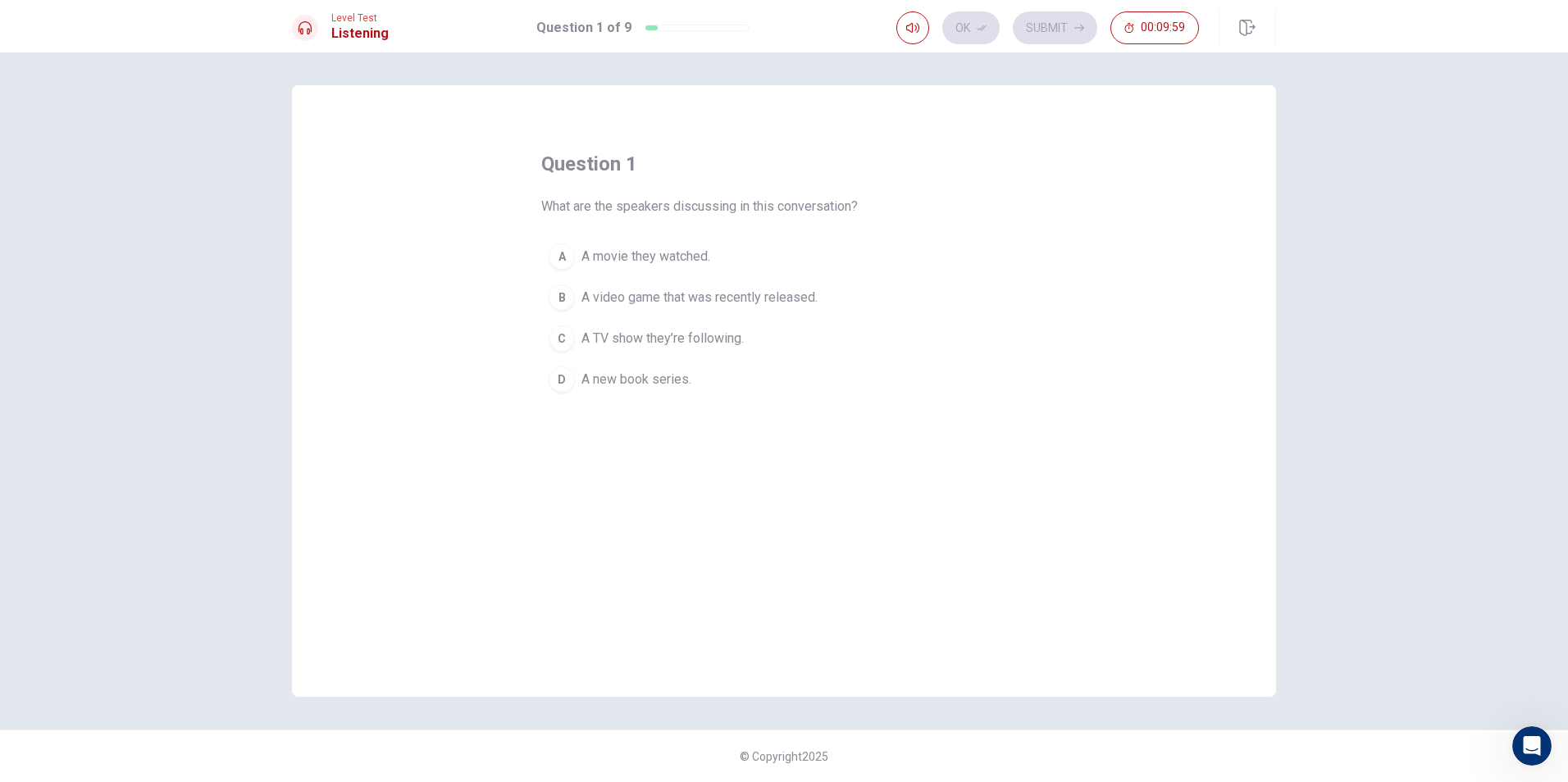
click at [665, 265] on button "A A movie they watched." at bounding box center [784, 257] width 486 height 41
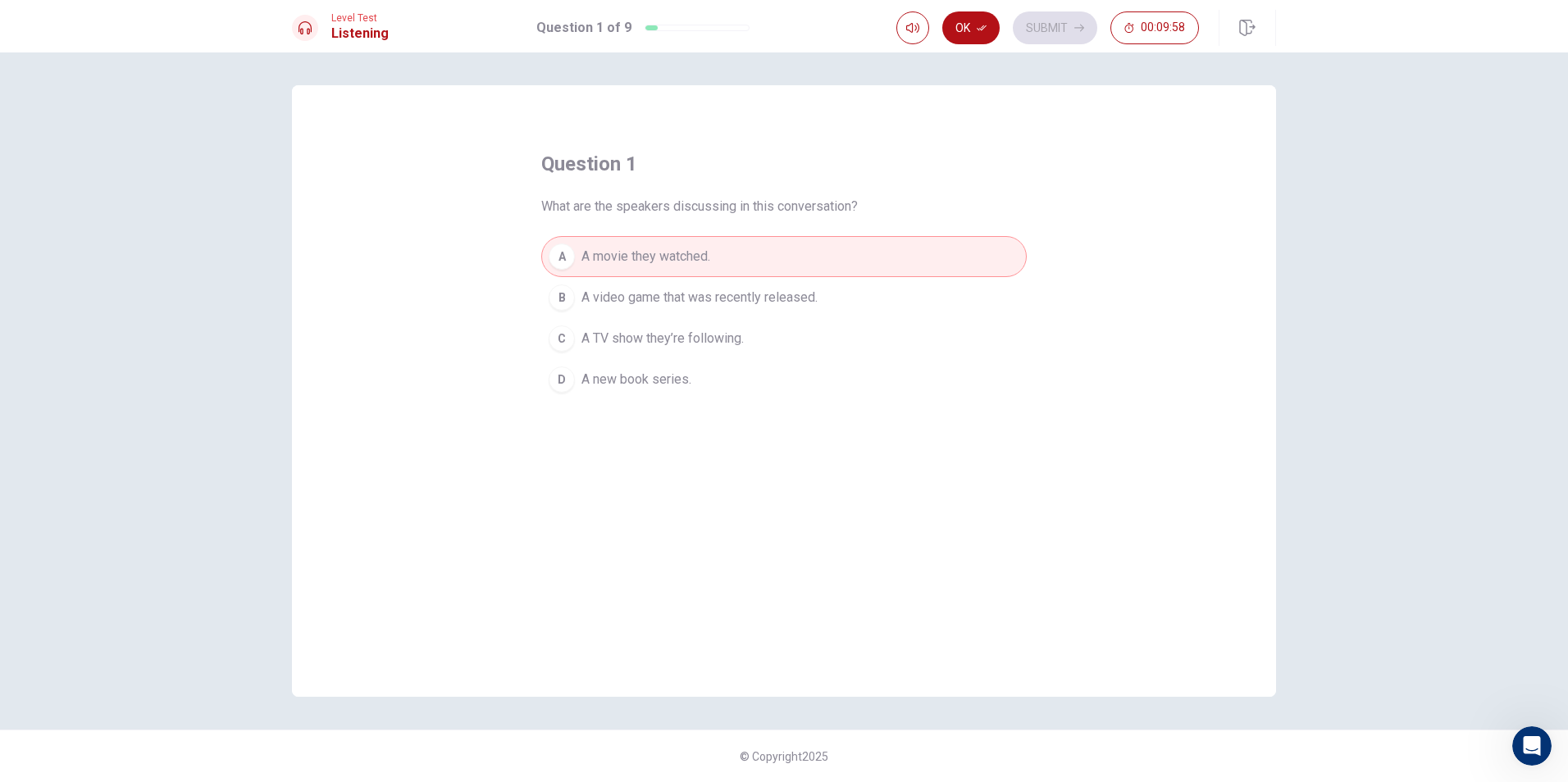
click at [961, 23] on button "Ok" at bounding box center [971, 27] width 58 height 33
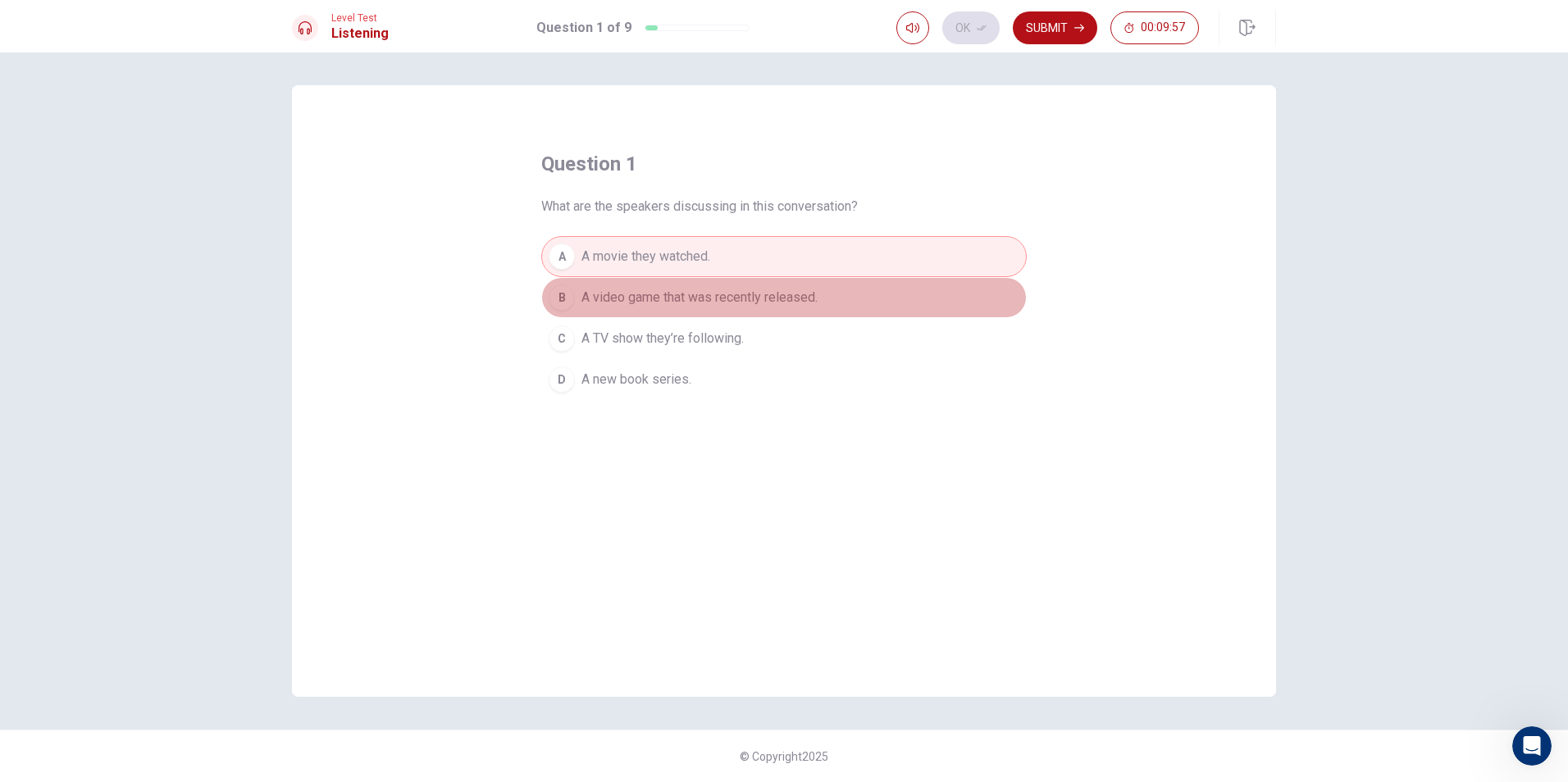
click at [659, 317] on button "B A video game that was recently released." at bounding box center [784, 297] width 486 height 41
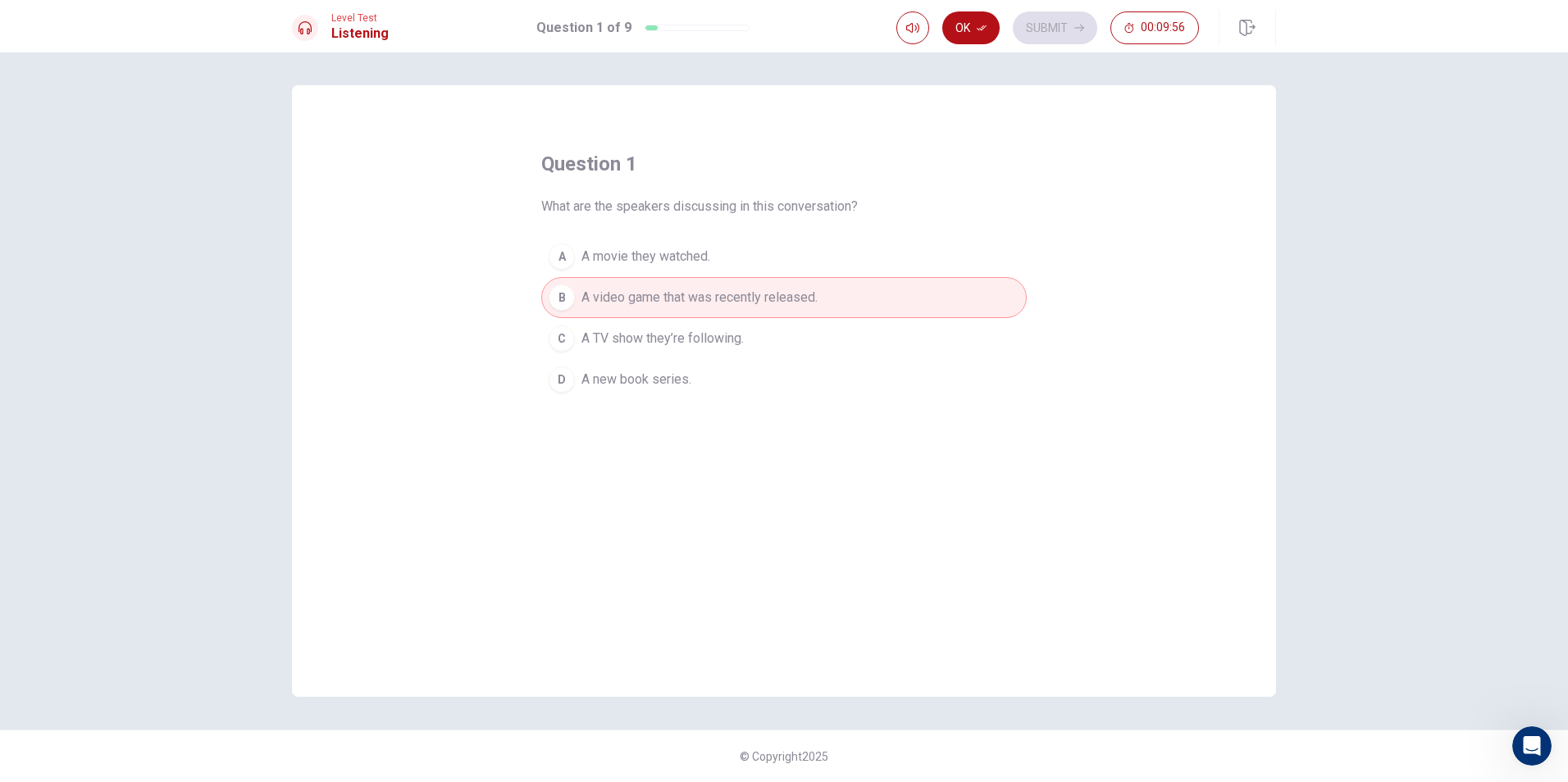
click at [1071, 25] on div "Ok Submit 00:09:56" at bounding box center [1048, 27] width 303 height 33
click at [992, 37] on button "Ok" at bounding box center [971, 27] width 58 height 33
click at [1037, 22] on button "Submit" at bounding box center [1055, 27] width 84 height 33
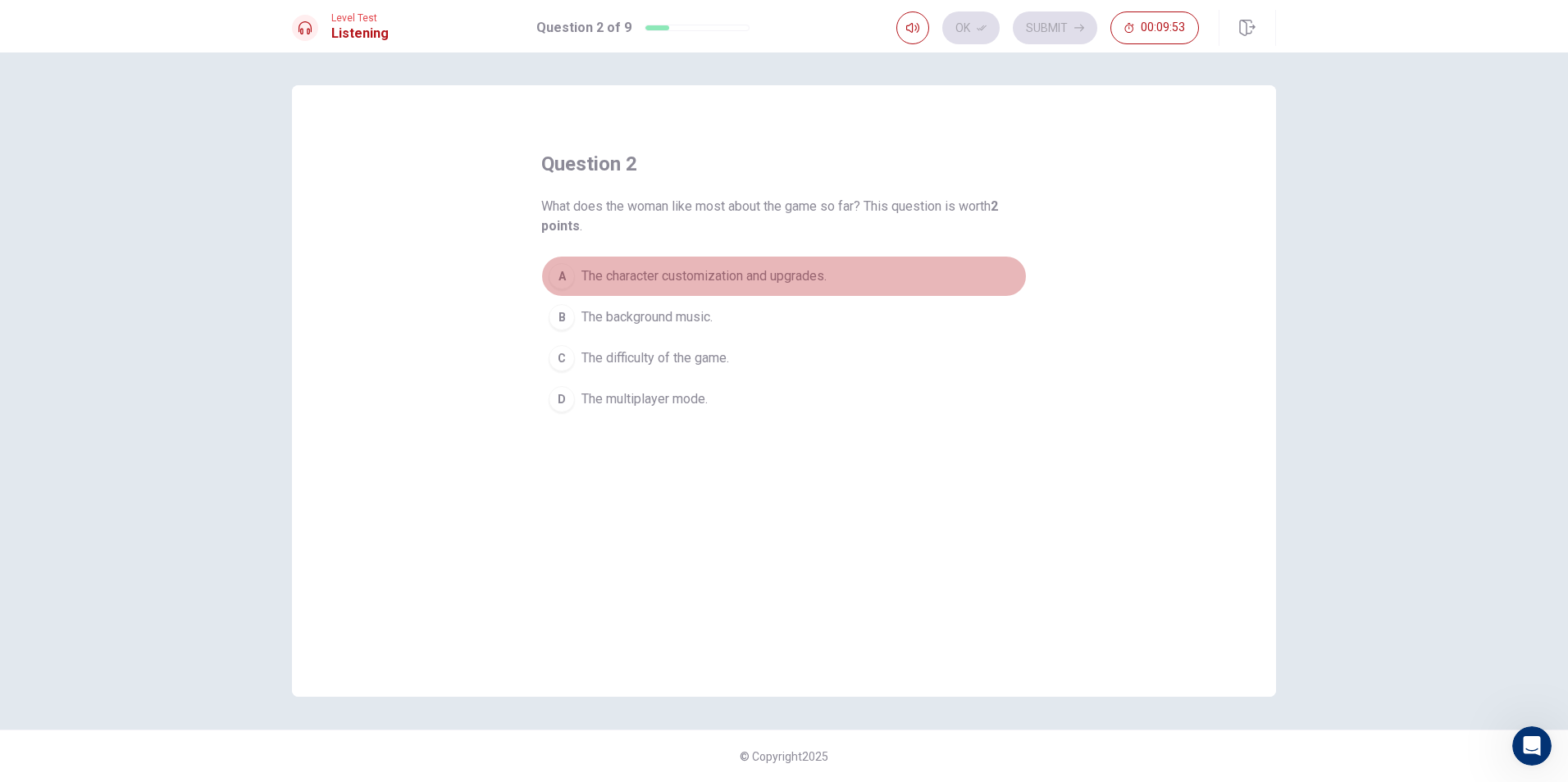
click at [633, 275] on span "The character customization and upgrades." at bounding box center [703, 276] width 245 height 19
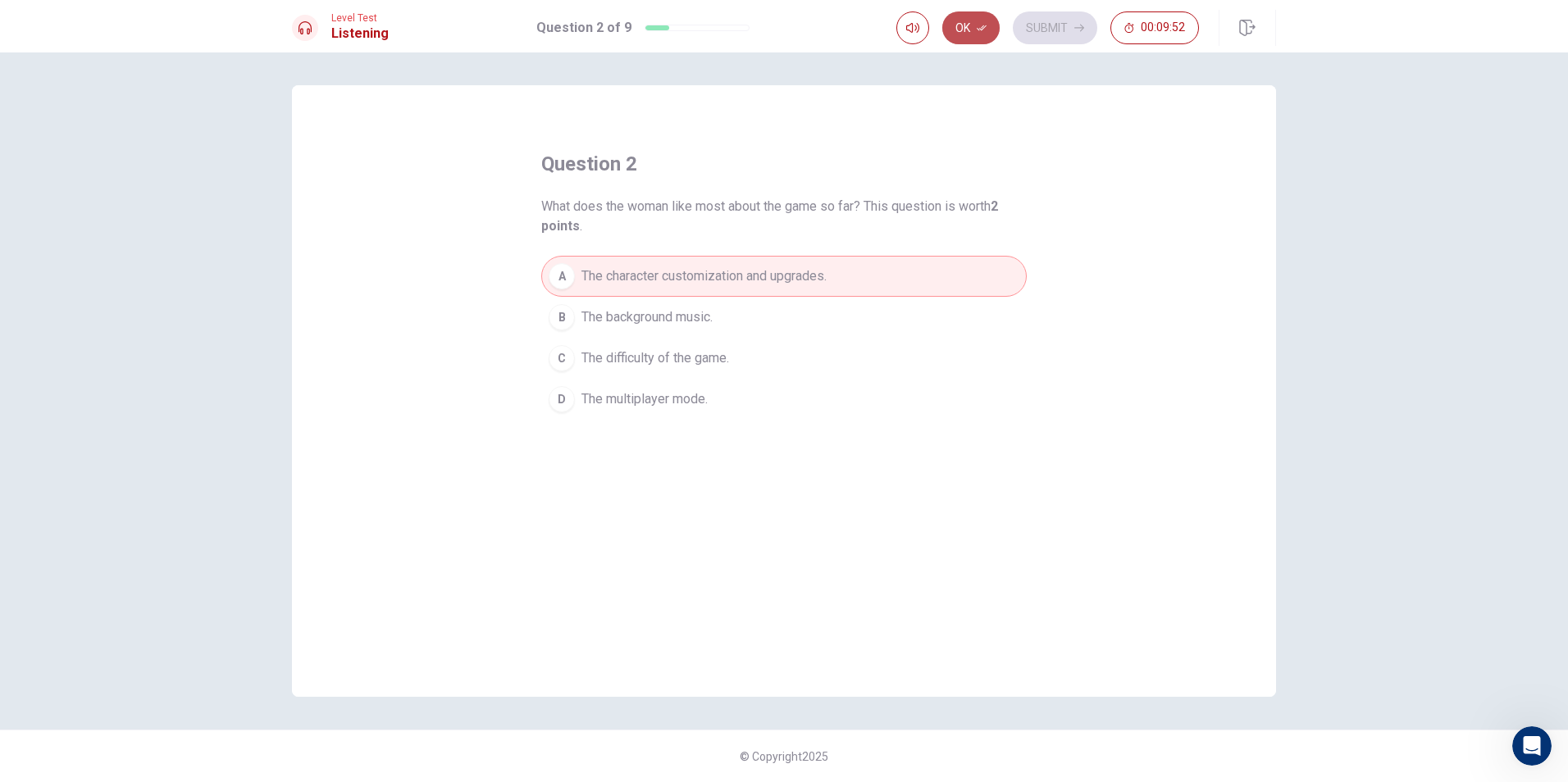
click at [975, 37] on button "Ok" at bounding box center [971, 27] width 58 height 33
click at [1050, 20] on button "Submit" at bounding box center [1055, 27] width 84 height 33
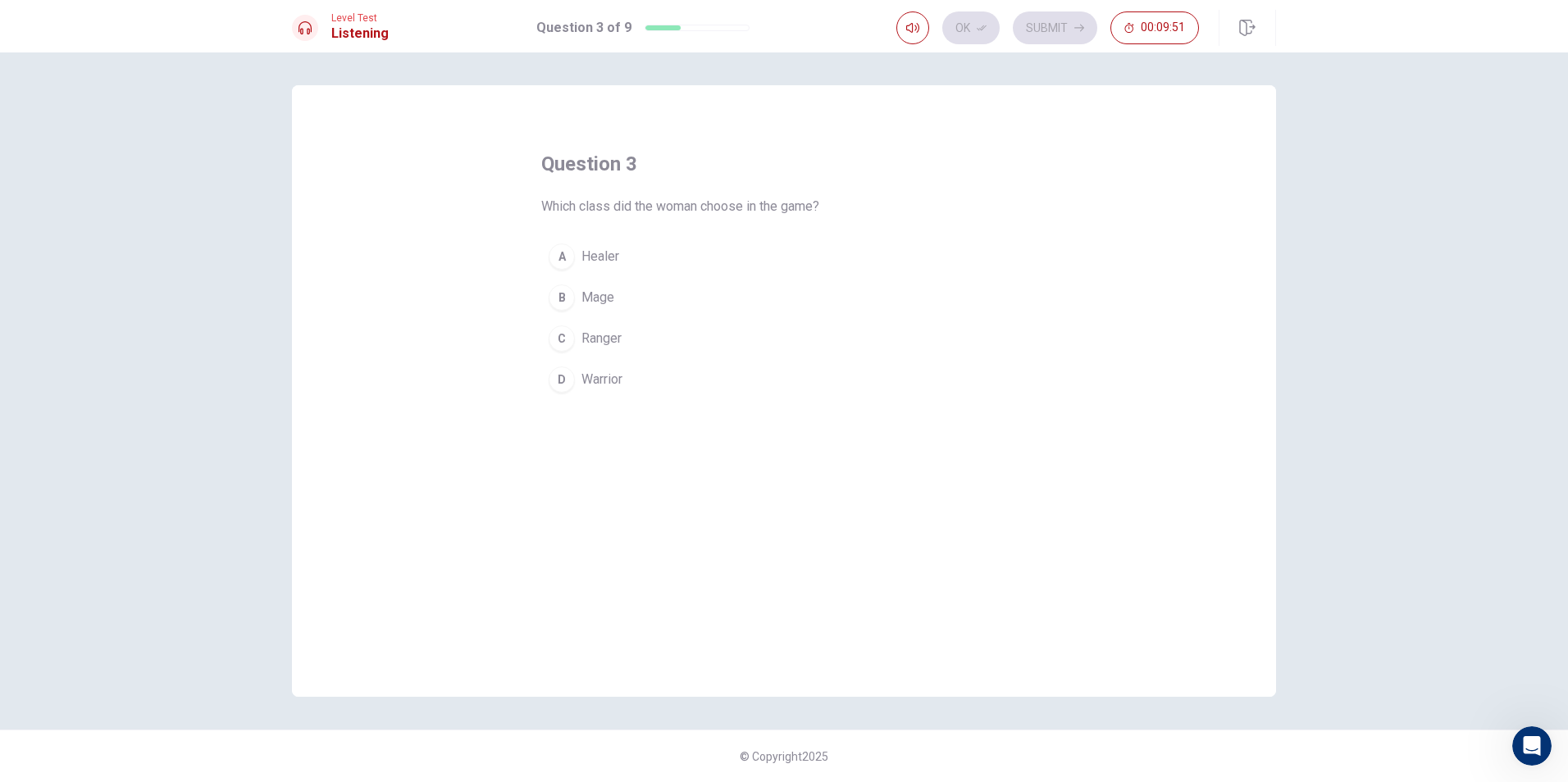
drag, startPoint x: 522, startPoint y: 313, endPoint x: 603, endPoint y: 281, distance: 87.1
click at [556, 303] on div "question 3 Which class did the woman choose in the game? A Healer B Mage C Rang…" at bounding box center [784, 391] width 984 height 612
click at [623, 273] on button "A Healer" at bounding box center [784, 257] width 486 height 41
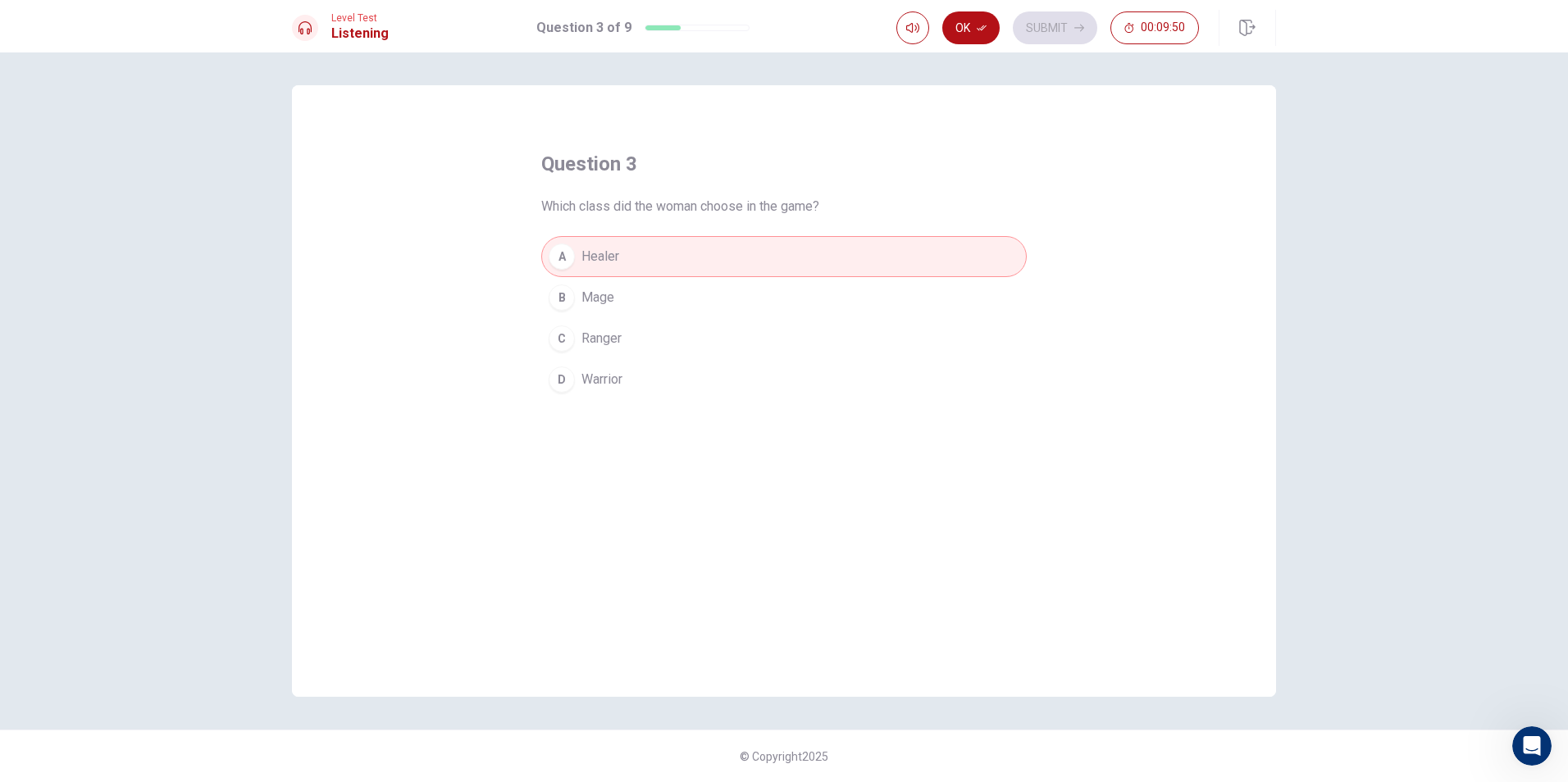
click at [1071, 28] on div "Ok Submit 00:09:50" at bounding box center [1048, 27] width 303 height 33
click at [990, 28] on button "Ok" at bounding box center [971, 27] width 58 height 33
click at [1037, 21] on button "Submit" at bounding box center [1055, 27] width 84 height 33
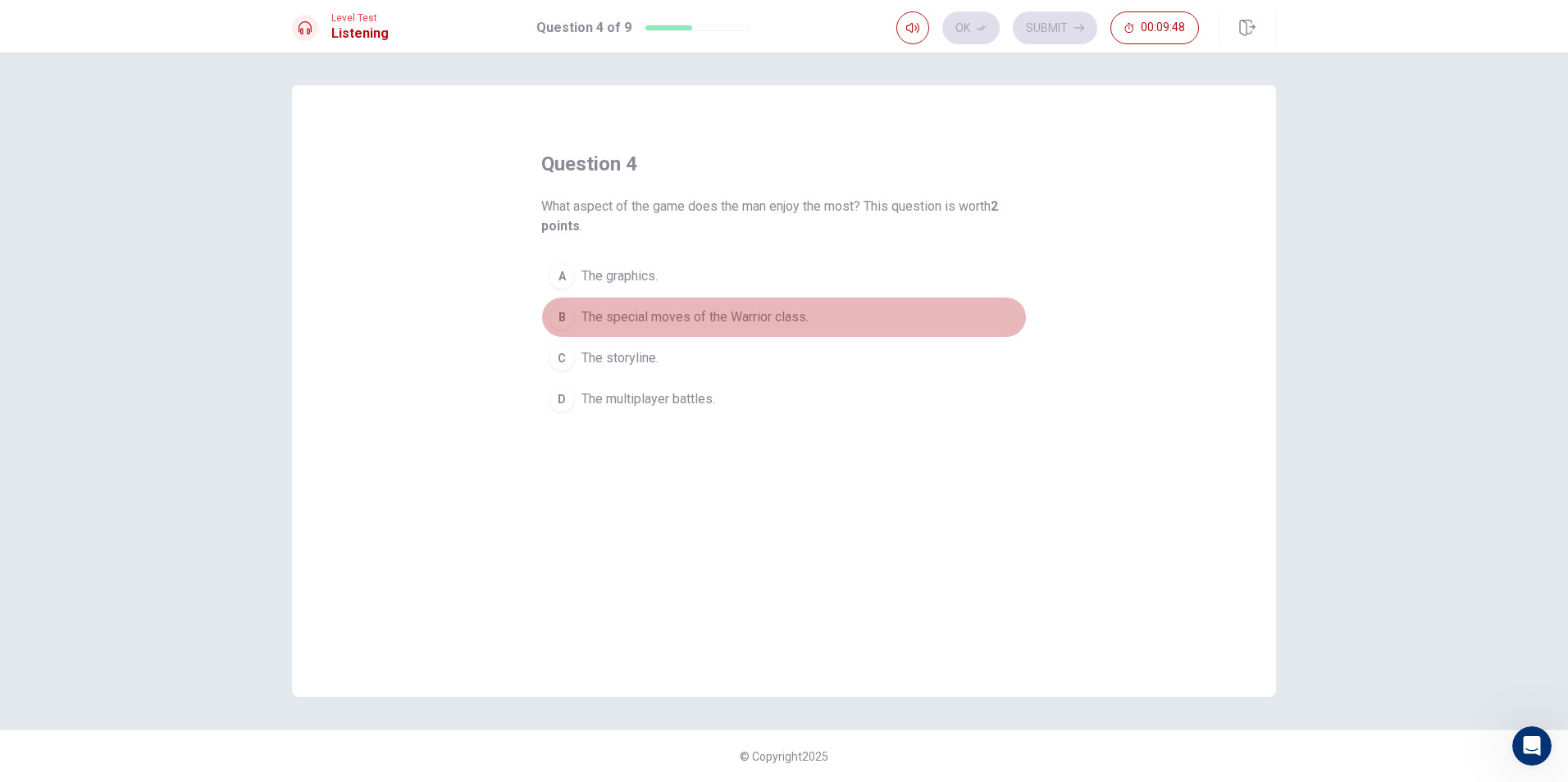
drag, startPoint x: 625, startPoint y: 321, endPoint x: 757, endPoint y: 207, distance: 174.4
click at [625, 318] on span "The special moves of the Warrior class." at bounding box center [695, 318] width 227 height 19
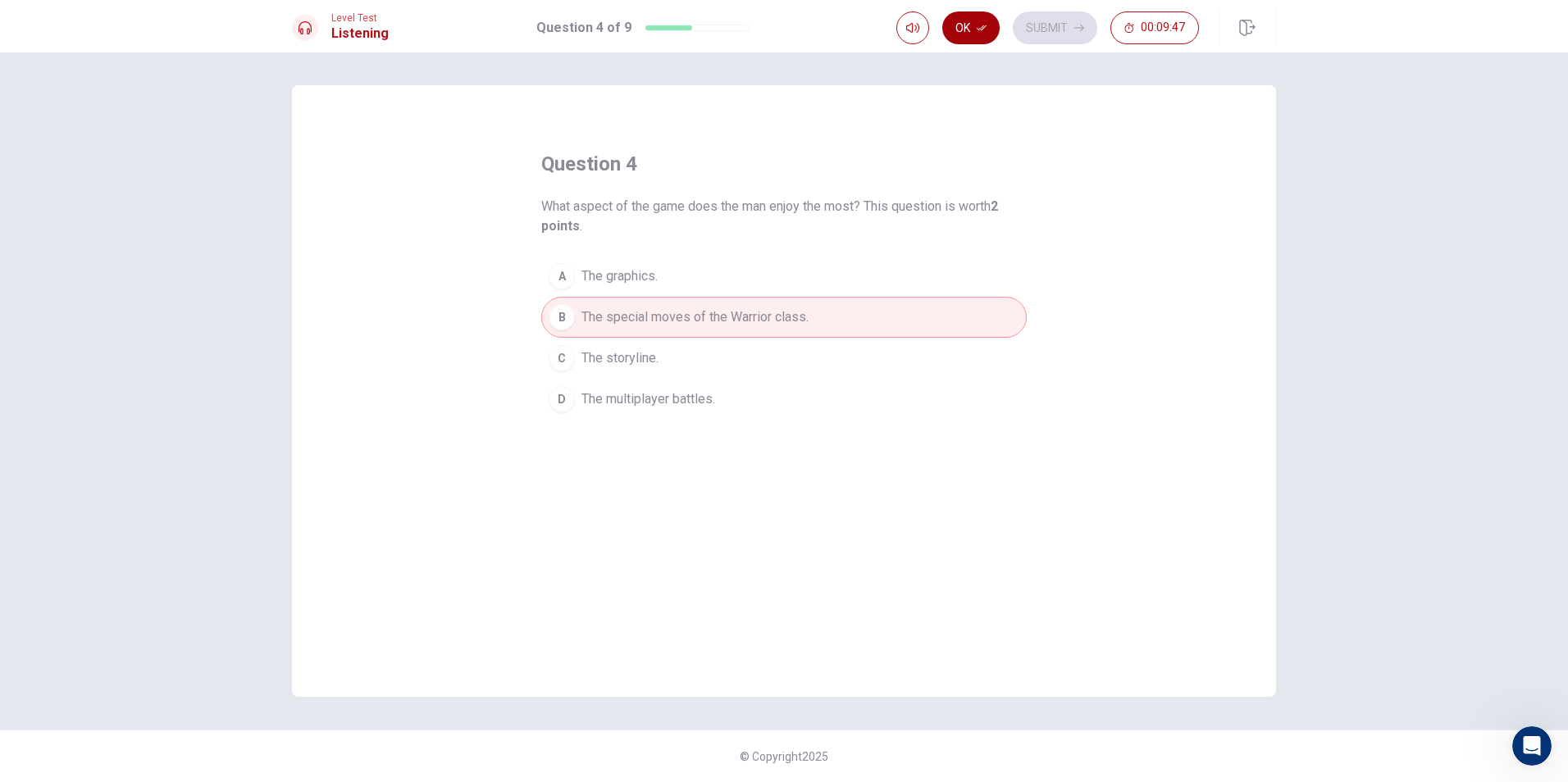
drag, startPoint x: 982, startPoint y: 29, endPoint x: 1051, endPoint y: 18, distance: 69.9
click at [982, 28] on icon "button" at bounding box center [981, 27] width 10 height 10
drag, startPoint x: 1062, startPoint y: 18, endPoint x: 1040, endPoint y: 36, distance: 28.4
click at [1062, 19] on button "Submit" at bounding box center [1055, 27] width 84 height 33
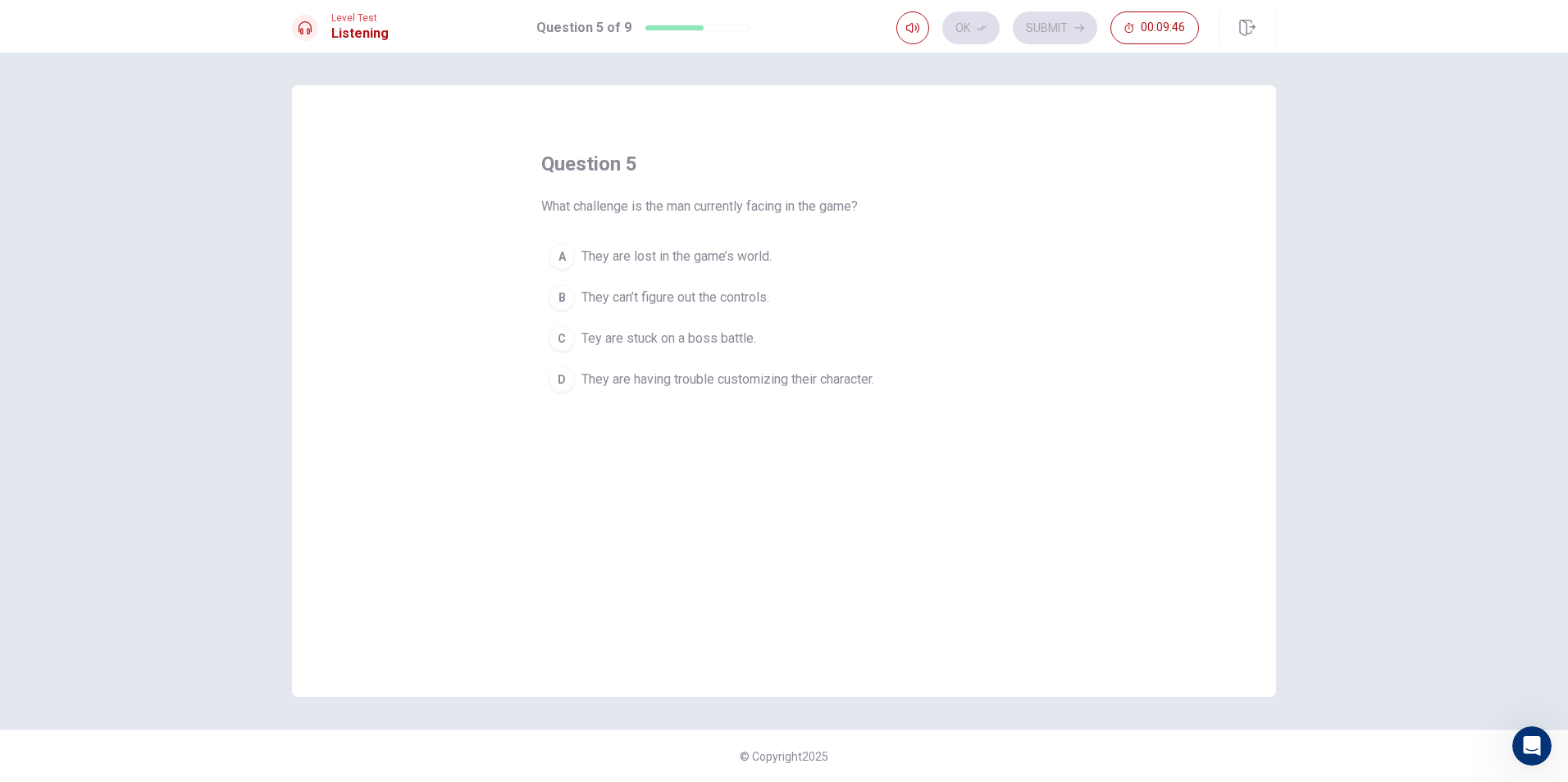
click at [670, 314] on button "B They can’t figure out the controls." at bounding box center [784, 297] width 486 height 41
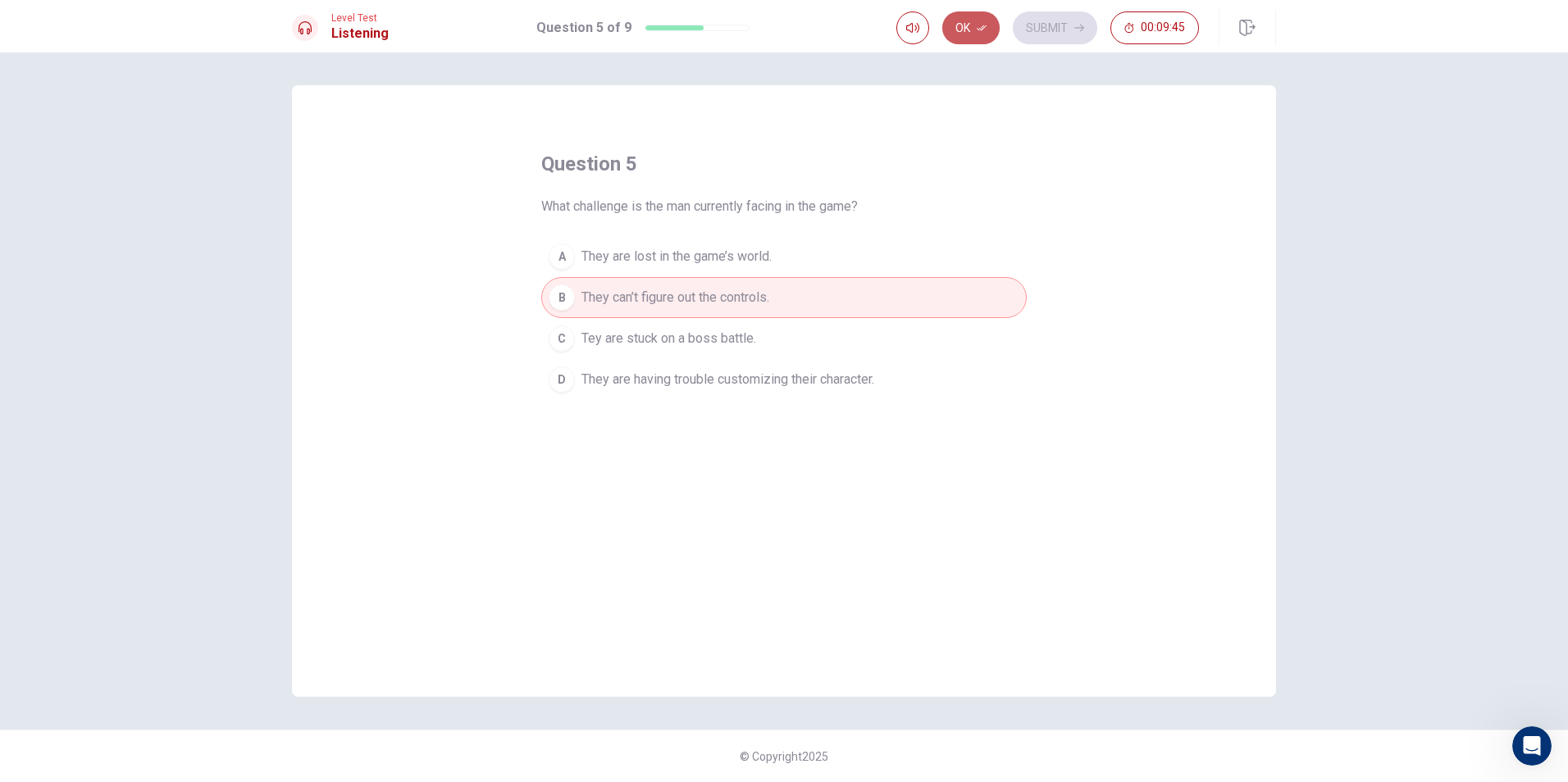
drag, startPoint x: 972, startPoint y: 34, endPoint x: 1013, endPoint y: 25, distance: 42.0
click at [977, 33] on button "Ok" at bounding box center [971, 27] width 58 height 33
click at [1033, 20] on button "Submit" at bounding box center [1055, 27] width 84 height 33
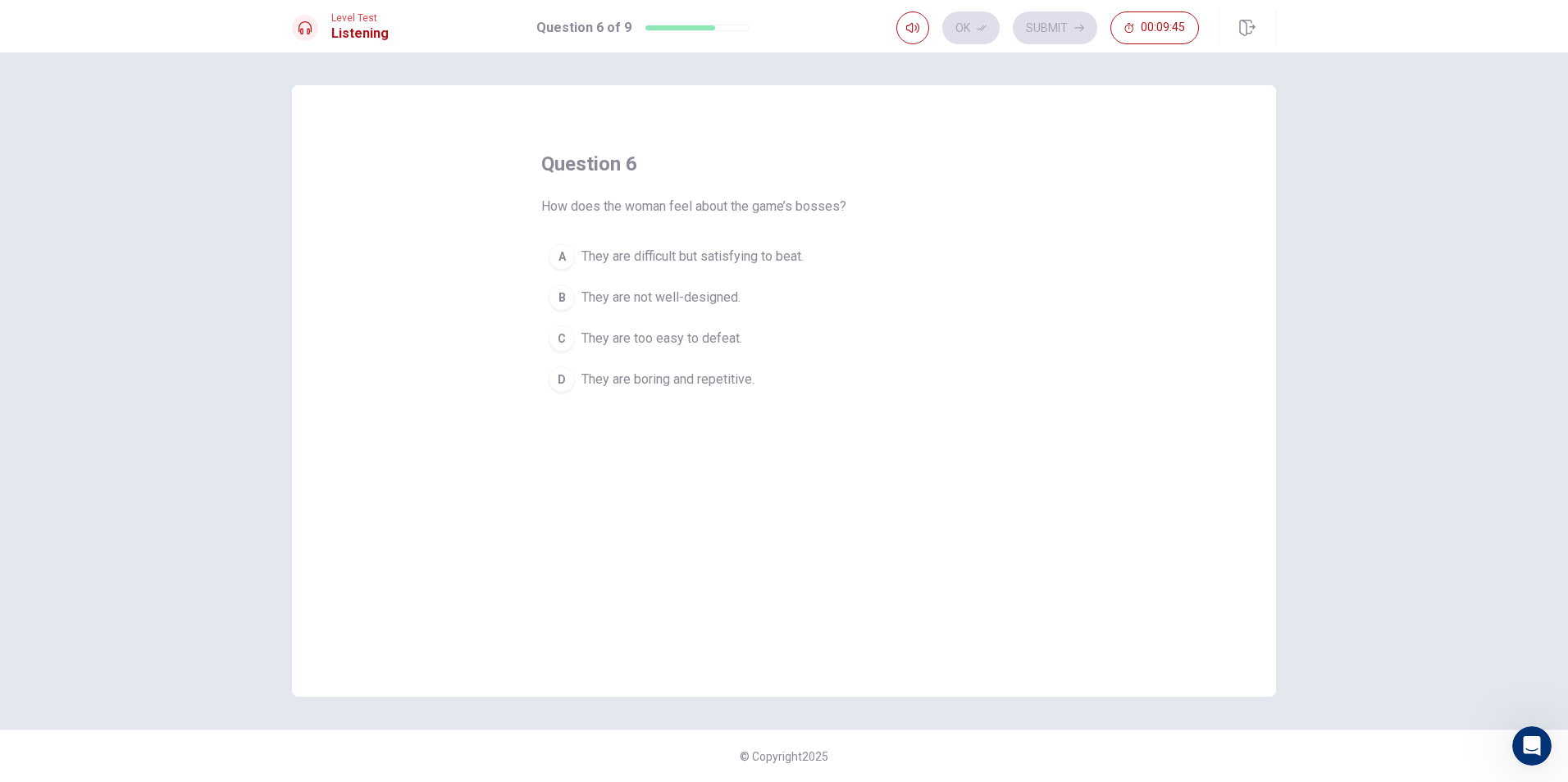
click at [656, 350] on button "C They are too easy to defeat." at bounding box center [784, 339] width 486 height 41
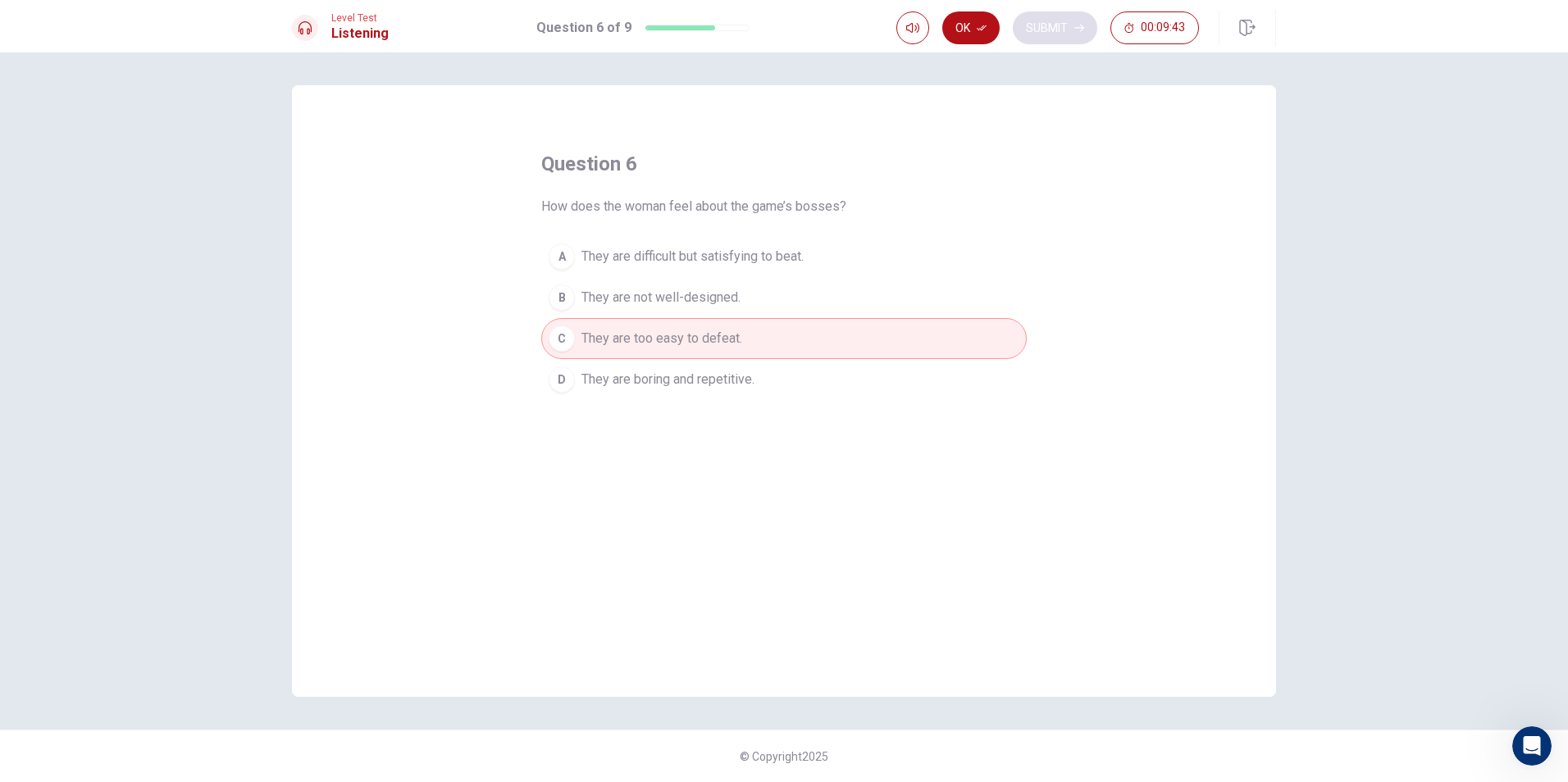
drag, startPoint x: 984, startPoint y: 27, endPoint x: 1045, endPoint y: 14, distance: 62.4
click at [988, 24] on button "Ok" at bounding box center [971, 27] width 58 height 33
click at [1065, 10] on div "Ok Submit 00:09:43" at bounding box center [1086, 27] width 380 height 36
click at [1044, 27] on button "Submit" at bounding box center [1055, 27] width 84 height 33
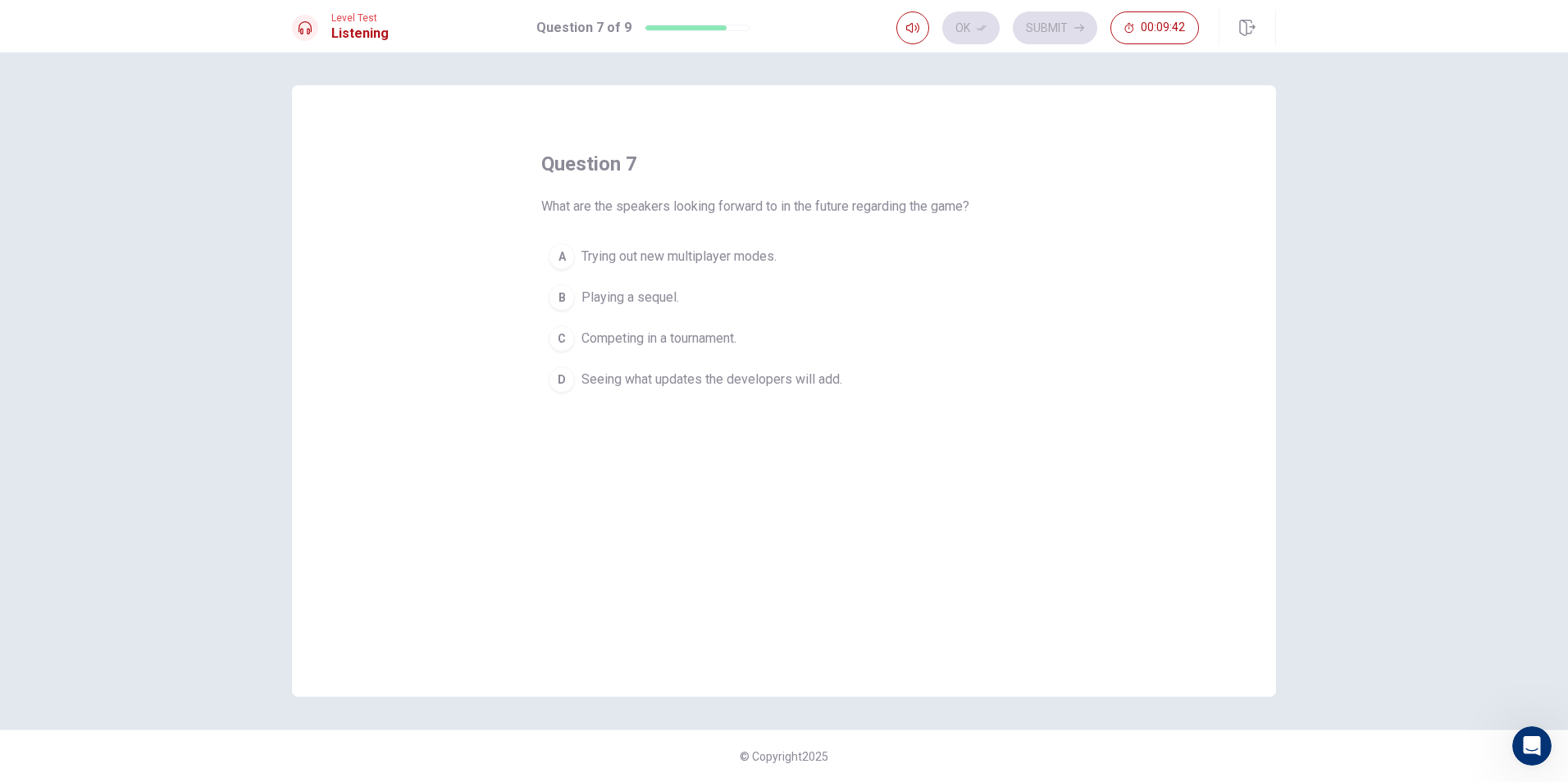
click at [709, 271] on button "A Trying out new multiplayer modes." at bounding box center [784, 257] width 486 height 41
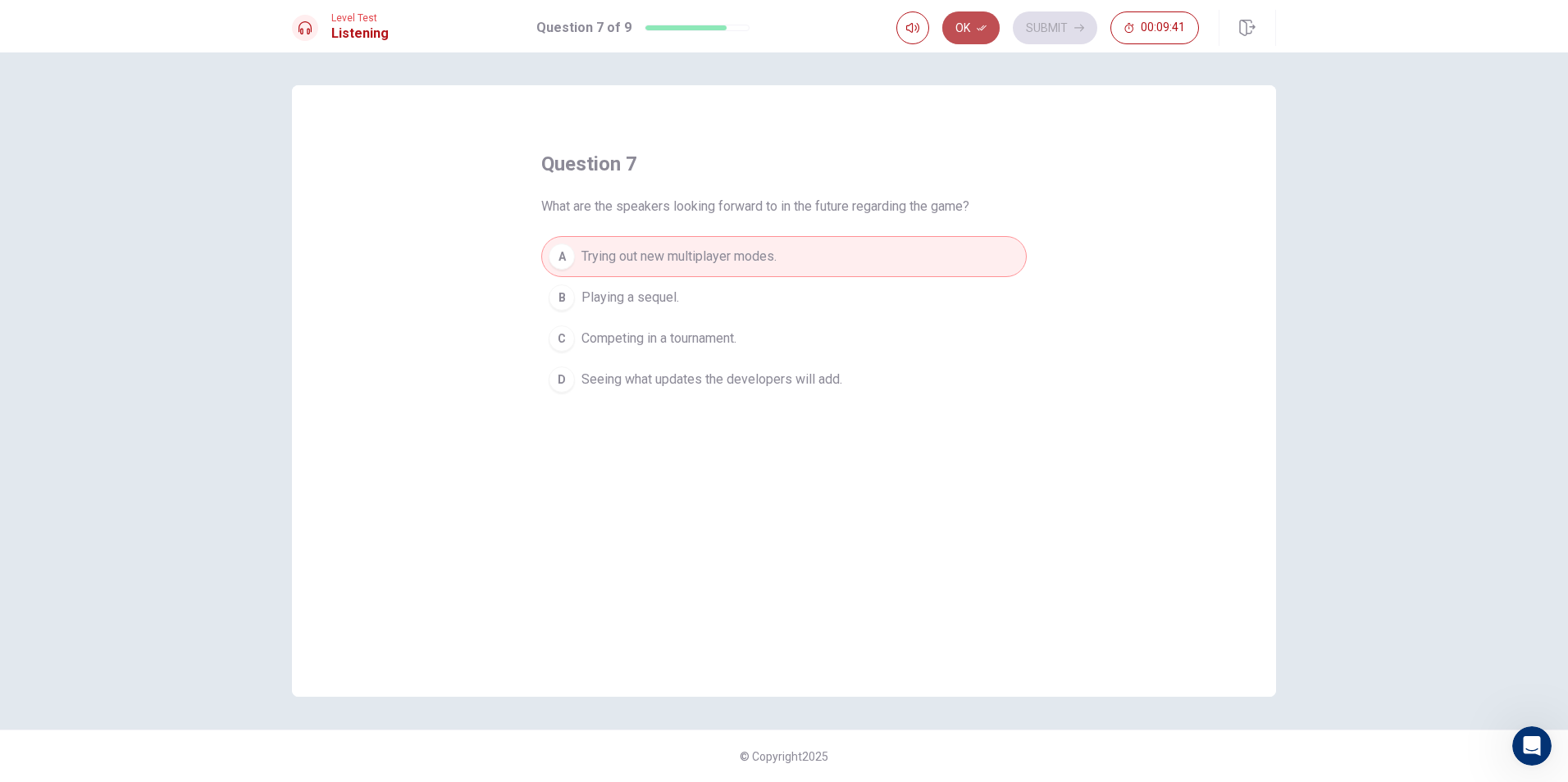
click at [963, 26] on button "Ok" at bounding box center [971, 27] width 58 height 33
click at [1041, 16] on button "Submit" at bounding box center [1055, 27] width 84 height 33
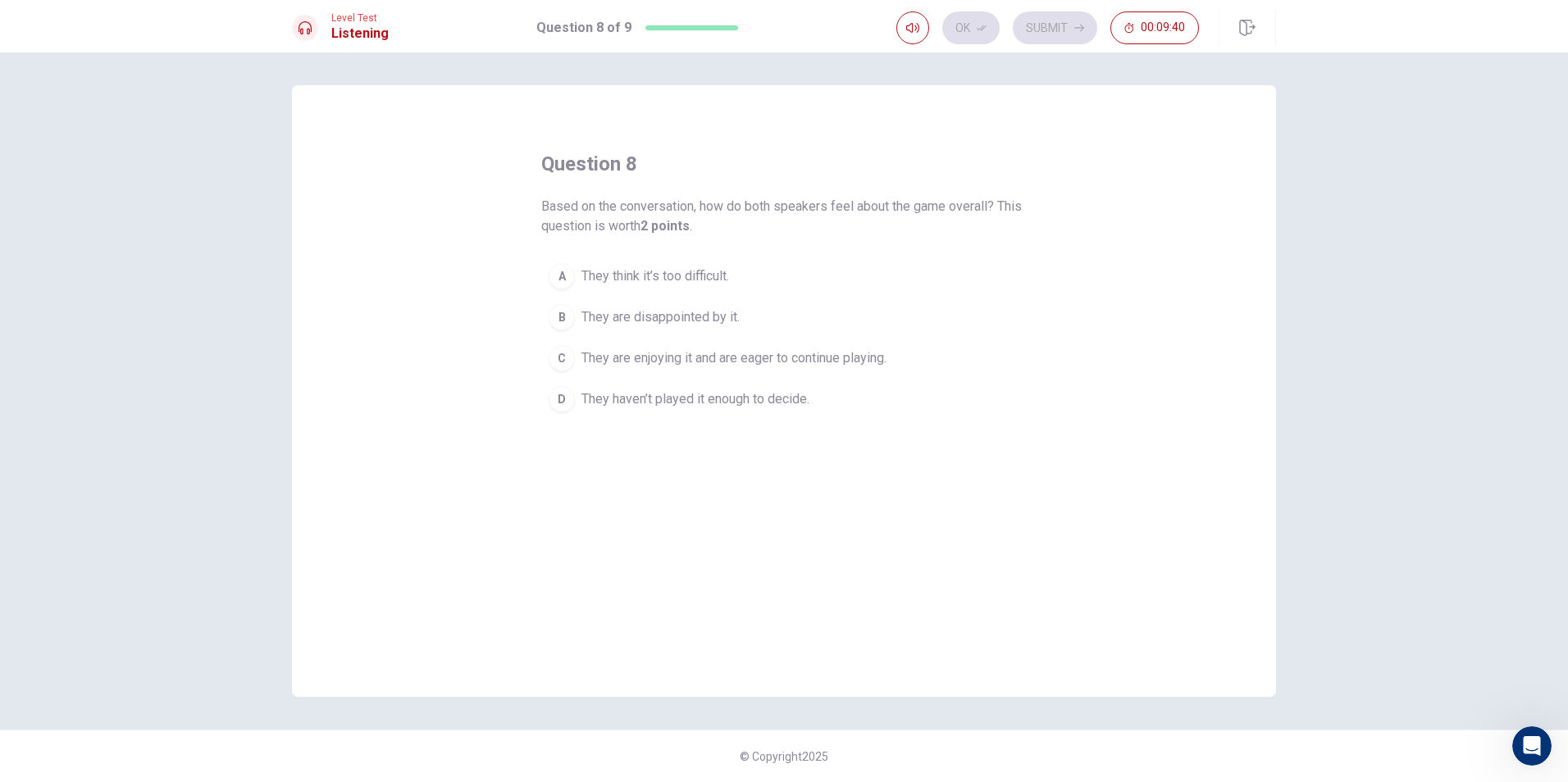
click at [685, 285] on span "They think it’s too difficult." at bounding box center [655, 276] width 148 height 19
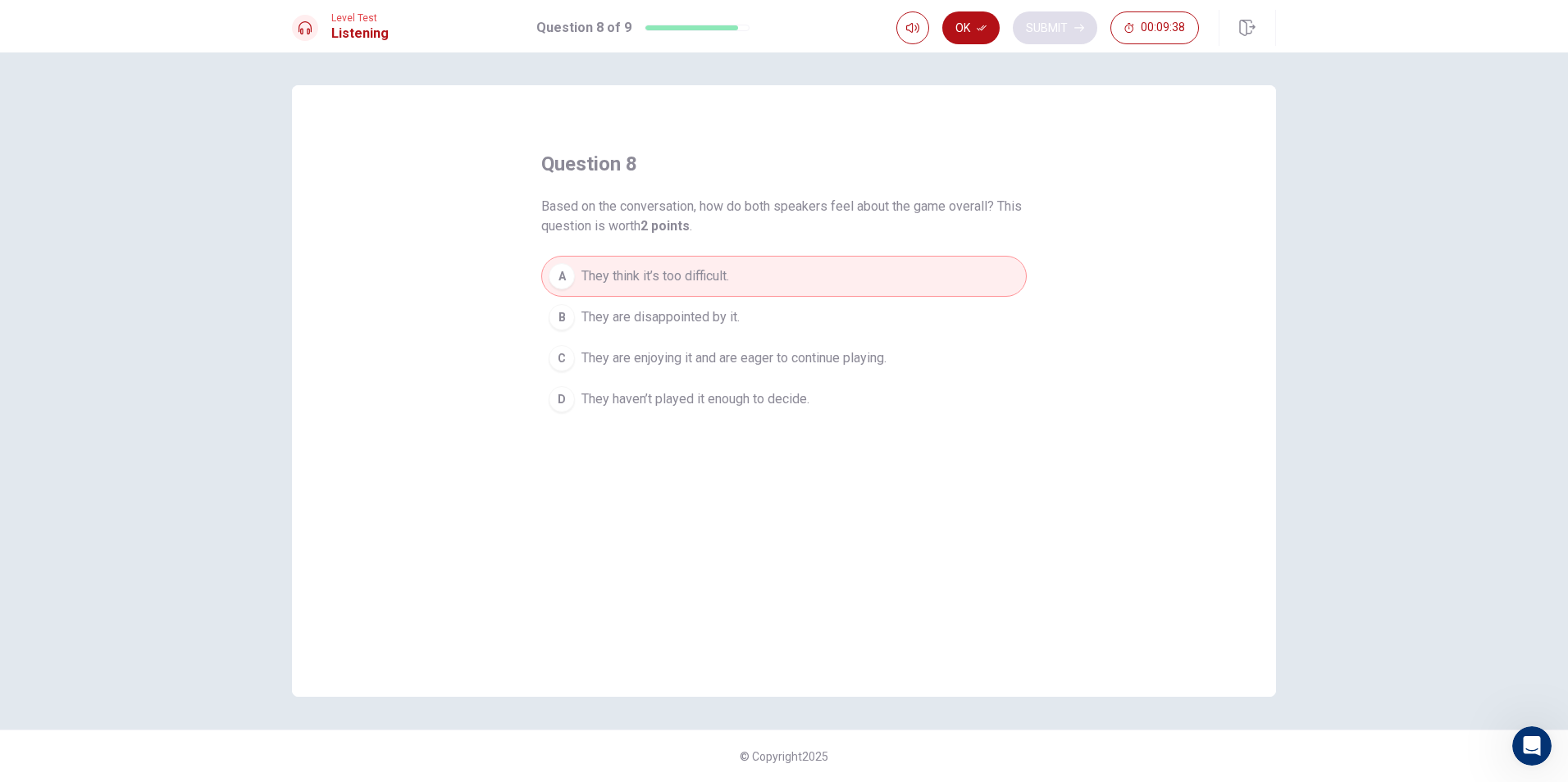
drag, startPoint x: 969, startPoint y: 26, endPoint x: 1049, endPoint y: 25, distance: 80.0
click at [971, 26] on button "Ok" at bounding box center [971, 27] width 58 height 33
click at [1058, 23] on button "Submit" at bounding box center [1055, 27] width 84 height 33
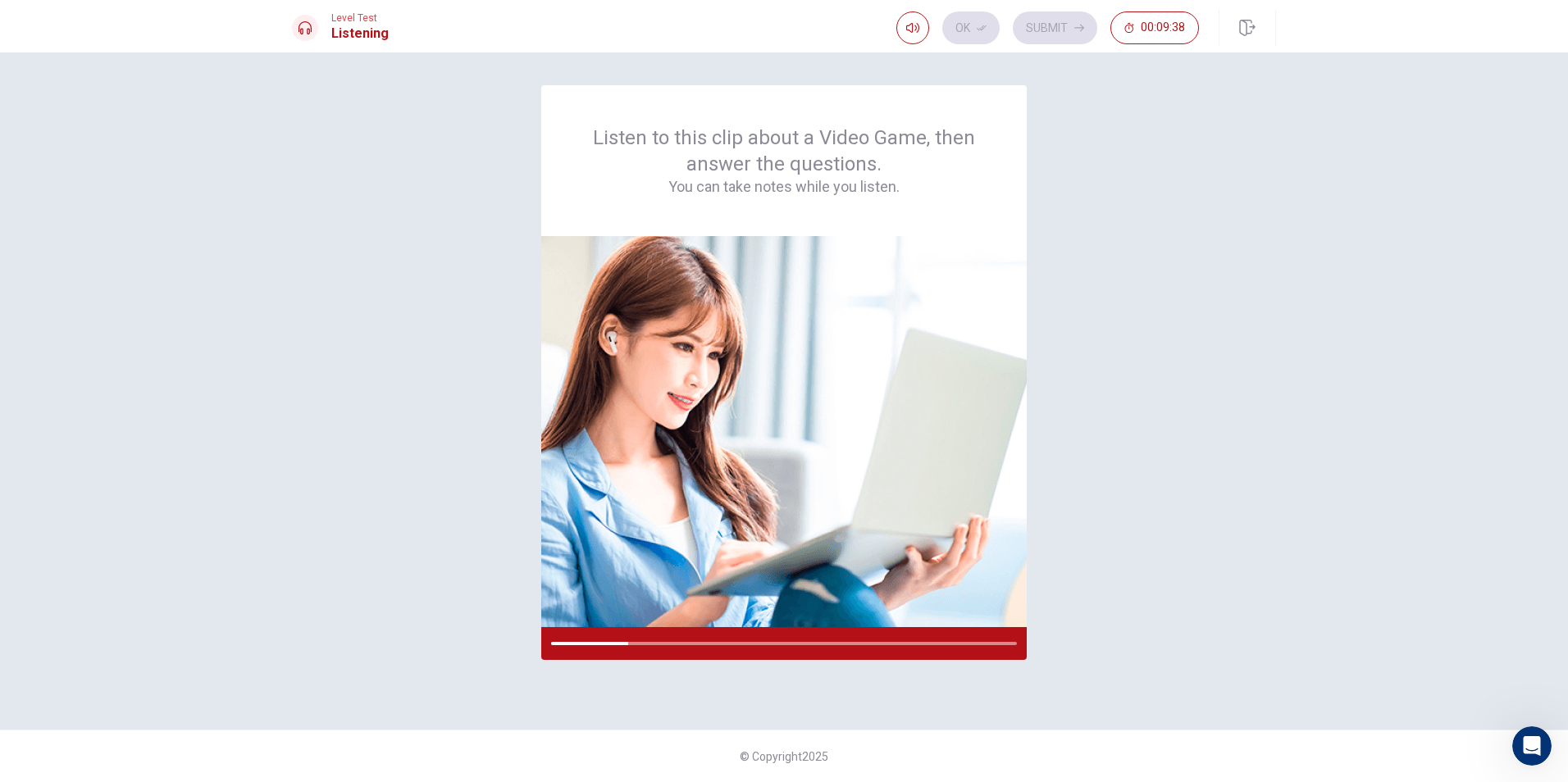
drag, startPoint x: 965, startPoint y: 27, endPoint x: 994, endPoint y: 18, distance: 30.4
click at [968, 26] on div "Ok Submit 00:09:38" at bounding box center [1048, 27] width 303 height 33
click at [1012, 12] on div "Ok Submit 00:09:38" at bounding box center [1048, 27] width 303 height 33
click at [995, 22] on div "Ok Submit 00:09:38" at bounding box center [1048, 27] width 303 height 33
click at [977, 31] on div "Ok Submit 00:09:38" at bounding box center [1048, 27] width 303 height 33
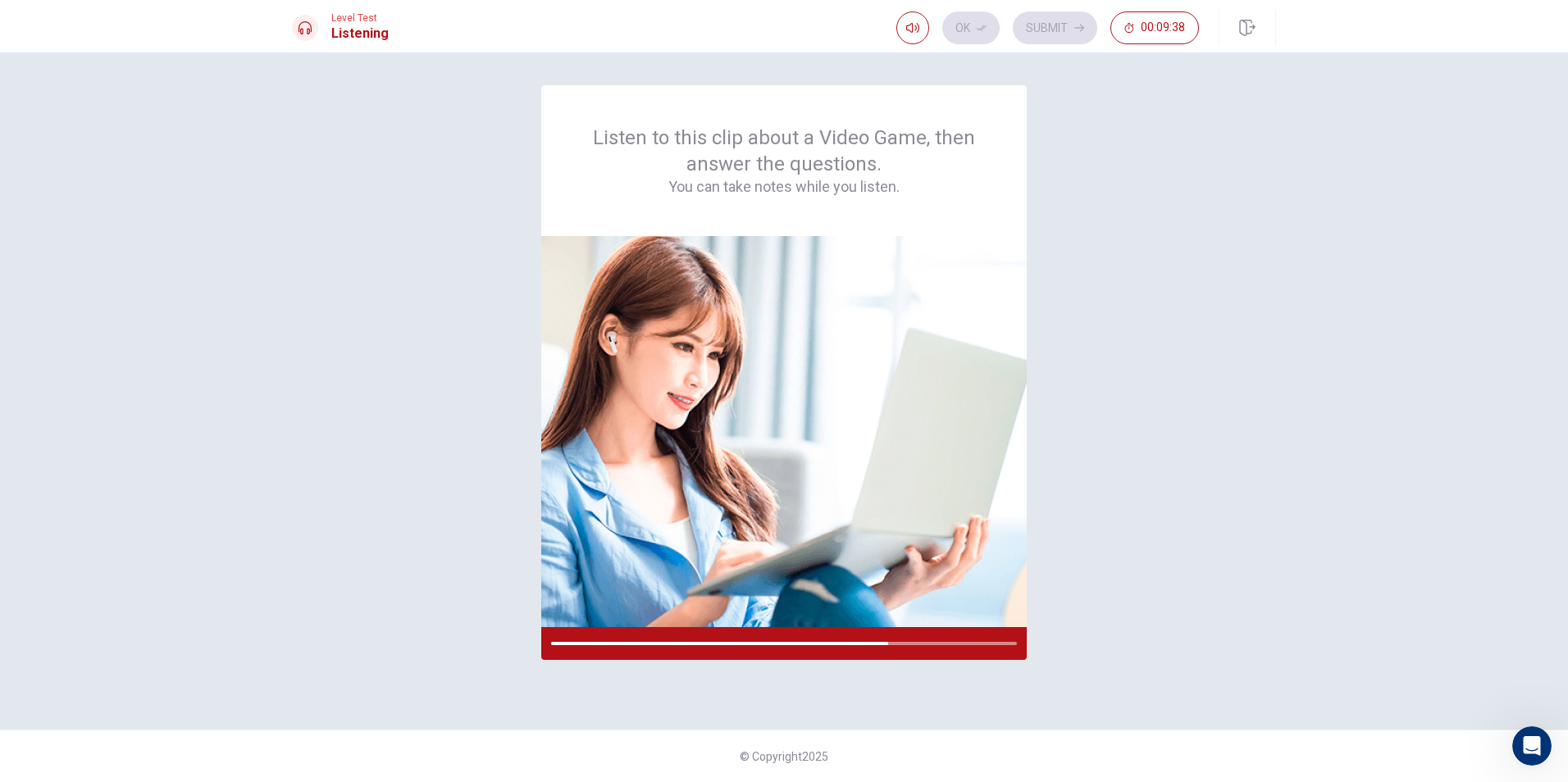
drag, startPoint x: 1111, startPoint y: 4, endPoint x: 1100, endPoint y: 4, distance: 11.0
click at [1100, 4] on div "Level Test Listening Ok Submit 00:09:38" at bounding box center [784, 26] width 1568 height 52
drag, startPoint x: 1010, startPoint y: 25, endPoint x: 1029, endPoint y: 26, distance: 19.0
click at [1027, 26] on div "Ok Submit 00:09:38" at bounding box center [1048, 27] width 303 height 33
click at [1030, 26] on div "Ok Submit 00:09:38" at bounding box center [1048, 27] width 303 height 33
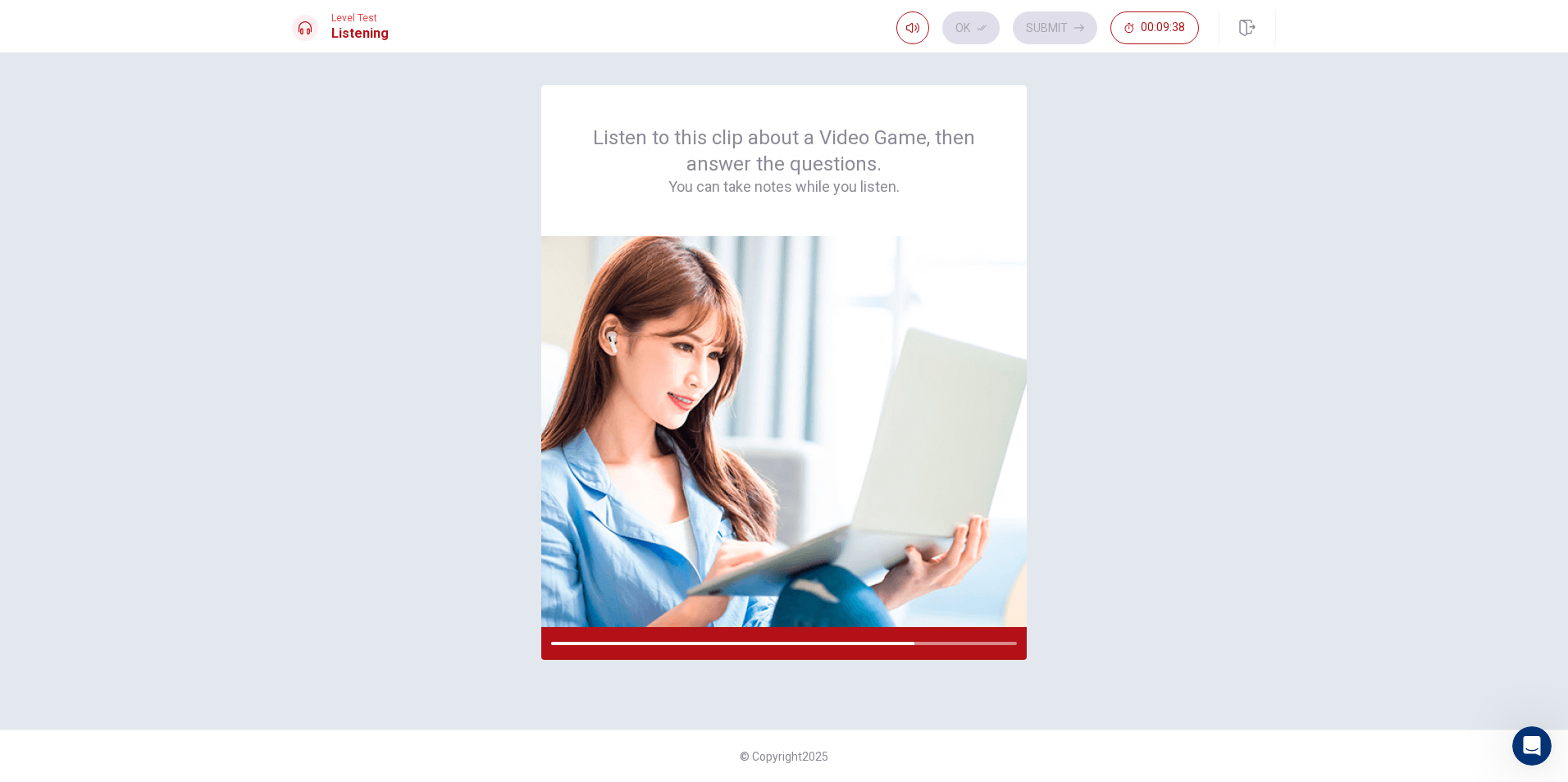
click at [1008, 32] on div "Ok Submit 00:09:38" at bounding box center [1048, 27] width 303 height 33
drag, startPoint x: 1067, startPoint y: 28, endPoint x: 1001, endPoint y: 30, distance: 66.0
click at [1047, 28] on div "Ok Submit 00:09:38" at bounding box center [1048, 27] width 303 height 33
drag, startPoint x: 998, startPoint y: 31, endPoint x: 1041, endPoint y: 19, distance: 44.6
click at [997, 31] on div "Ok Submit 00:09:38" at bounding box center [1048, 27] width 303 height 33
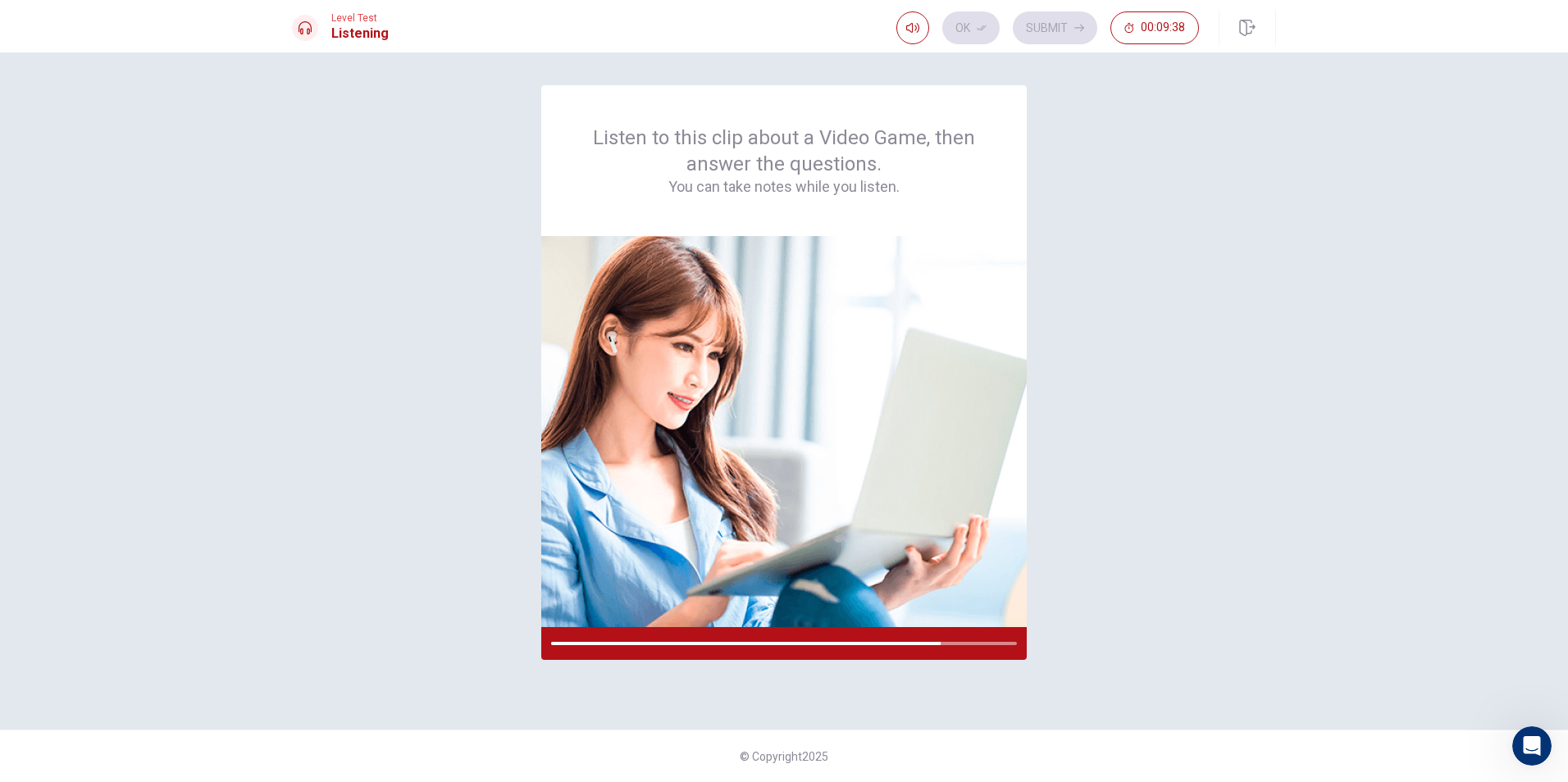
drag, startPoint x: 1088, startPoint y: 7, endPoint x: 982, endPoint y: 30, distance: 108.5
click at [1048, 15] on div "Level Test Listening Ok Submit 00:09:38" at bounding box center [784, 26] width 1568 height 52
drag, startPoint x: 982, startPoint y: 30, endPoint x: 1122, endPoint y: 17, distance: 140.6
click at [1000, 31] on div "Ok Submit 00:09:38" at bounding box center [1048, 27] width 303 height 33
drag, startPoint x: 1122, startPoint y: 17, endPoint x: 1101, endPoint y: 21, distance: 21.4
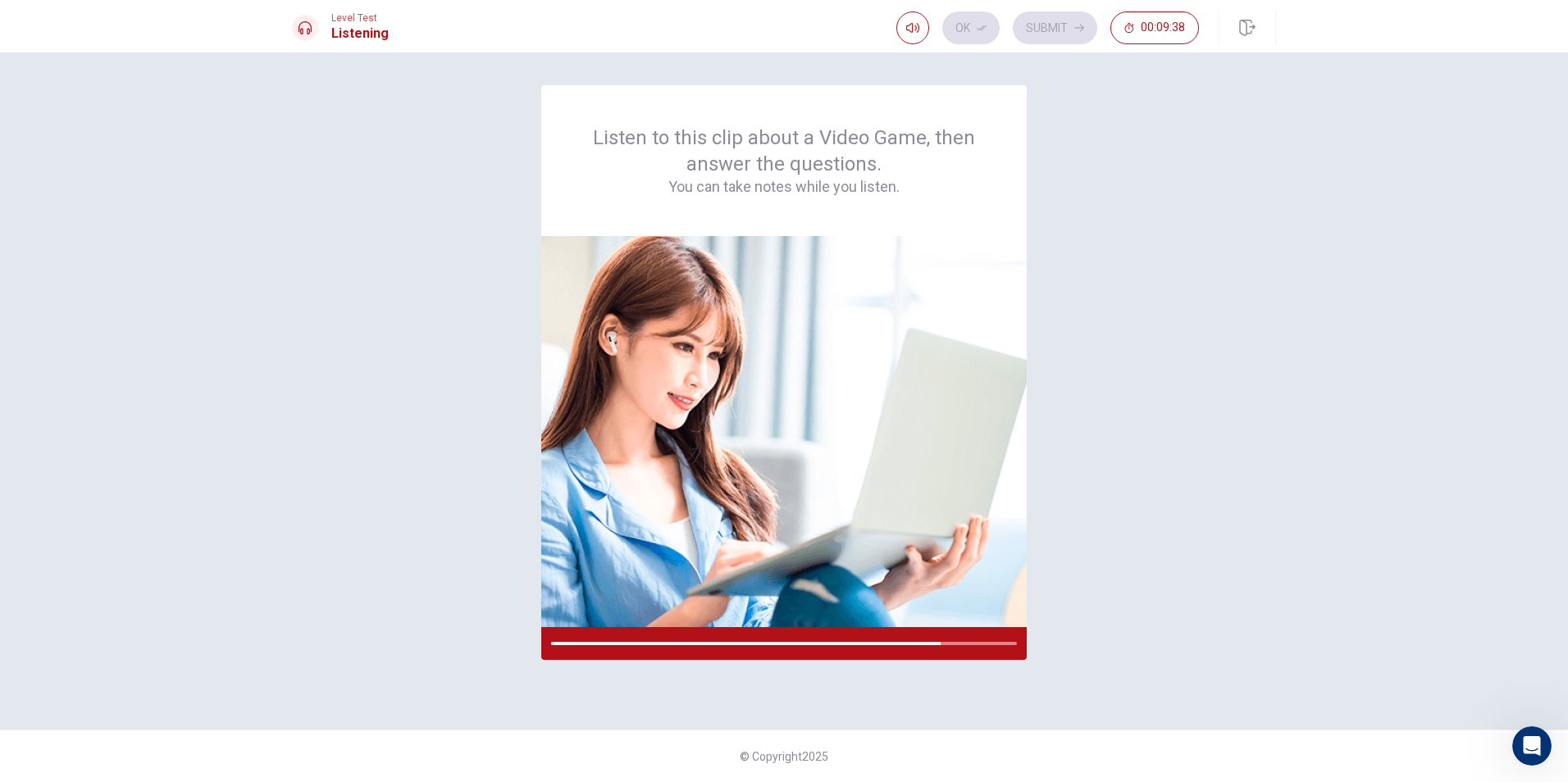
click at [1110, 18] on div "Ok Submit 00:09:38" at bounding box center [1048, 27] width 303 height 33
click at [1024, 37] on div "Ok Submit 00:09:38" at bounding box center [1048, 27] width 303 height 33
drag, startPoint x: 1089, startPoint y: 23, endPoint x: 1037, endPoint y: 35, distance: 53.4
click at [1072, 28] on div "Ok Submit 00:09:38" at bounding box center [1048, 27] width 303 height 33
click at [1028, 39] on div "Ok Submit 00:09:38" at bounding box center [1048, 27] width 303 height 33
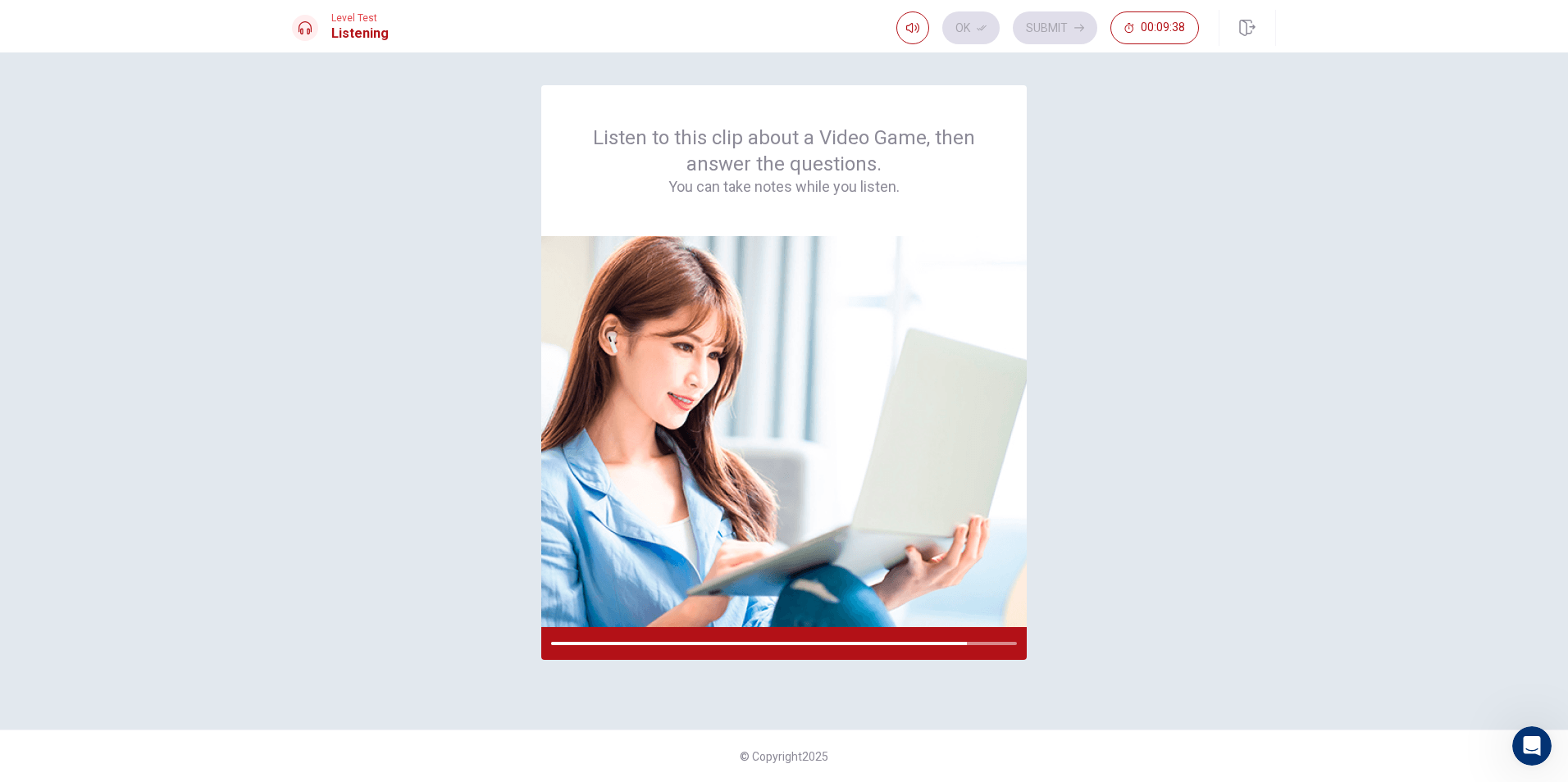
drag, startPoint x: 1069, startPoint y: 32, endPoint x: 1016, endPoint y: 39, distance: 53.5
click at [1030, 36] on div "Ok Submit 00:09:38" at bounding box center [1048, 27] width 303 height 33
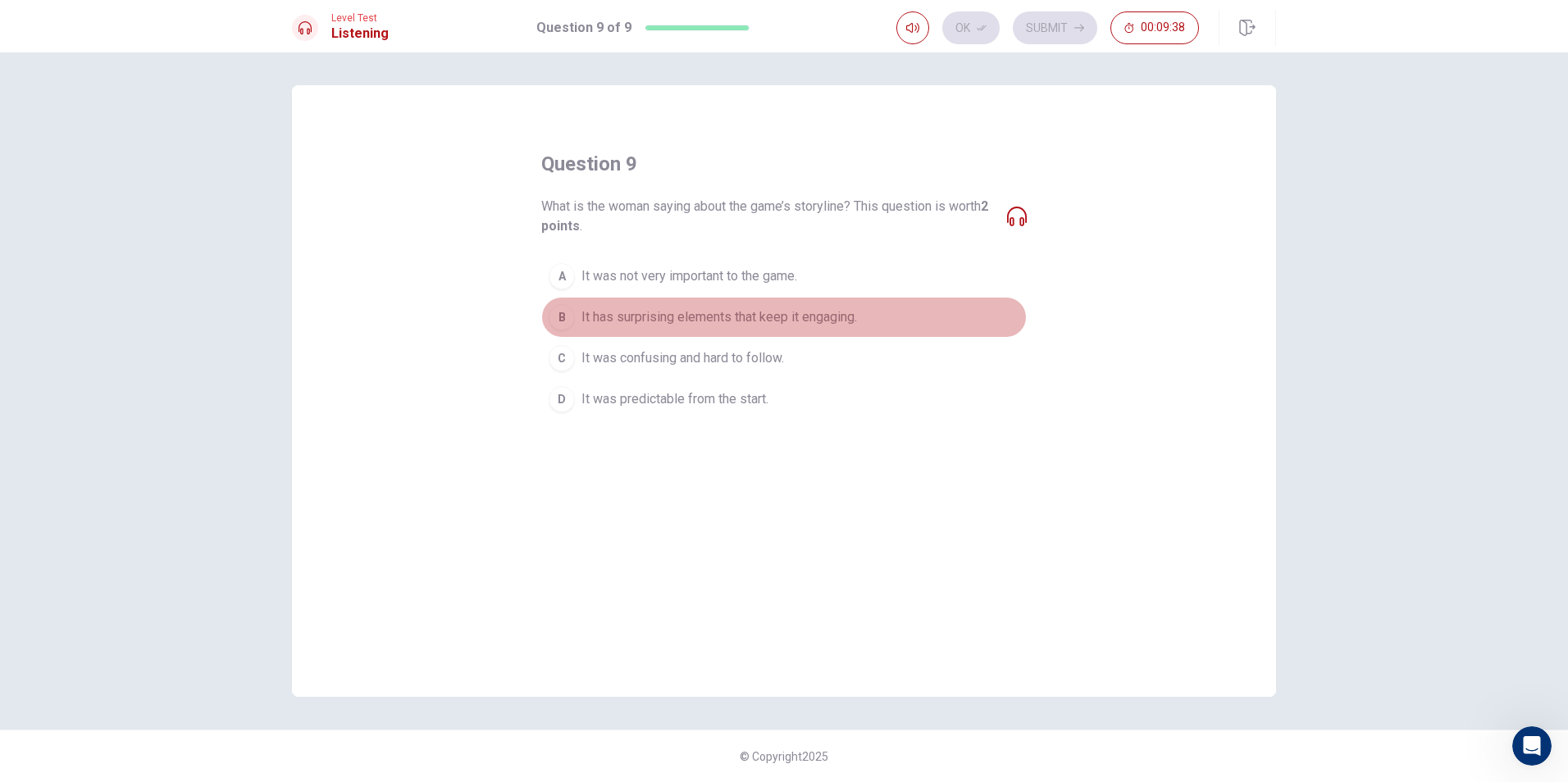
drag, startPoint x: 646, startPoint y: 318, endPoint x: 980, endPoint y: 143, distance: 377.1
click at [649, 309] on span "It has surprising elements that keep it engaging." at bounding box center [719, 318] width 275 height 19
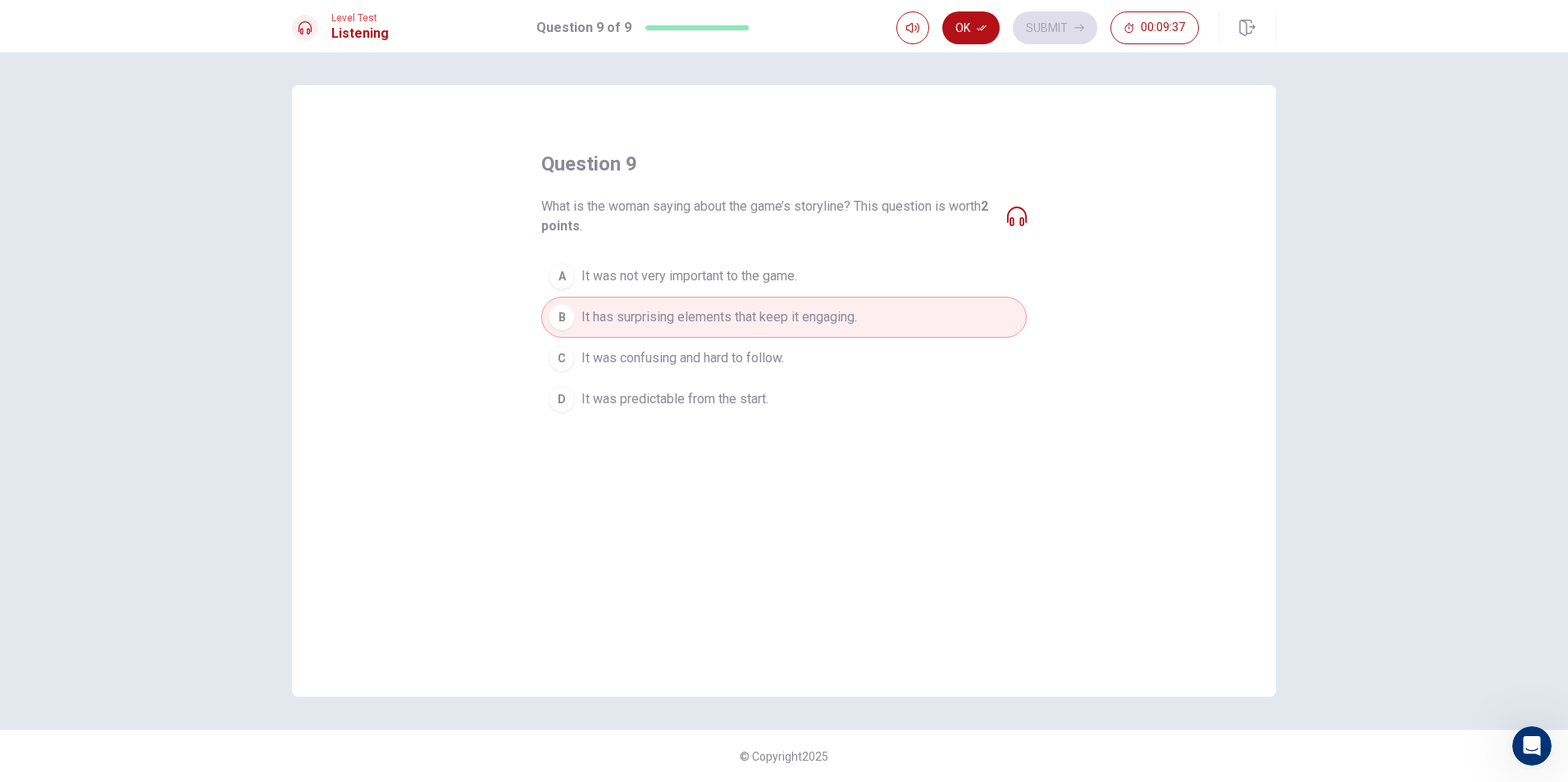
click at [978, 28] on icon "button" at bounding box center [981, 27] width 10 height 10
click at [1046, 12] on button "Submit" at bounding box center [1055, 27] width 84 height 33
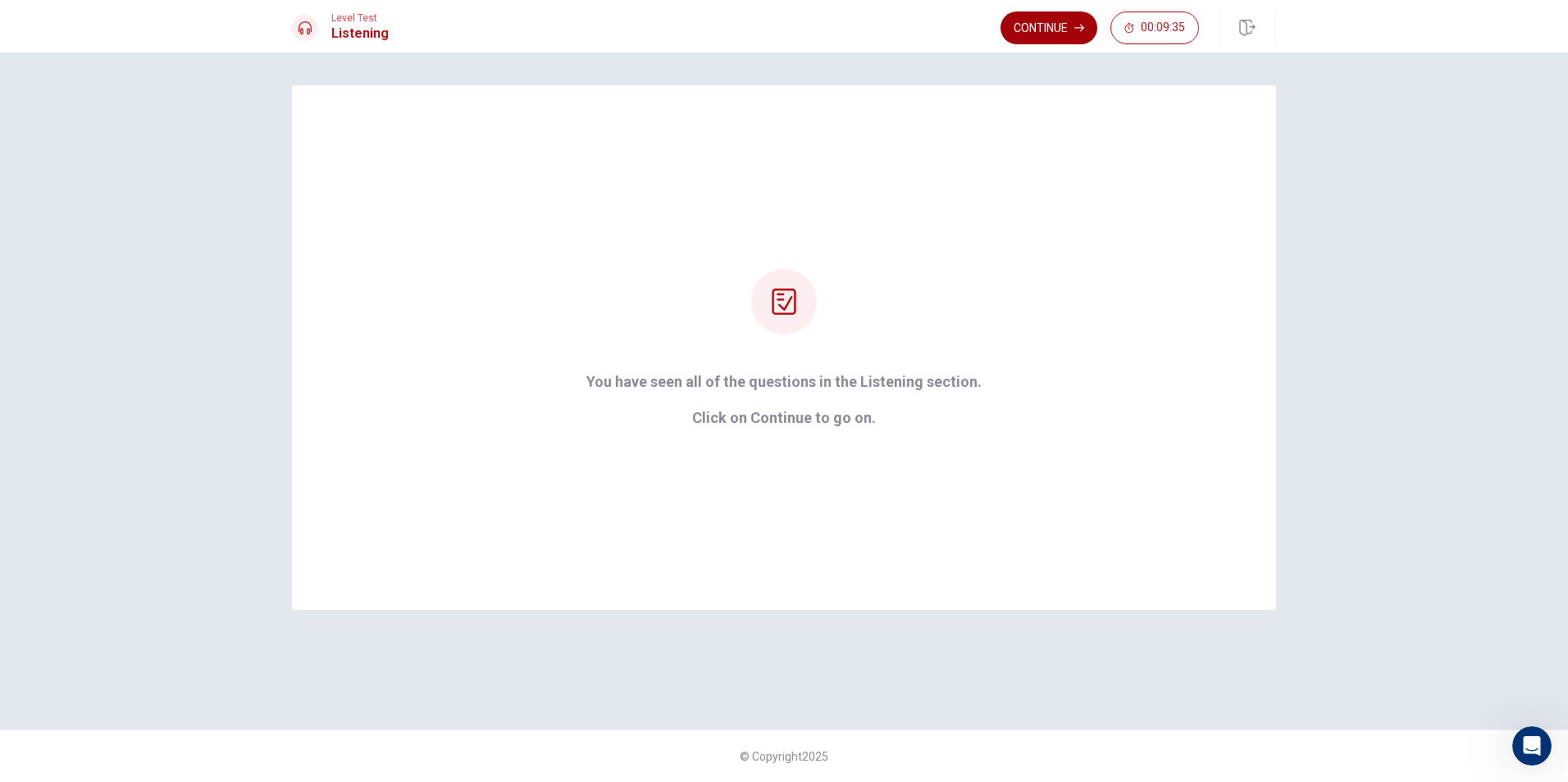
click at [1087, 29] on button "Continue" at bounding box center [1049, 27] width 96 height 33
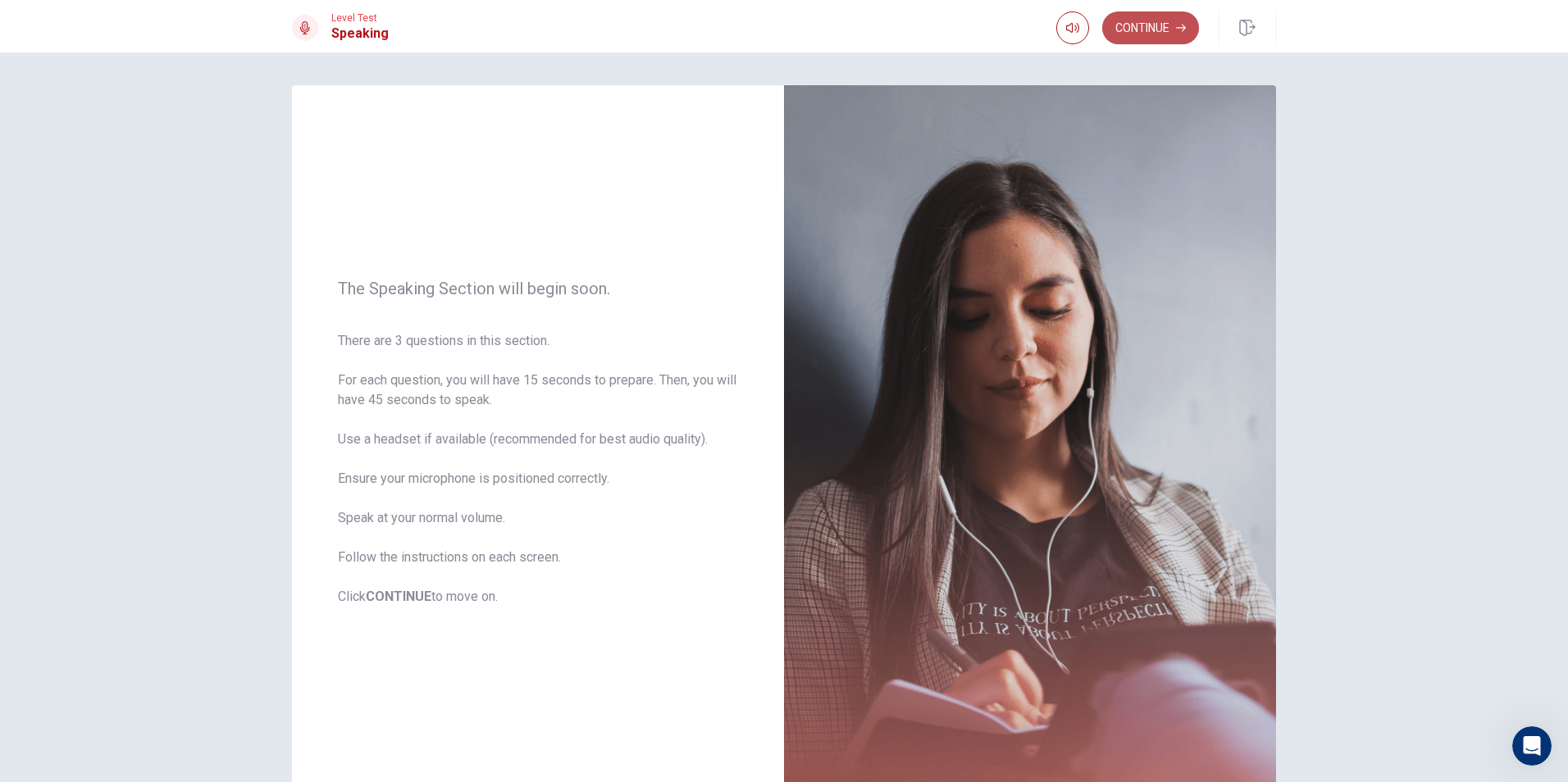
click at [1166, 17] on button "Continue" at bounding box center [1150, 27] width 96 height 33
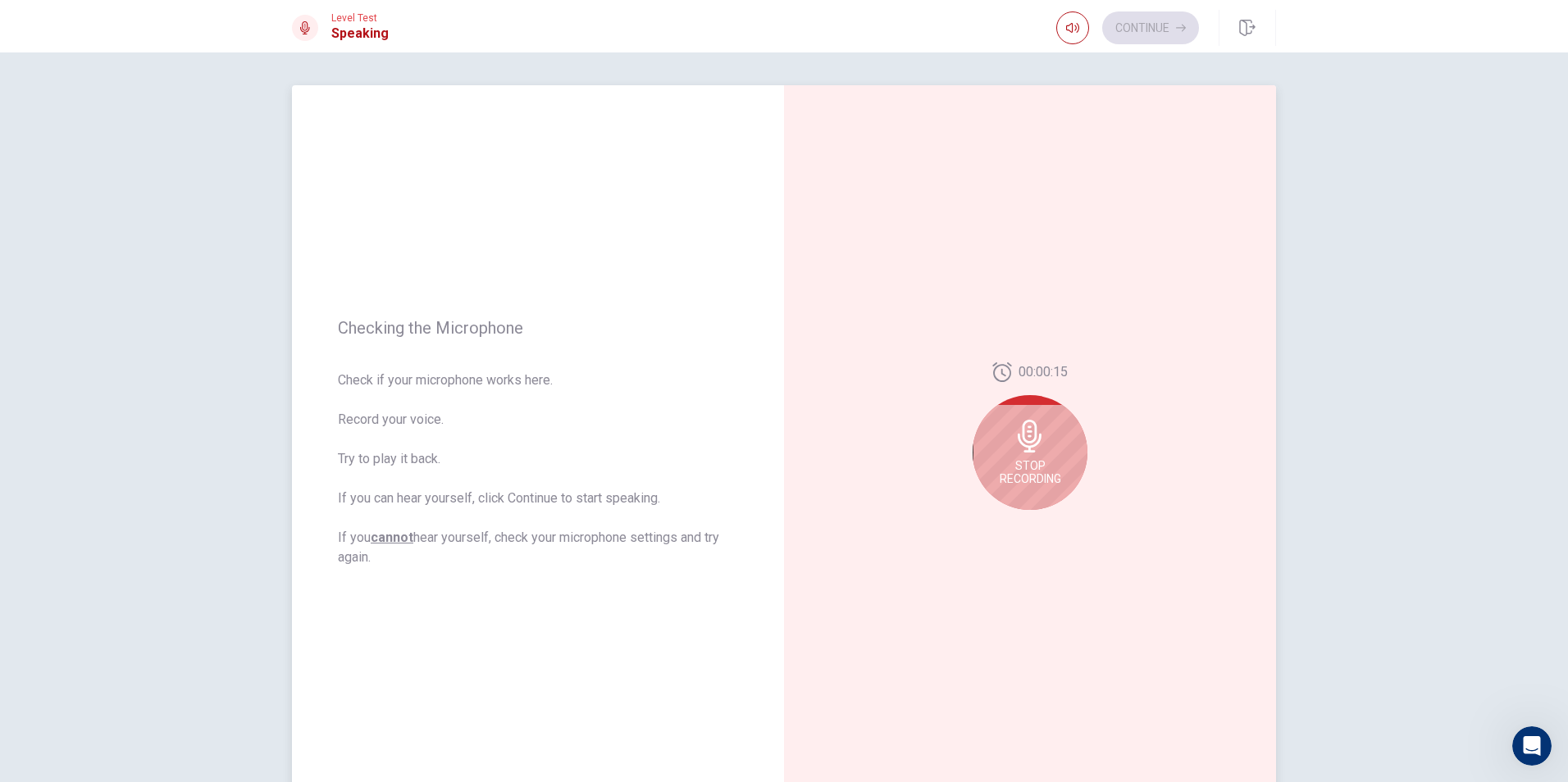
click at [1003, 428] on div "Stop Recording" at bounding box center [1030, 453] width 115 height 115
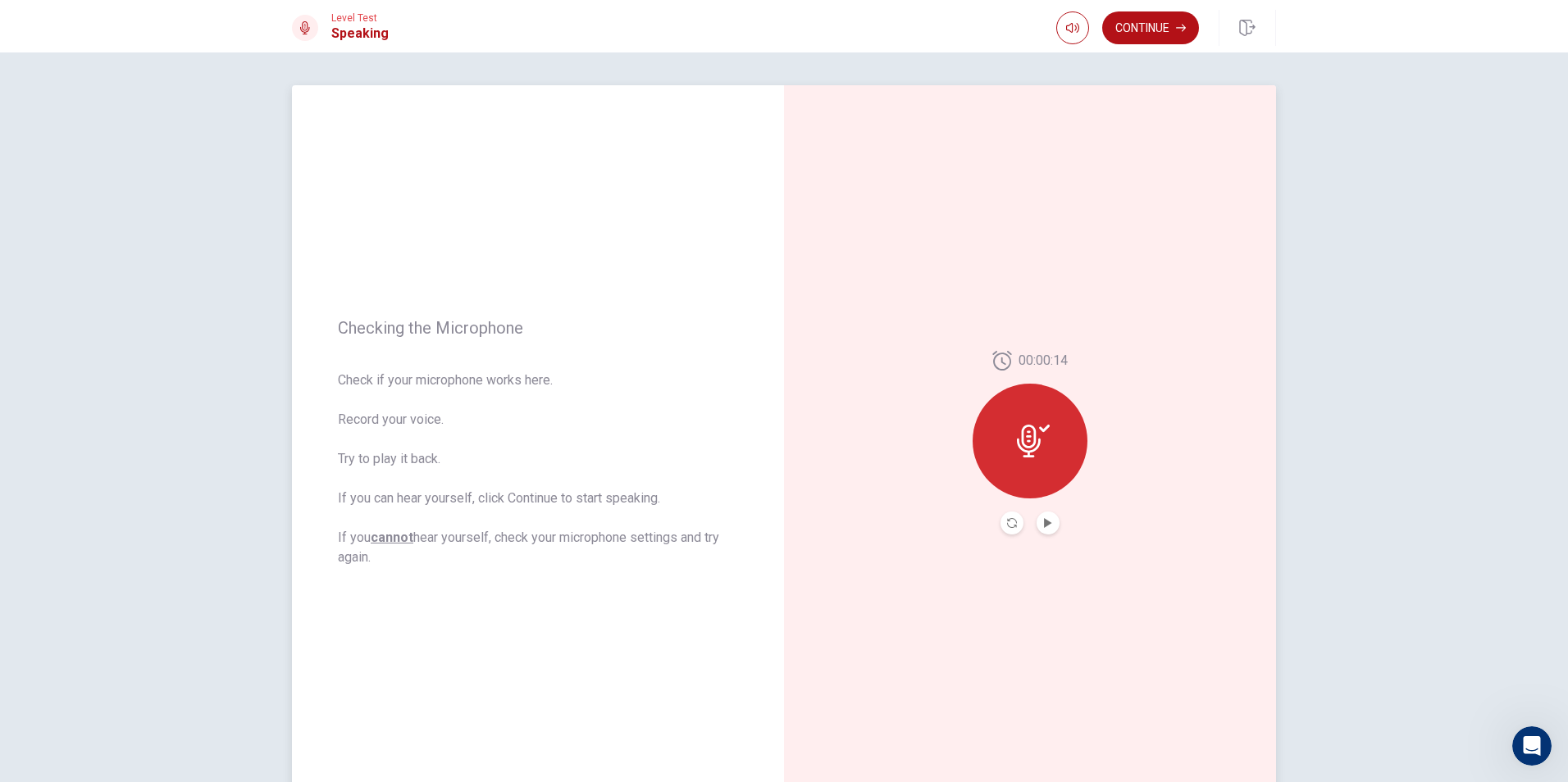
click at [1029, 452] on icon at bounding box center [1028, 441] width 24 height 33
click at [1042, 532] on button "Play Audio" at bounding box center [1049, 523] width 23 height 23
click at [1044, 527] on icon "Play Audio" at bounding box center [1048, 523] width 10 height 10
click at [1043, 527] on icon "Play Audio" at bounding box center [1048, 523] width 10 height 10
click at [1007, 424] on div at bounding box center [1030, 441] width 115 height 115
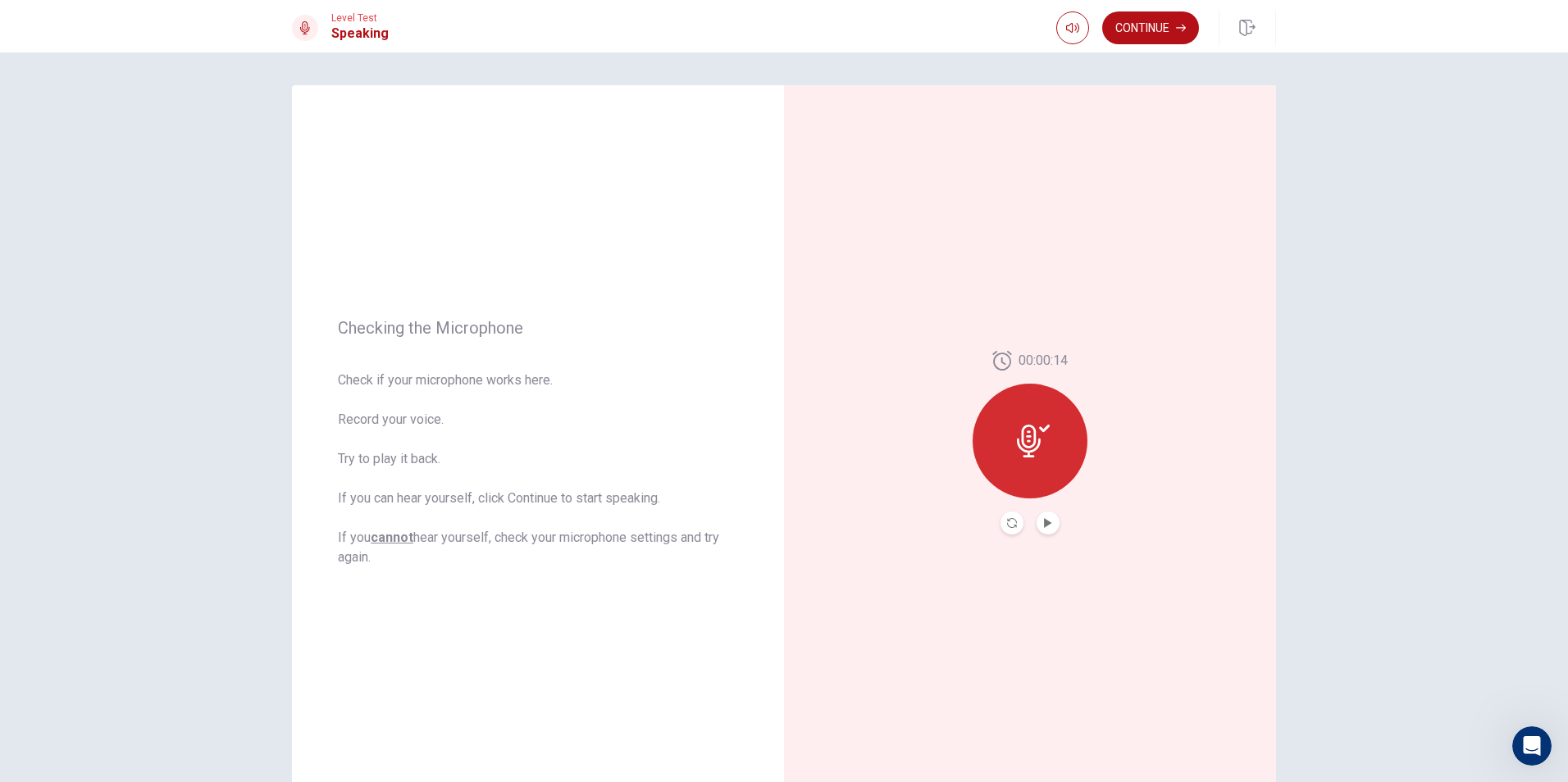
click at [1156, 7] on div "Level Test Speaking Continue" at bounding box center [784, 26] width 1568 height 52
click at [1151, 31] on button "Continue" at bounding box center [1150, 27] width 96 height 33
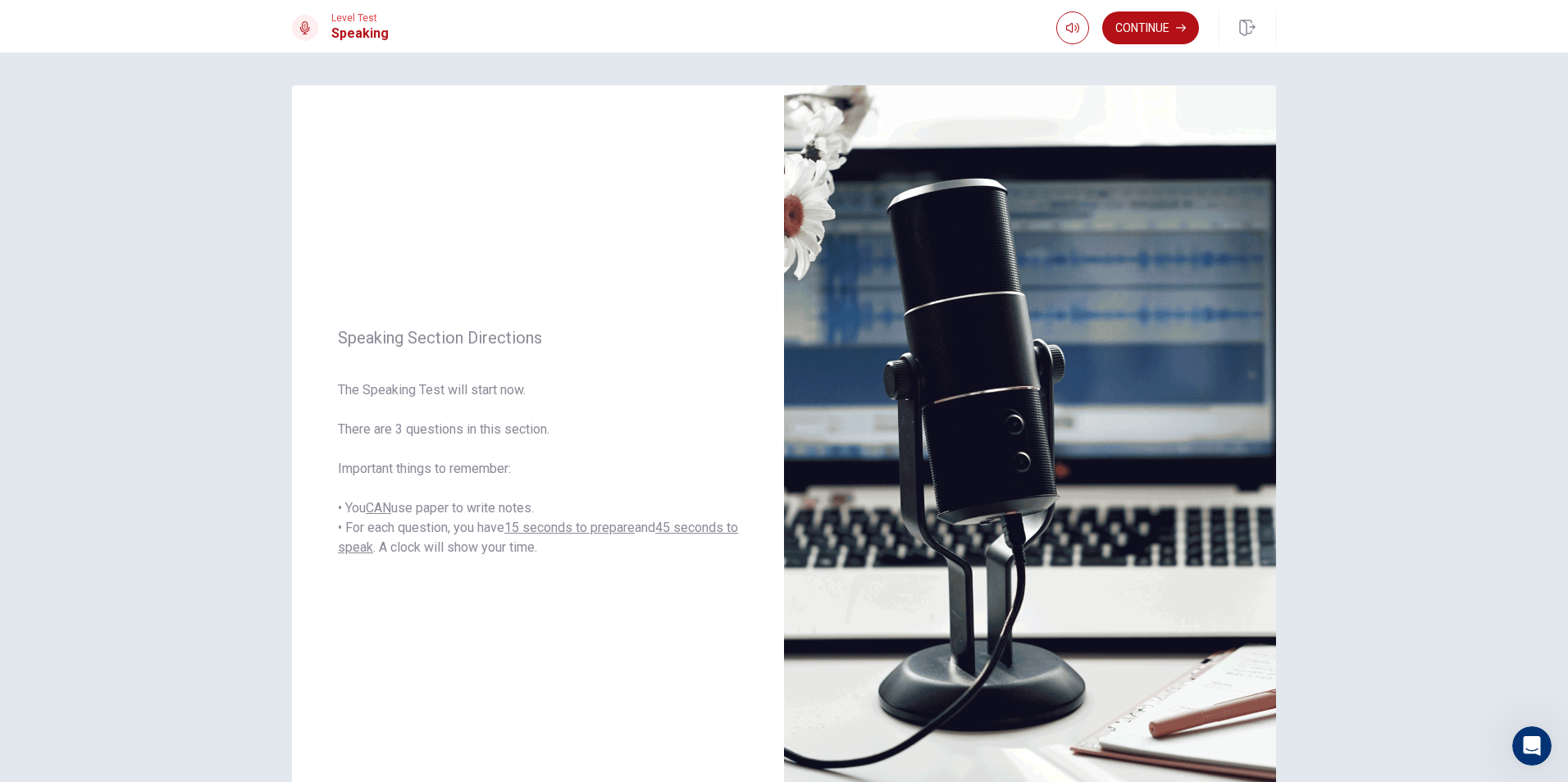
click at [1140, 26] on button "Continue" at bounding box center [1150, 27] width 96 height 33
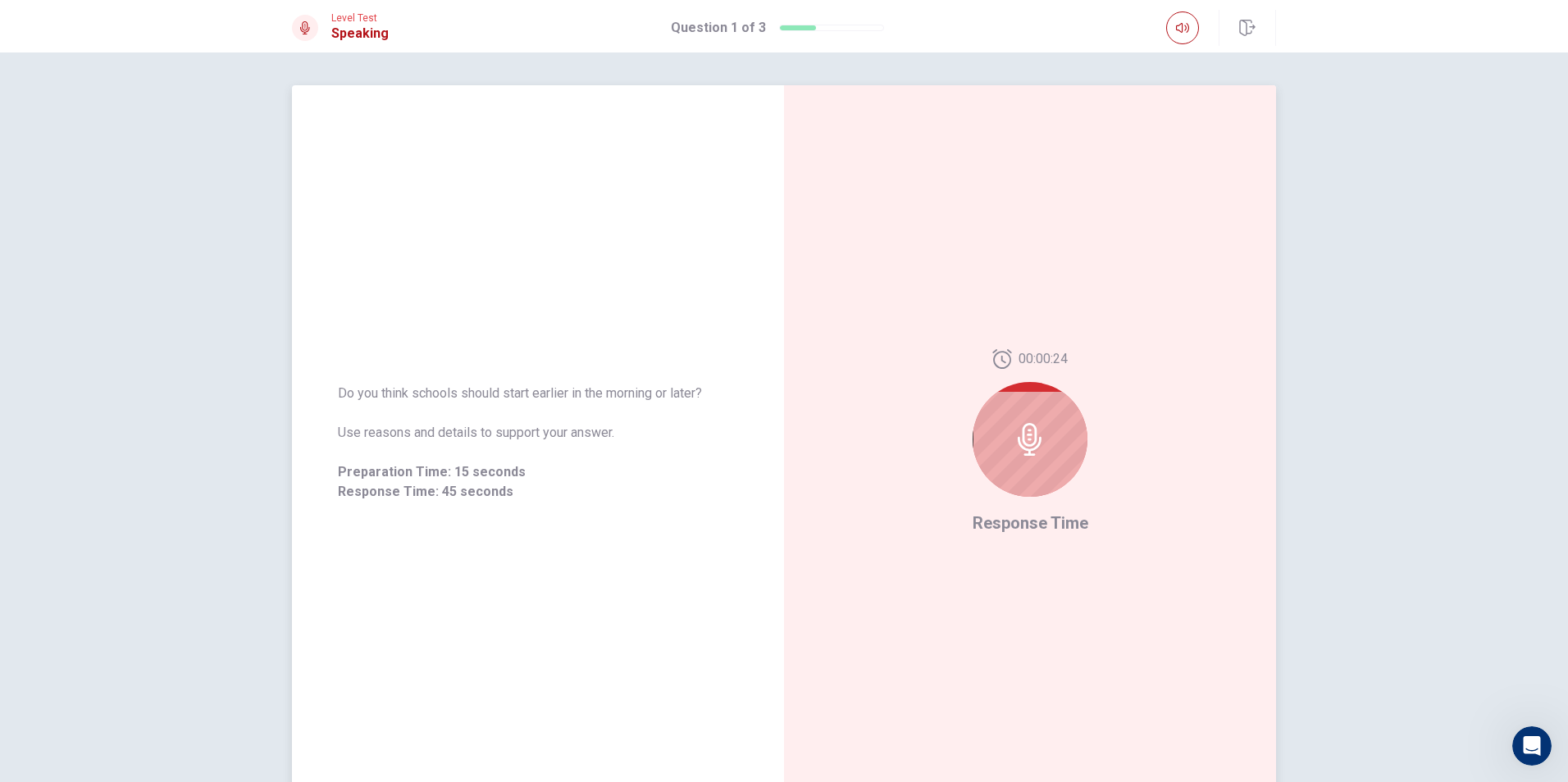
drag, startPoint x: 1019, startPoint y: 427, endPoint x: 1035, endPoint y: 354, distance: 74.7
click at [1026, 399] on div at bounding box center [1030, 440] width 115 height 115
